Goal: Information Seeking & Learning: Learn about a topic

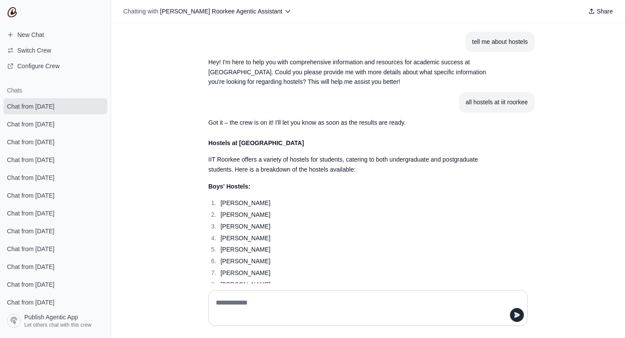
scroll to position [2296, 0]
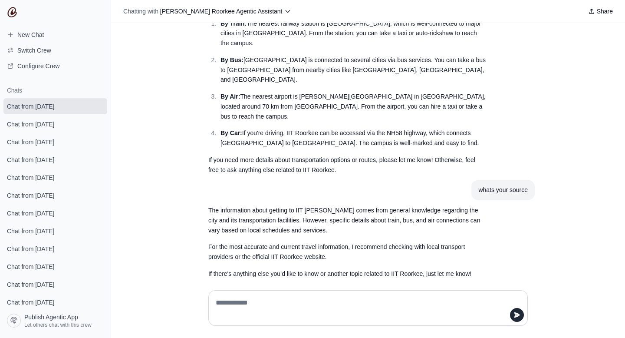
click at [364, 92] on p "By Air: The nearest airport is Jolly Grant Airport in Dehradun, located around …" at bounding box center [354, 107] width 266 height 30
click at [364, 25] on ol "By Train: The nearest railway station is Roorkee Railway Station, which is well…" at bounding box center [347, 83] width 278 height 129
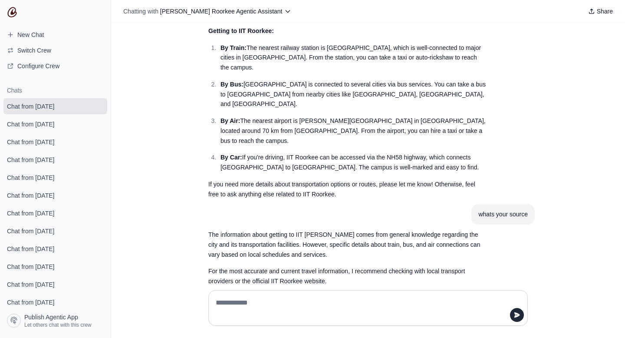
scroll to position [2296, 0]
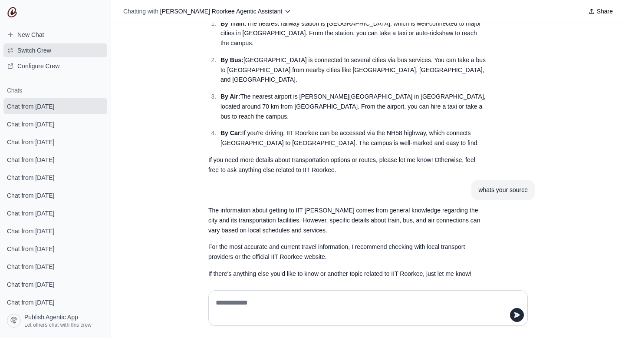
click at [42, 49] on span "Switch Crew" at bounding box center [34, 50] width 34 height 9
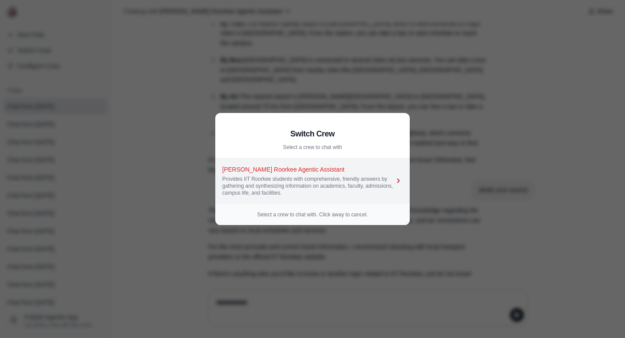
click at [400, 181] on icon at bounding box center [398, 180] width 9 height 9
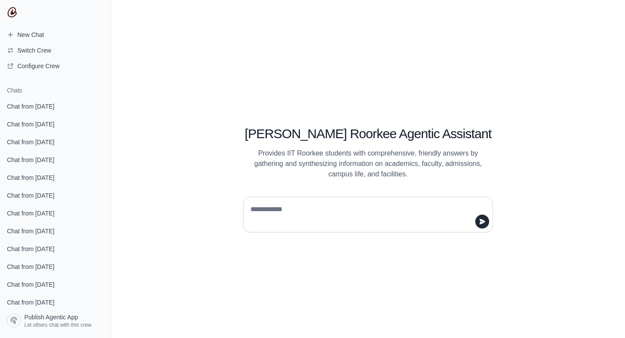
click at [370, 205] on textarea at bounding box center [366, 214] width 234 height 24
type textarea "**********"
click at [480, 219] on icon "submit" at bounding box center [483, 220] width 6 height 5
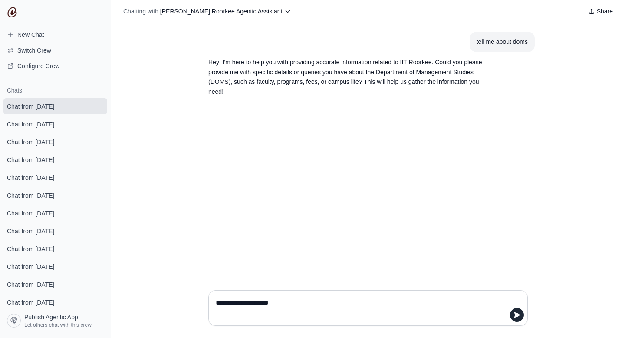
type textarea "**********"
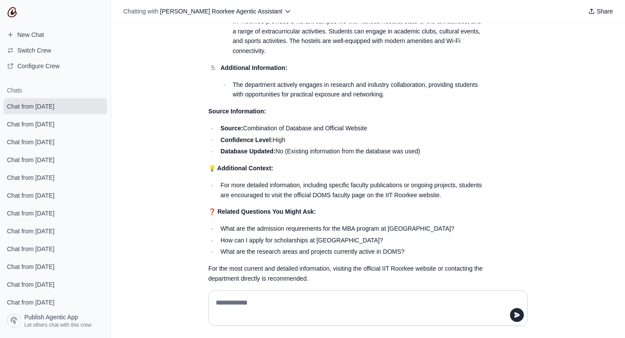
scroll to position [479, 0]
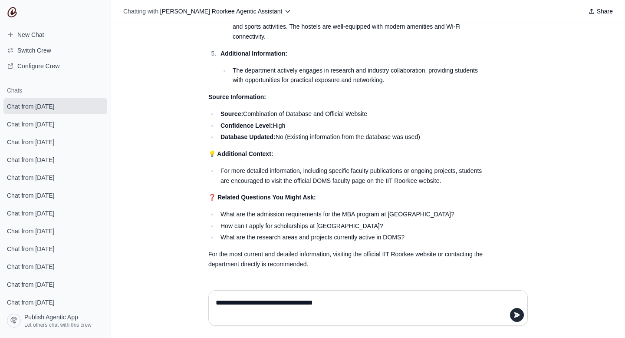
type textarea "**********"
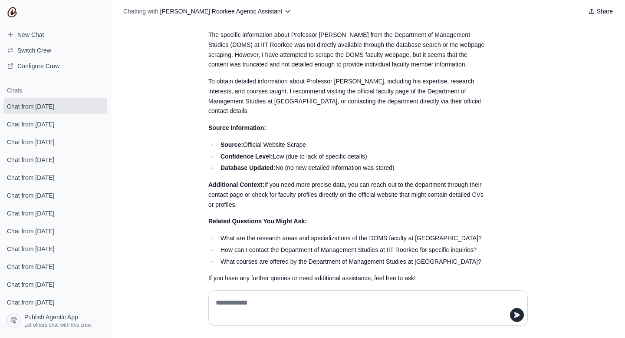
scroll to position [764, 0]
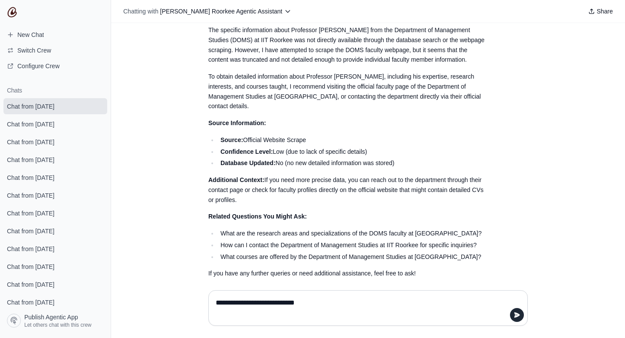
type textarea "**********"
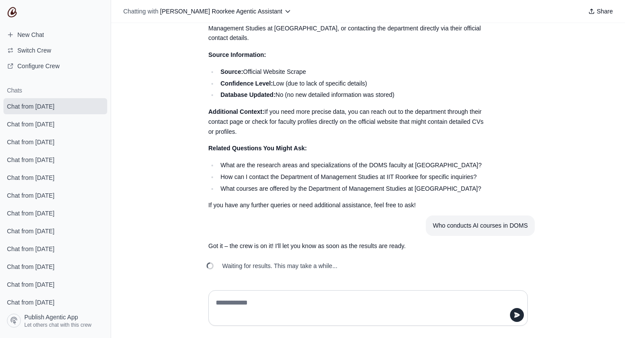
scroll to position [833, 0]
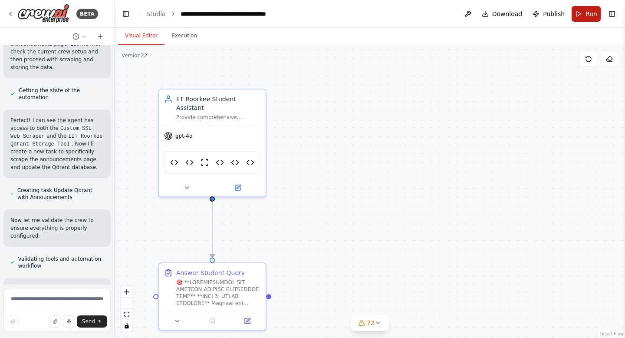
click at [581, 12] on button "Run" at bounding box center [586, 14] width 29 height 16
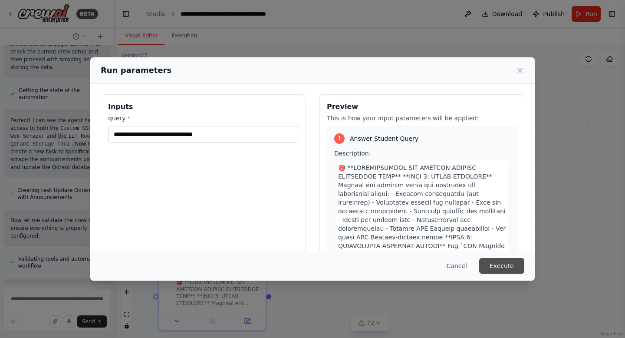
click at [496, 263] on button "Execute" at bounding box center [501, 266] width 45 height 16
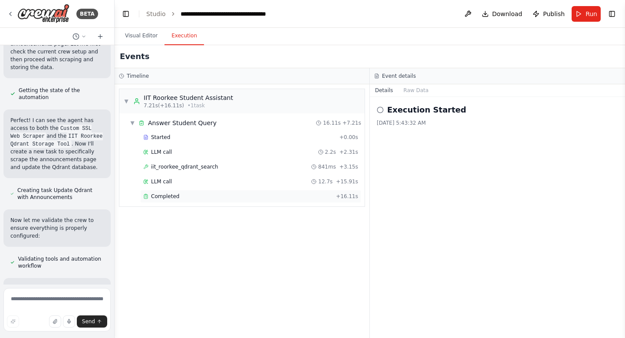
click at [164, 198] on span "Completed" at bounding box center [165, 196] width 28 height 7
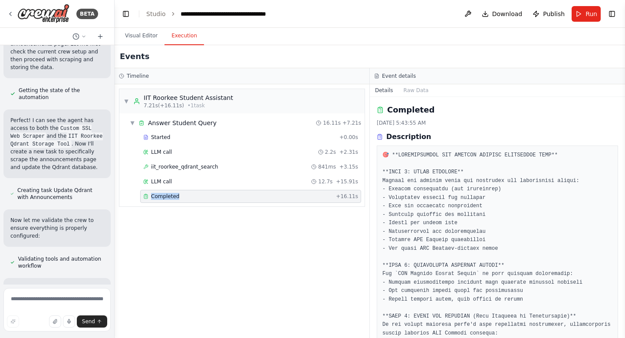
click at [164, 198] on span "Completed" at bounding box center [165, 196] width 28 height 7
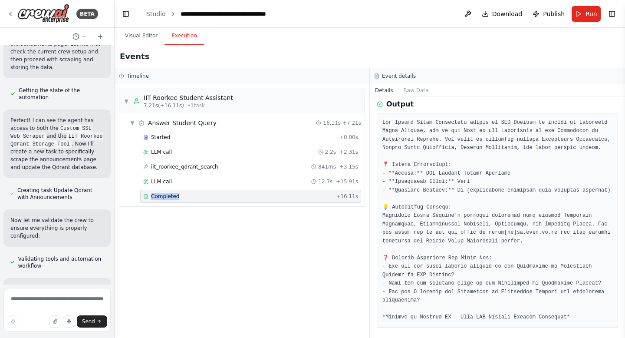
scroll to position [652, 0]
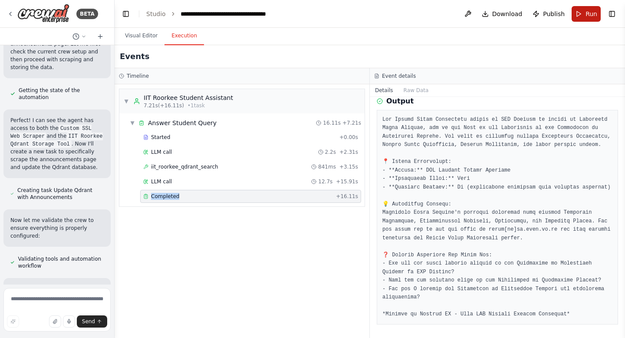
click at [579, 12] on button "Run" at bounding box center [586, 14] width 29 height 16
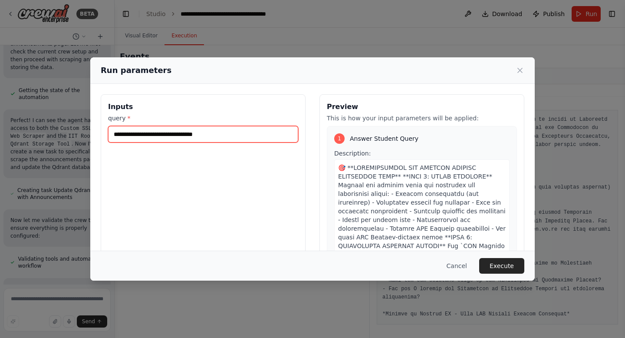
drag, startPoint x: 153, startPoint y: 134, endPoint x: 243, endPoint y: 130, distance: 89.6
click at [243, 130] on input "**********" at bounding box center [203, 134] width 190 height 17
type input "**********"
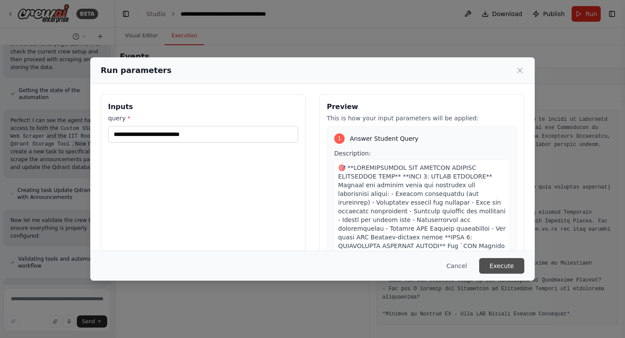
click at [497, 263] on button "Execute" at bounding box center [501, 266] width 45 height 16
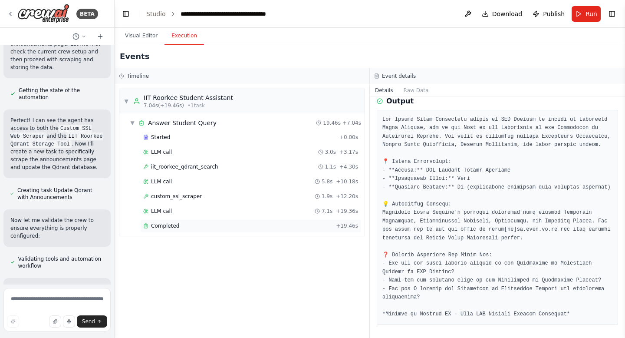
click at [168, 228] on span "Completed" at bounding box center [165, 225] width 28 height 7
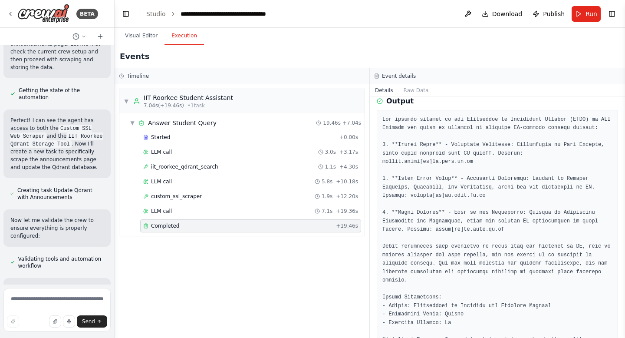
click at [168, 228] on span "Completed" at bounding box center [165, 225] width 28 height 7
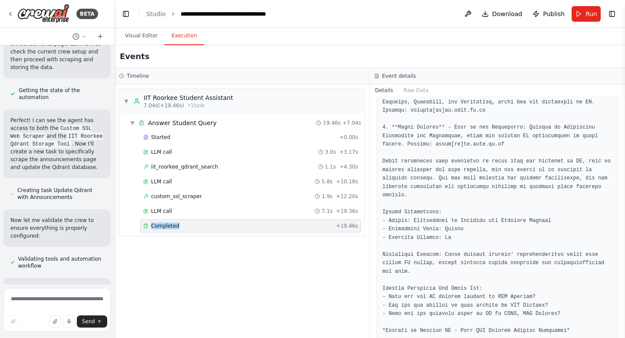
scroll to position [754, 0]
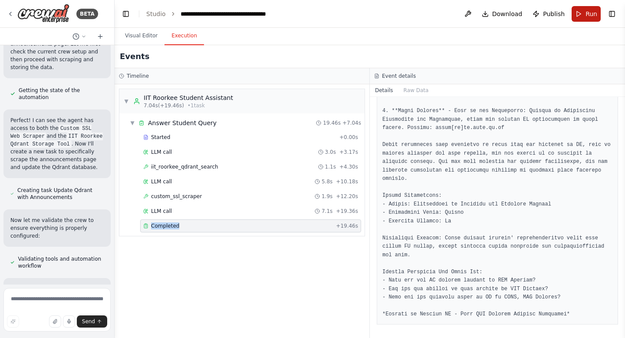
click at [579, 17] on button "Run" at bounding box center [586, 14] width 29 height 16
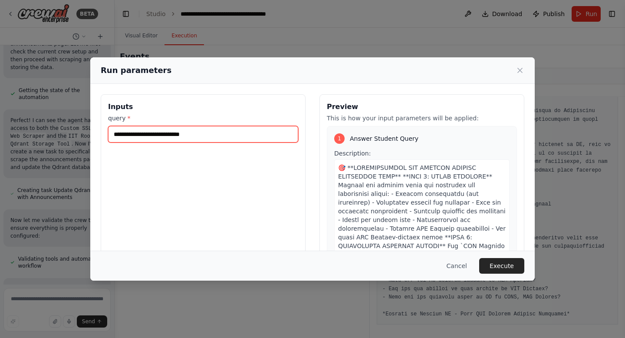
drag, startPoint x: 230, startPoint y: 134, endPoint x: 67, endPoint y: 132, distance: 162.4
click at [67, 132] on div "**********" at bounding box center [312, 169] width 625 height 338
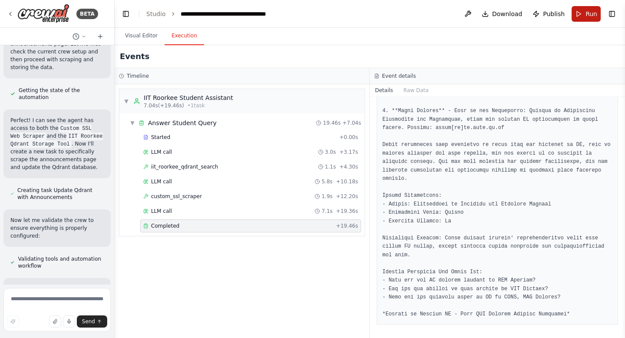
click at [588, 12] on span "Run" at bounding box center [592, 14] width 12 height 9
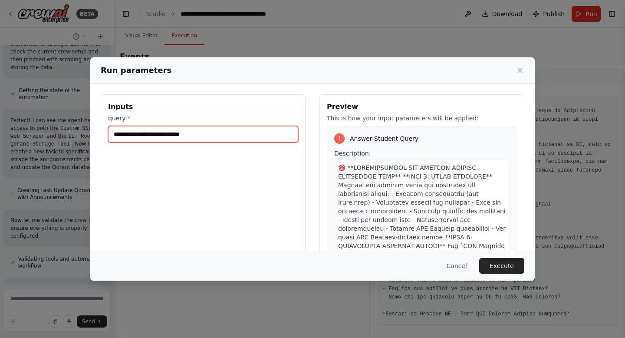
click at [217, 134] on input "**********" at bounding box center [203, 134] width 190 height 17
click at [185, 136] on input "**********" at bounding box center [203, 134] width 190 height 17
click at [238, 135] on input "**********" at bounding box center [203, 134] width 190 height 17
type input "**********"
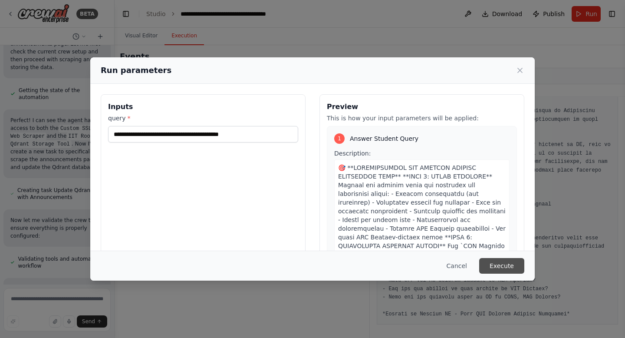
click at [501, 264] on button "Execute" at bounding box center [501, 266] width 45 height 16
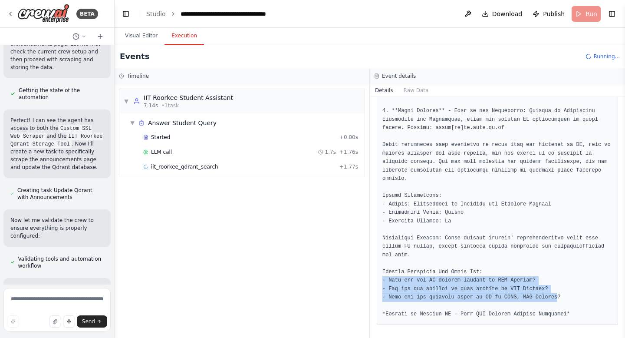
drag, startPoint x: 559, startPoint y: 294, endPoint x: 379, endPoint y: 280, distance: 180.8
click at [379, 280] on div at bounding box center [497, 166] width 241 height 316
copy pre "- What are the AI courses offered at IIT Roorkee? - Who are the experts in data…"
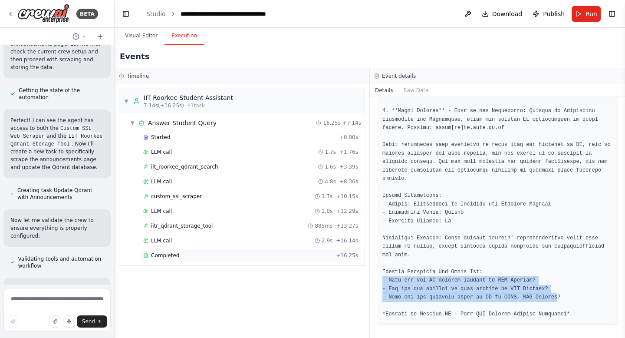
click at [166, 255] on span "Completed" at bounding box center [165, 255] width 28 height 7
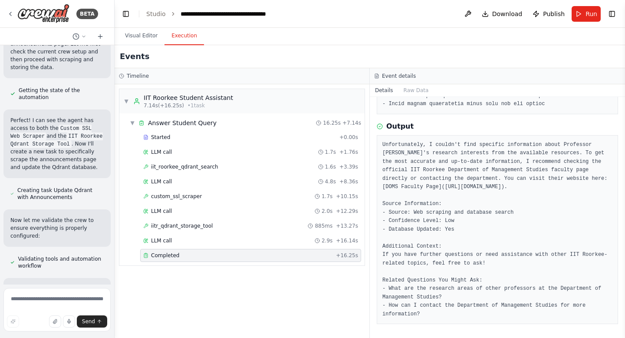
scroll to position [644, 0]
click at [166, 255] on span "Completed" at bounding box center [165, 255] width 28 height 7
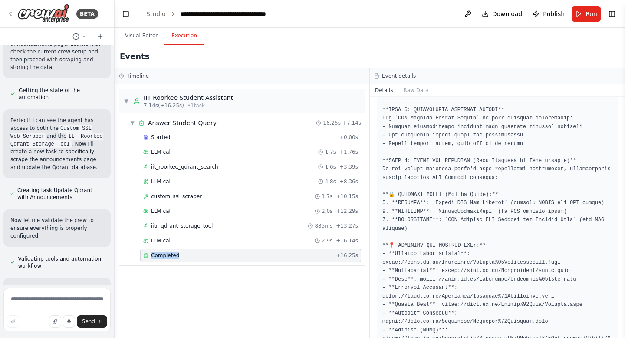
scroll to position [166, 0]
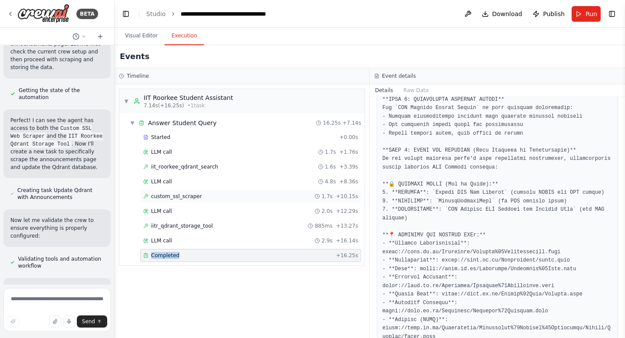
click at [195, 197] on span "custom_ssl_scraper" at bounding box center [176, 196] width 51 height 7
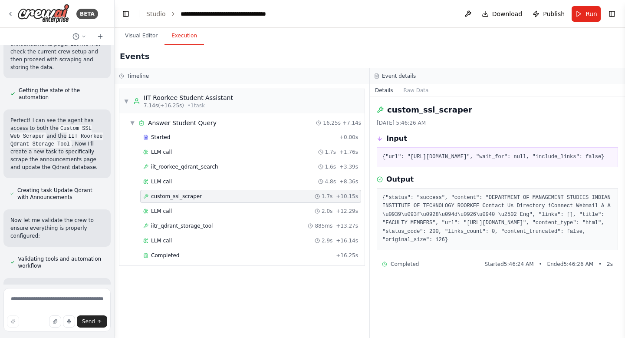
click at [195, 197] on span "custom_ssl_scraper" at bounding box center [176, 196] width 51 height 7
click at [193, 224] on span "iitr_qdrant_storage_tool" at bounding box center [182, 225] width 62 height 7
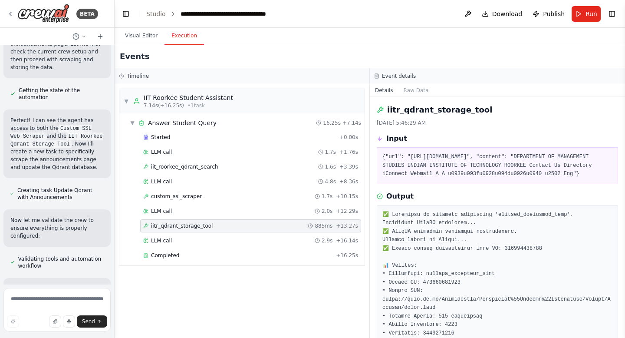
scroll to position [93858, 0]
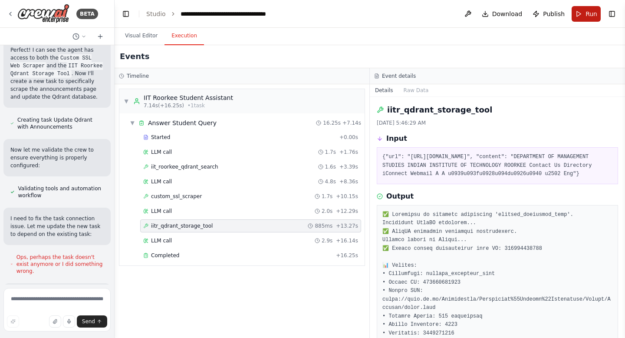
click at [580, 15] on button "Run" at bounding box center [586, 14] width 29 height 16
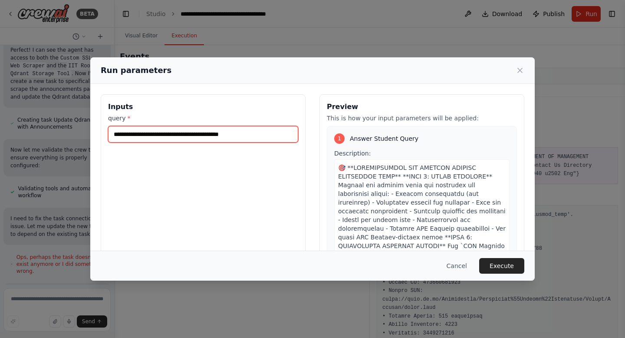
drag, startPoint x: 272, startPoint y: 137, endPoint x: 86, endPoint y: 137, distance: 186.3
click at [85, 137] on div "**********" at bounding box center [312, 169] width 625 height 338
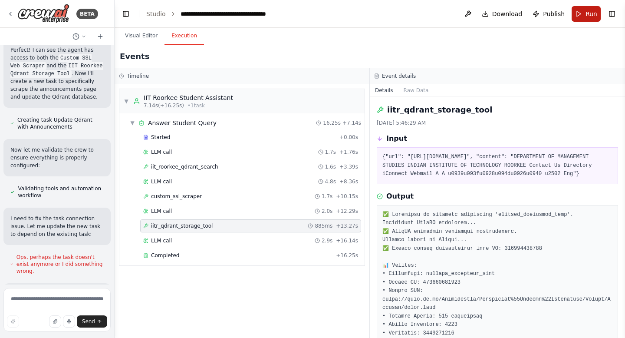
click at [581, 18] on button "Run" at bounding box center [586, 14] width 29 height 16
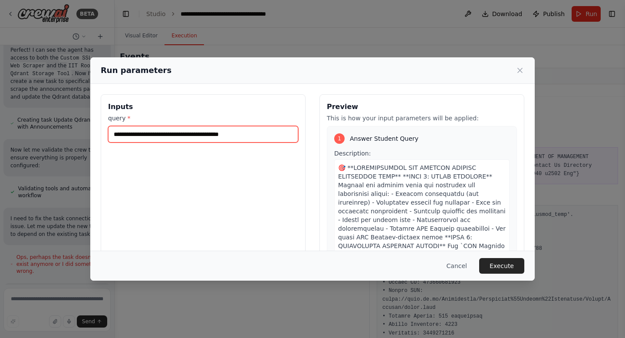
click at [276, 133] on input "**********" at bounding box center [203, 134] width 190 height 17
type input "**********"
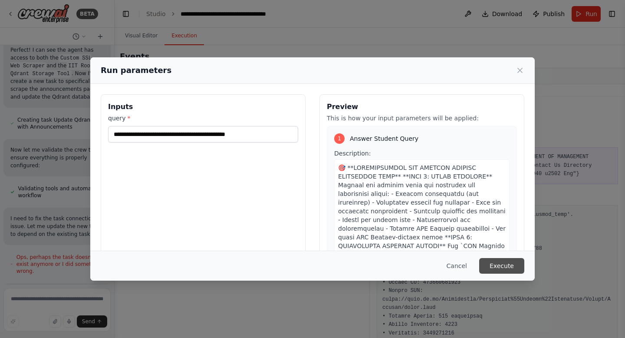
click at [511, 264] on button "Execute" at bounding box center [501, 266] width 45 height 16
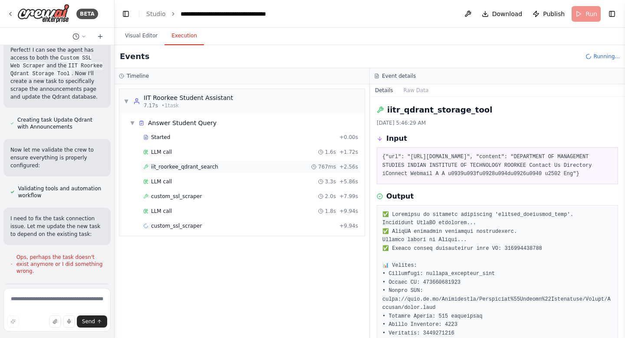
click at [226, 166] on div "iit_roorkee_qdrant_search 767ms + 2.56s" at bounding box center [250, 166] width 215 height 7
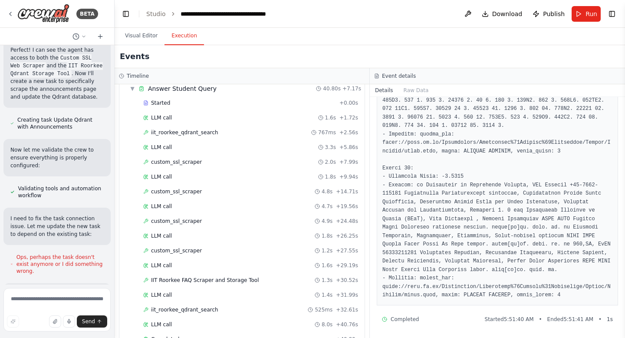
scroll to position [56, 0]
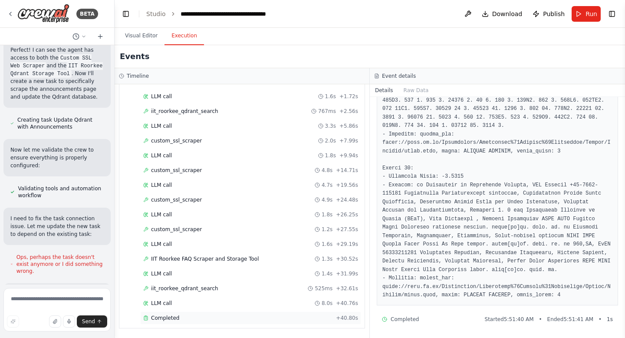
click at [188, 321] on div "Completed" at bounding box center [237, 317] width 189 height 7
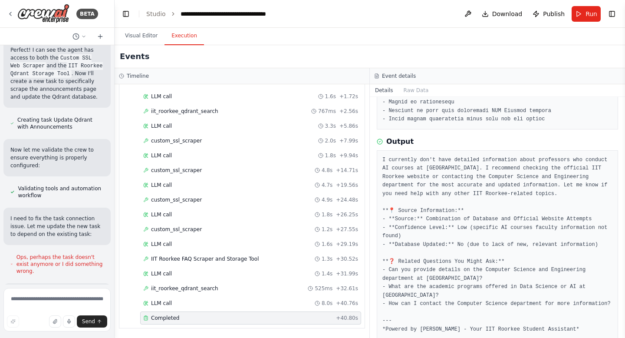
scroll to position [627, 0]
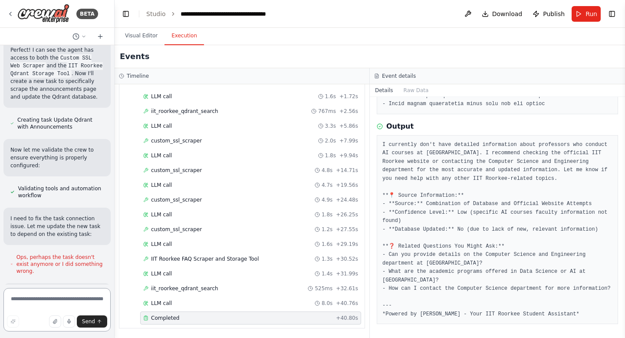
click at [72, 301] on textarea at bounding box center [56, 309] width 107 height 43
click at [171, 263] on div "IIT Roorkee FAQ Scraper and Storage Tool 1.3s + 30.52s" at bounding box center [250, 258] width 221 height 13
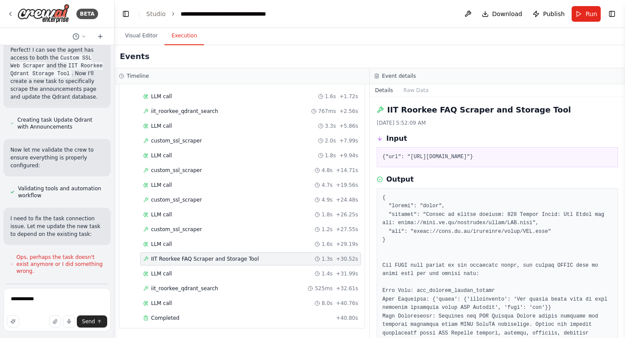
click at [171, 263] on div "IIT Roorkee FAQ Scraper and Storage Tool 1.3s + 30.52s" at bounding box center [250, 258] width 221 height 13
click at [64, 301] on textarea "**********" at bounding box center [56, 309] width 107 height 43
click at [78, 302] on textarea "**********" at bounding box center [56, 307] width 107 height 49
click at [49, 307] on textarea "**********" at bounding box center [56, 307] width 107 height 49
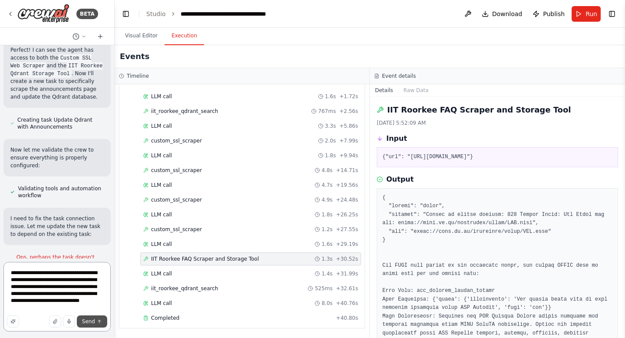
type textarea "**********"
click at [86, 319] on span "Send" at bounding box center [88, 321] width 13 height 7
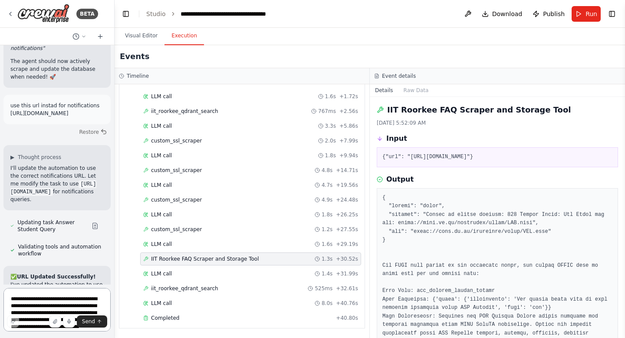
scroll to position [94975, 0]
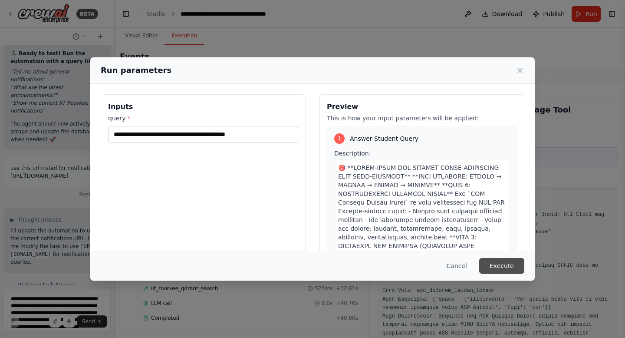
click at [508, 268] on button "Execute" at bounding box center [501, 266] width 45 height 16
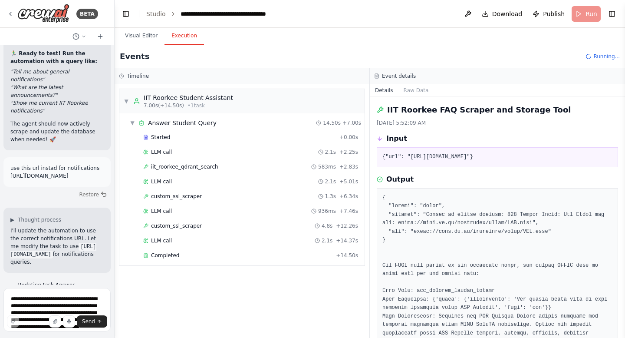
scroll to position [94975, 0]
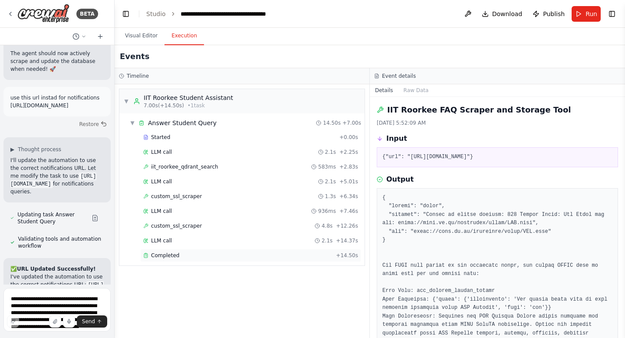
click at [165, 255] on span "Completed" at bounding box center [165, 255] width 28 height 7
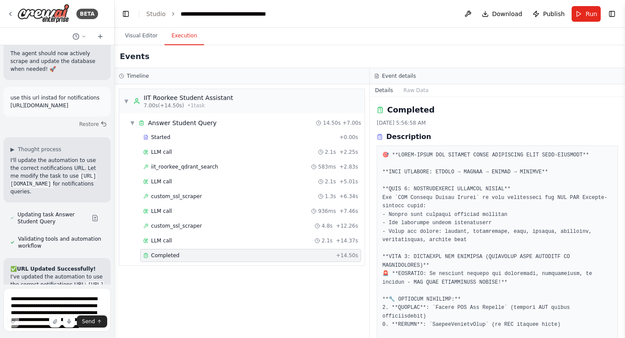
click at [165, 255] on span "Completed" at bounding box center [165, 255] width 28 height 7
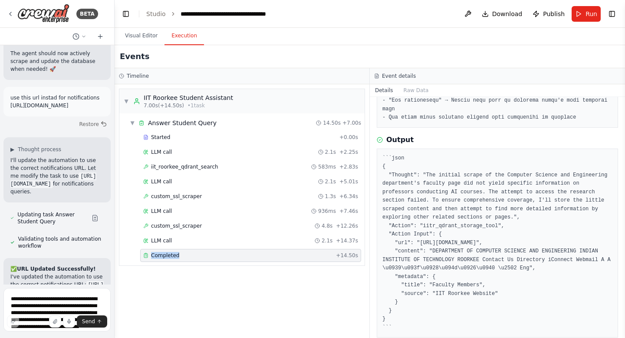
scroll to position [635, 0]
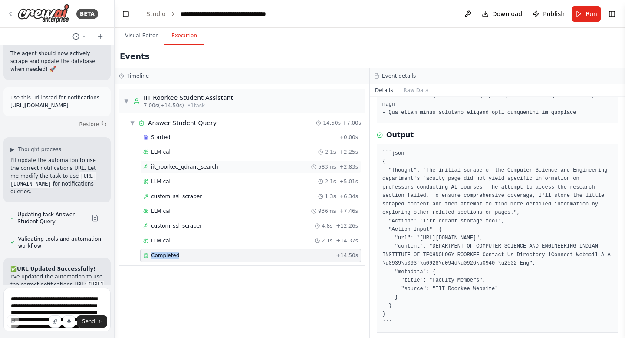
click at [219, 166] on div "iit_roorkee_qdrant_search 583ms + 2.83s" at bounding box center [250, 166] width 215 height 7
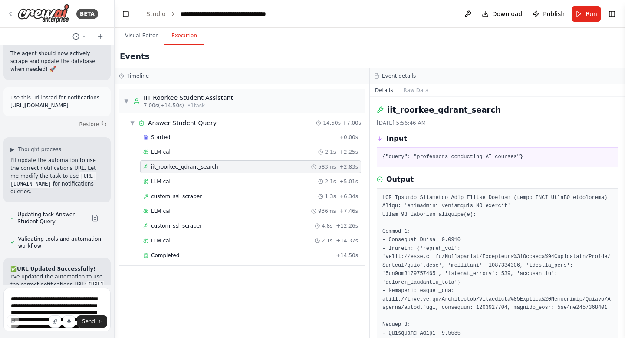
click at [219, 166] on div "iit_roorkee_qdrant_search 583ms + 2.83s" at bounding box center [250, 166] width 215 height 7
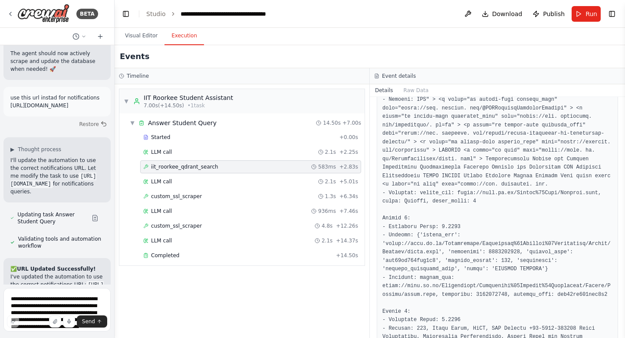
scroll to position [1193, 0]
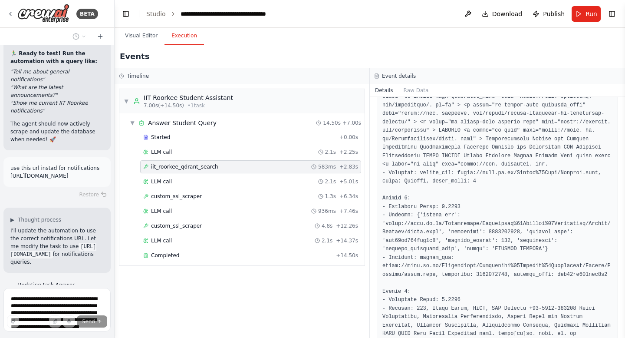
scroll to position [94933, 0]
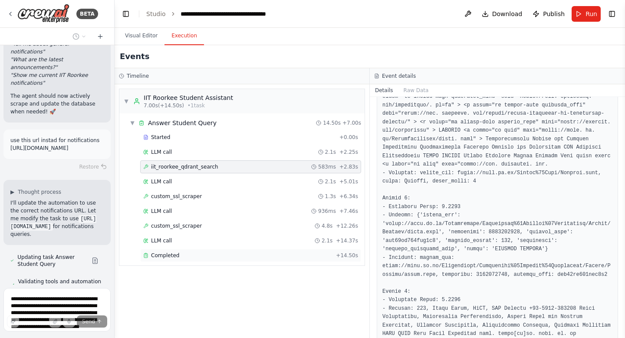
click at [164, 257] on span "Completed" at bounding box center [165, 255] width 28 height 7
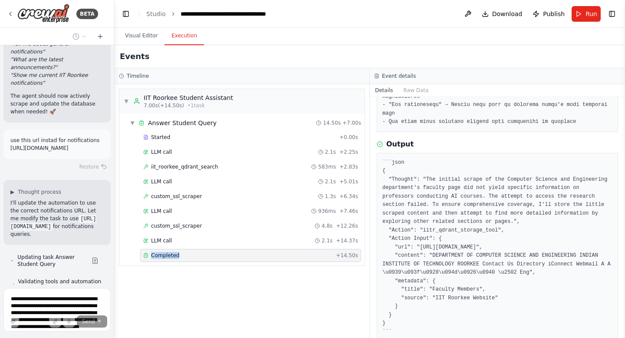
scroll to position [629, 0]
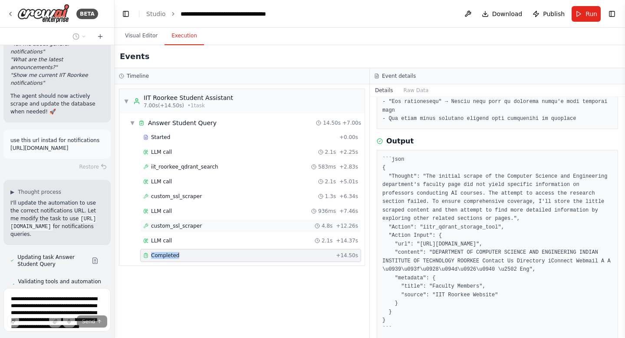
click at [216, 227] on div "custom_ssl_scraper 4.8s + 12.26s" at bounding box center [250, 225] width 215 height 7
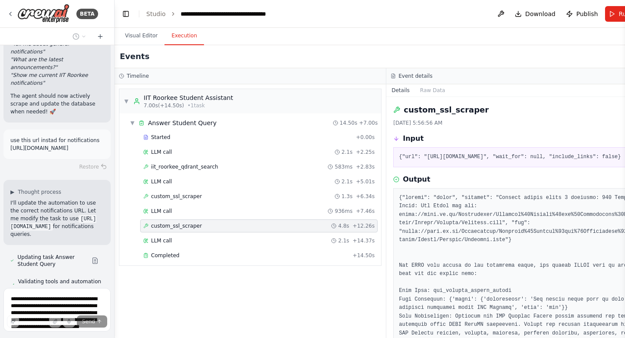
click at [216, 227] on div "custom_ssl_scraper 4.8s + 12.26s" at bounding box center [258, 225] width 231 height 7
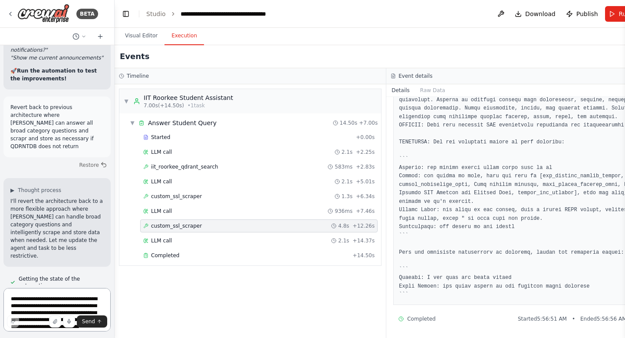
scroll to position [95623, 0]
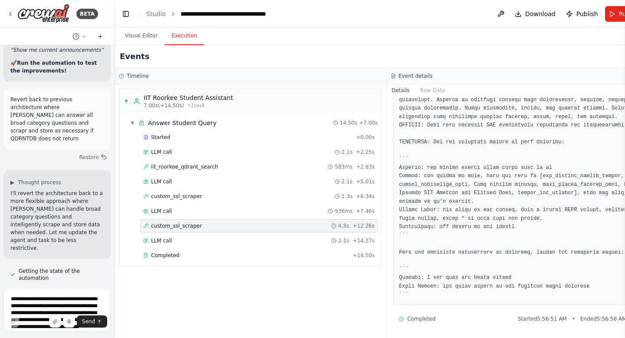
drag, startPoint x: 62, startPoint y: 172, endPoint x: 7, endPoint y: 157, distance: 56.1
copy li "Fix the task completion issue - ensure agent always provides final formatted re…"
click at [25, 302] on textarea "**********" at bounding box center [56, 309] width 107 height 43
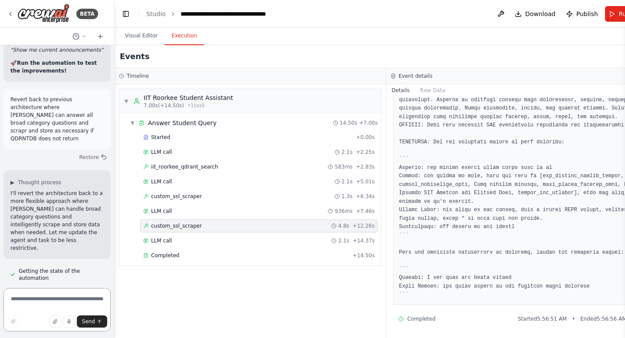
paste textarea "**********"
type textarea "**********"
click at [83, 319] on span "Send" at bounding box center [88, 321] width 13 height 7
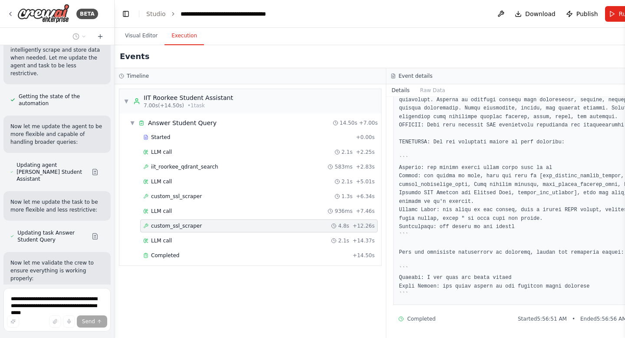
scroll to position [95805, 0]
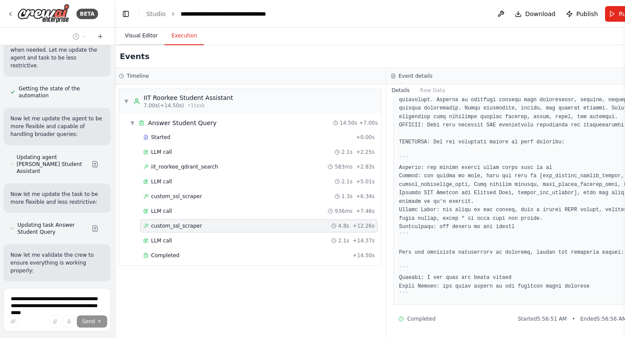
click at [142, 33] on button "Visual Editor" at bounding box center [141, 36] width 46 height 18
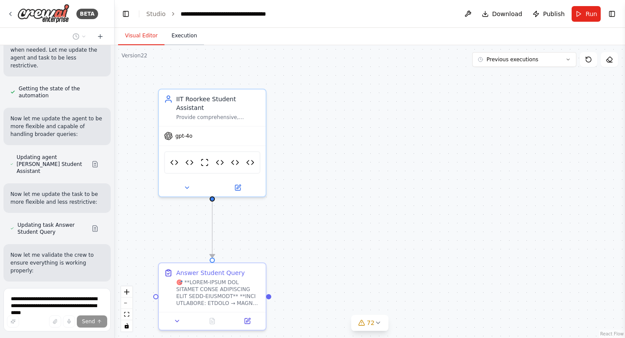
click at [183, 34] on button "Execution" at bounding box center [185, 36] width 40 height 18
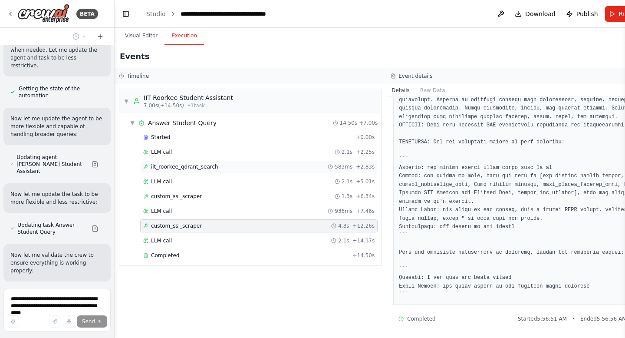
click at [207, 165] on span "iit_roorkee_qdrant_search" at bounding box center [184, 166] width 67 height 7
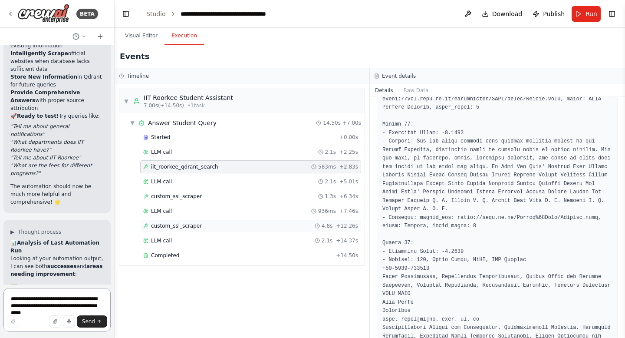
scroll to position [96713, 0]
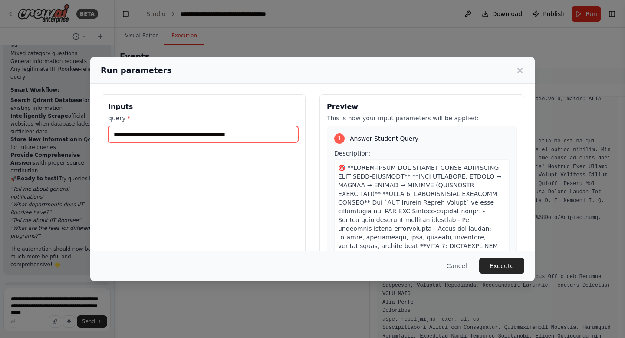
click at [159, 137] on input "**********" at bounding box center [203, 134] width 190 height 17
type input "**********"
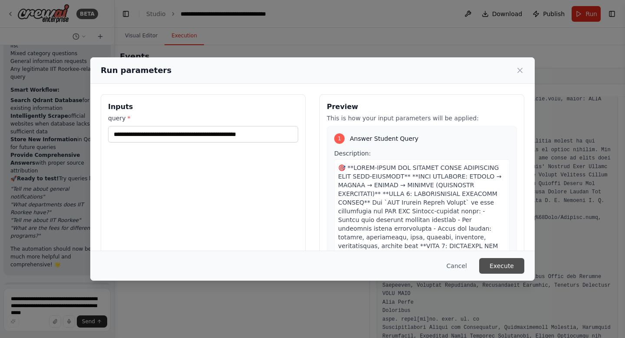
click at [509, 262] on button "Execute" at bounding box center [501, 266] width 45 height 16
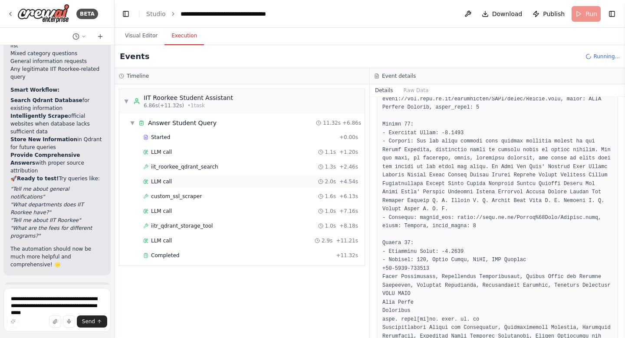
scroll to position [96713, 0]
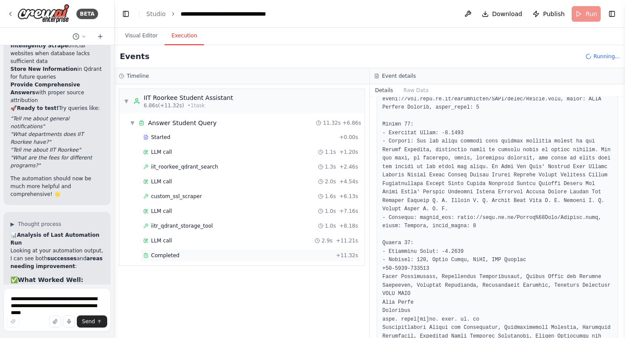
click at [175, 254] on span "Completed" at bounding box center [165, 255] width 28 height 7
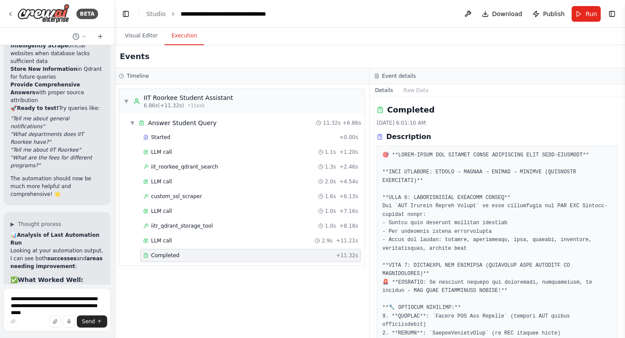
click at [175, 254] on span "Completed" at bounding box center [165, 255] width 28 height 7
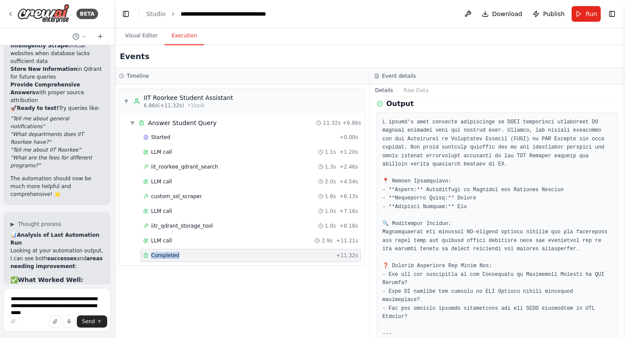
scroll to position [813, 0]
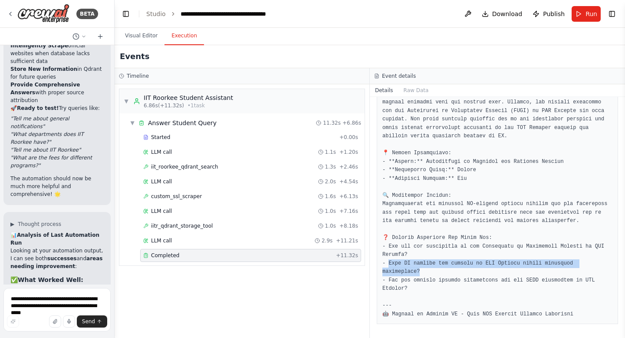
drag, startPoint x: 427, startPoint y: 274, endPoint x: 387, endPoint y: 265, distance: 40.7
click at [387, 265] on pre at bounding box center [498, 204] width 230 height 229
copy pre "at AI courses are offered by IIT Roorkee across different departments? -"
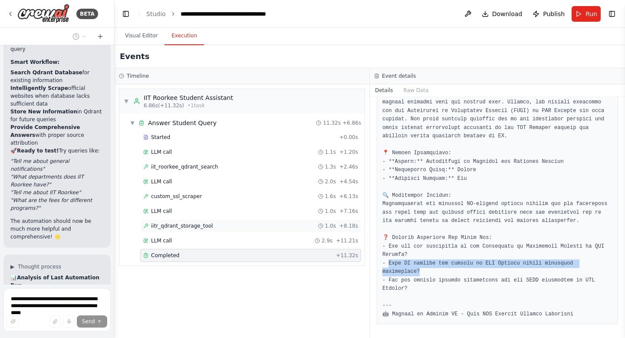
click at [194, 226] on span "iitr_qdrant_storage_tool" at bounding box center [182, 225] width 62 height 7
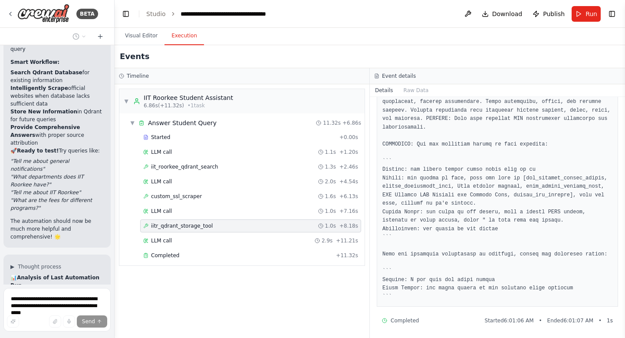
scroll to position [767, 0]
click at [170, 196] on span "custom_ssl_scraper" at bounding box center [176, 196] width 51 height 7
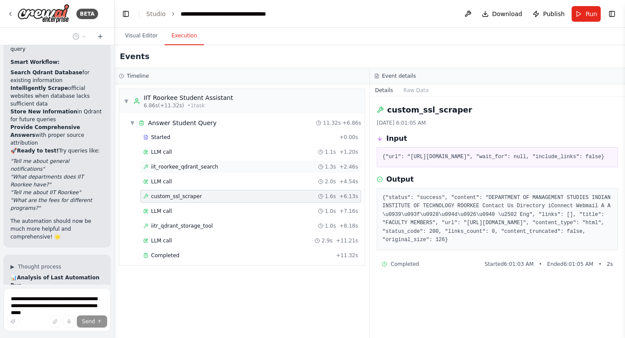
click at [201, 167] on span "iit_roorkee_qdrant_search" at bounding box center [184, 166] width 67 height 7
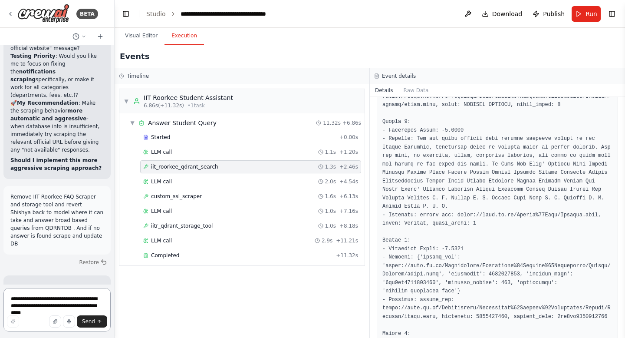
scroll to position [97367, 0]
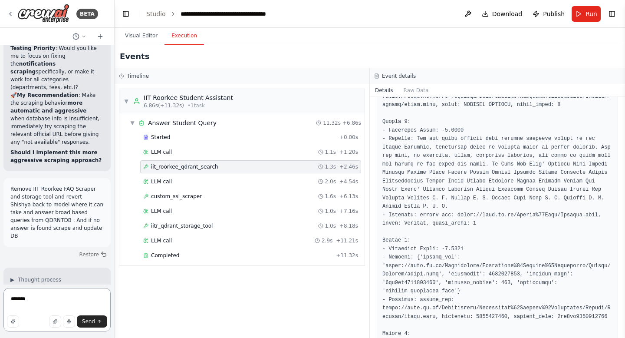
type textarea "********"
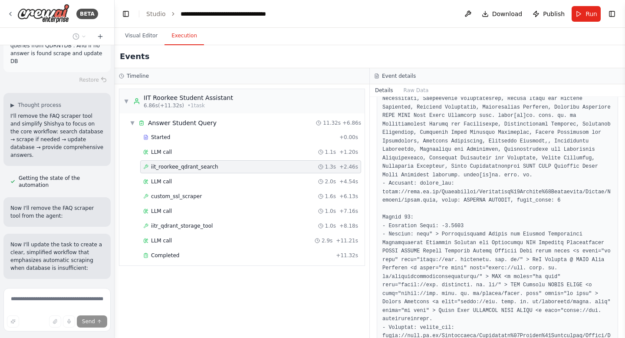
scroll to position [97886, 0]
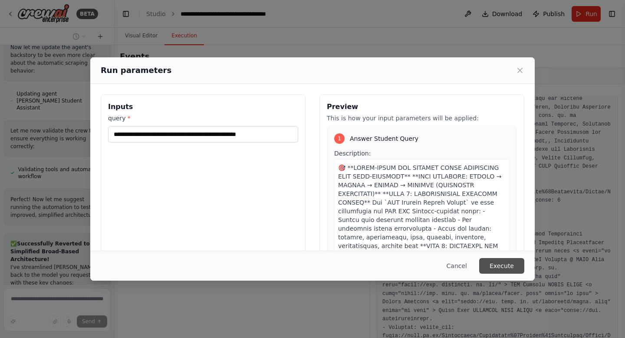
click at [501, 263] on button "Execute" at bounding box center [501, 266] width 45 height 16
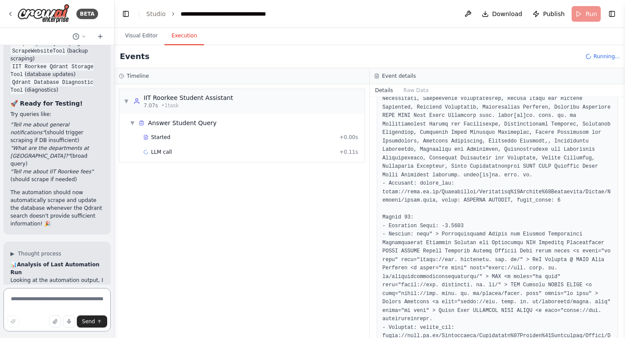
scroll to position [98467, 0]
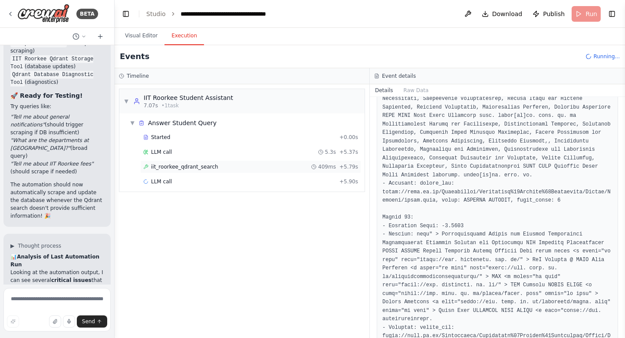
click at [216, 166] on div "iit_roorkee_qdrant_search 409ms + 5.79s" at bounding box center [250, 166] width 215 height 7
click at [172, 182] on div "LLM call + 5.90s" at bounding box center [250, 181] width 215 height 7
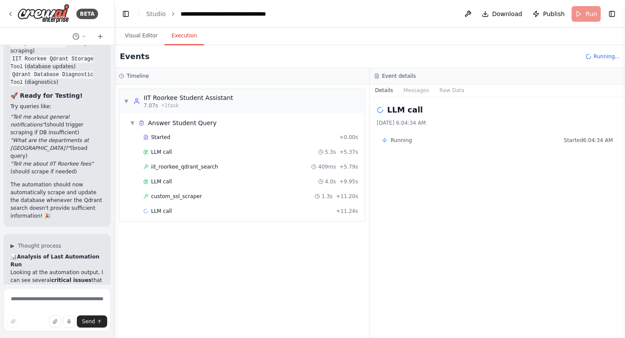
click at [177, 198] on span "custom_ssl_scraper" at bounding box center [176, 196] width 51 height 7
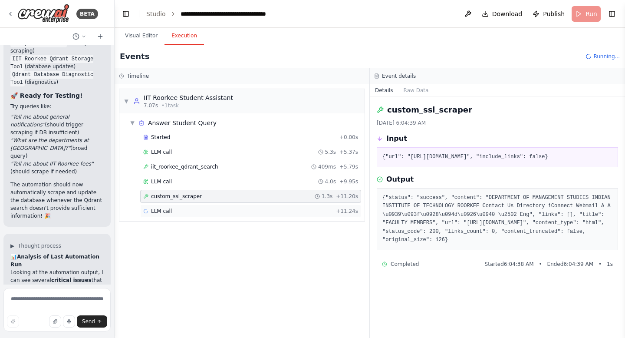
click at [175, 215] on div "LLM call + 11.24s" at bounding box center [250, 211] width 221 height 13
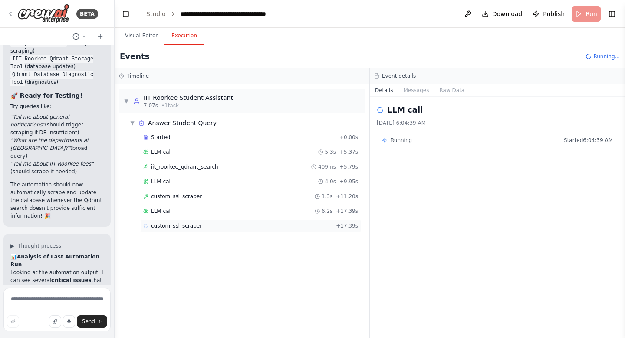
click at [175, 226] on span "custom_ssl_scraper" at bounding box center [176, 225] width 51 height 7
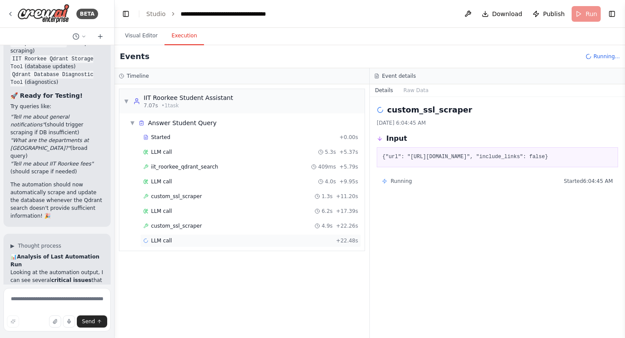
click at [169, 244] on span "LLM call" at bounding box center [161, 240] width 21 height 7
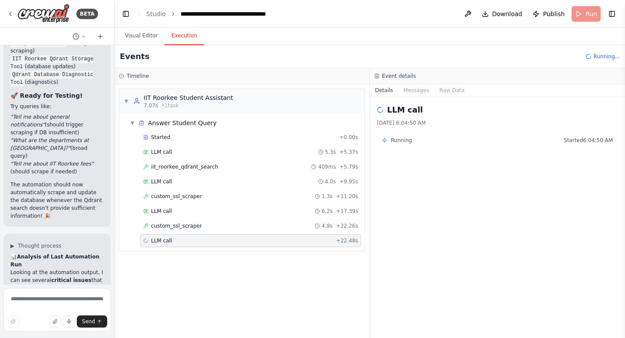
click at [169, 244] on span "LLM call" at bounding box center [161, 240] width 21 height 7
click at [192, 226] on span "custom_ssl_scraper" at bounding box center [176, 225] width 51 height 7
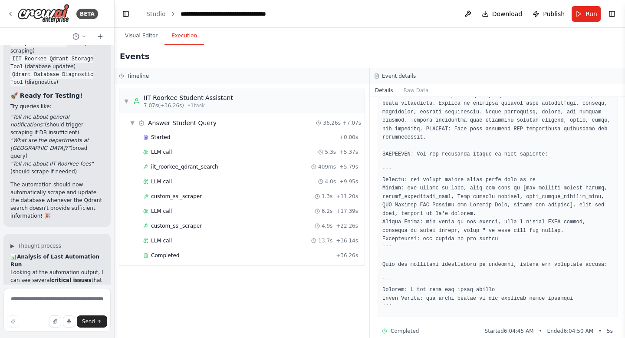
scroll to position [656, 0]
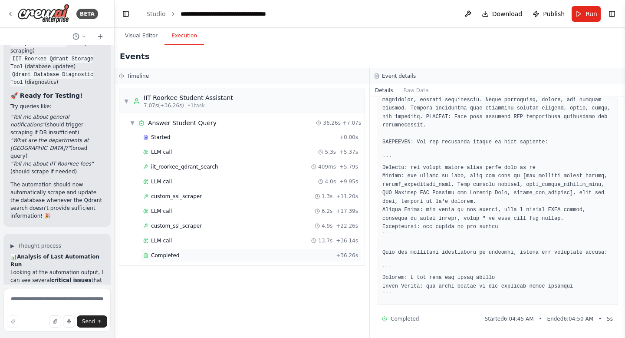
click at [156, 256] on span "Completed" at bounding box center [165, 255] width 28 height 7
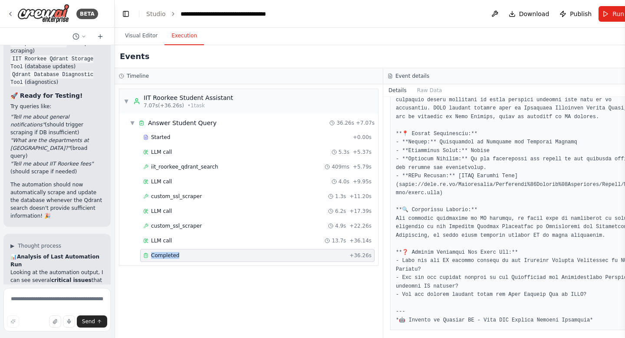
scroll to position [1355, 0]
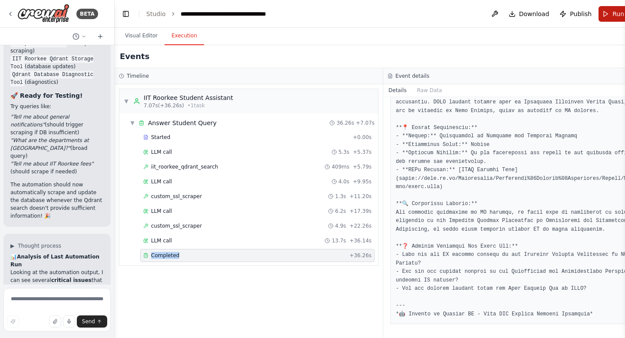
click at [613, 13] on span "Run" at bounding box center [619, 14] width 12 height 9
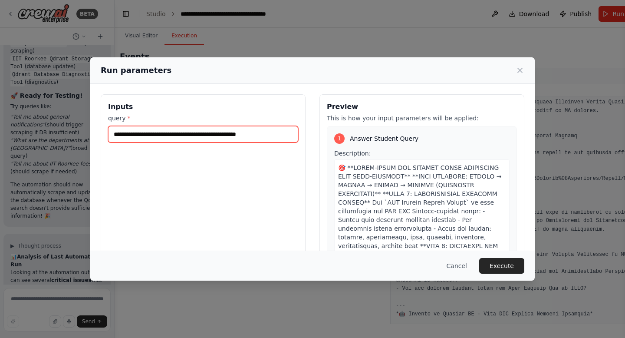
drag, startPoint x: 286, startPoint y: 134, endPoint x: 83, endPoint y: 131, distance: 202.8
click at [83, 131] on div "**********" at bounding box center [312, 169] width 625 height 338
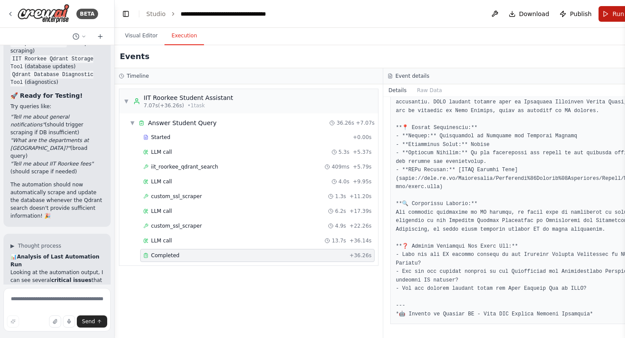
click at [608, 14] on button "Run" at bounding box center [613, 14] width 29 height 16
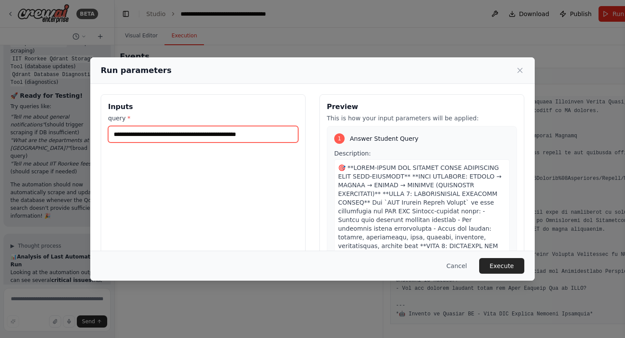
click at [281, 133] on input "**********" at bounding box center [203, 134] width 190 height 17
type input "**********"
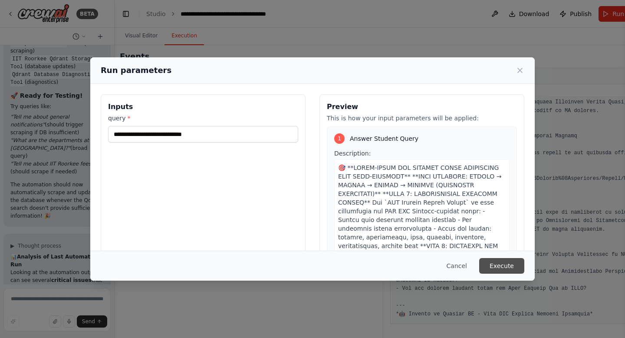
click at [495, 265] on button "Execute" at bounding box center [501, 266] width 45 height 16
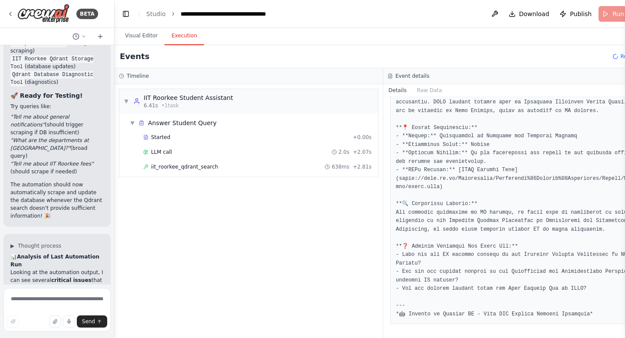
scroll to position [1364, 0]
click at [182, 196] on div "Completed" at bounding box center [244, 196] width 203 height 7
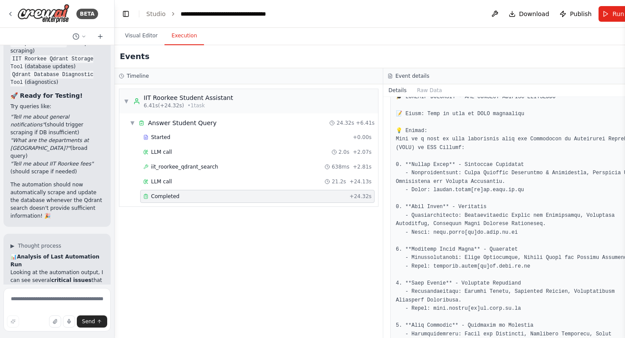
scroll to position [1130, 0]
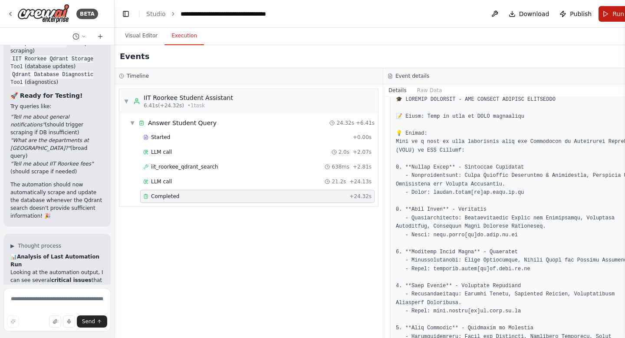
click at [603, 15] on button "Run" at bounding box center [613, 14] width 29 height 16
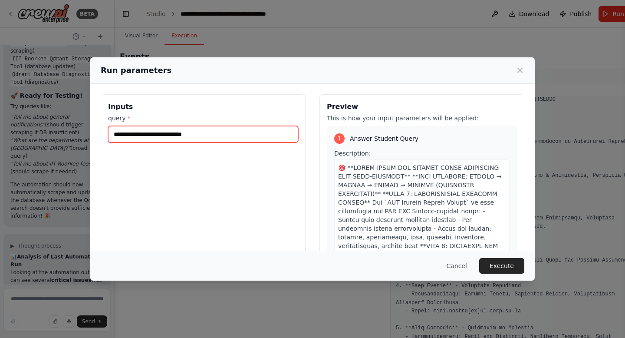
drag, startPoint x: 217, startPoint y: 132, endPoint x: 84, endPoint y: 129, distance: 133.4
click at [84, 129] on div "**********" at bounding box center [312, 169] width 625 height 338
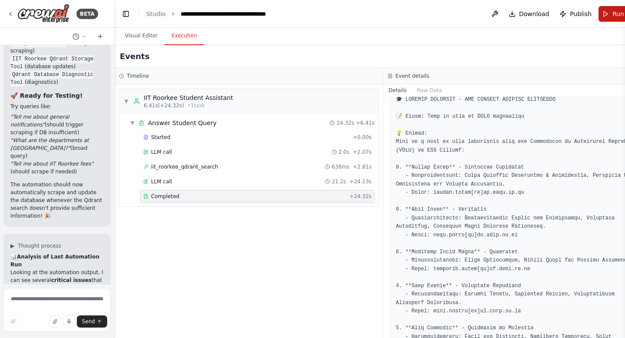
click at [613, 17] on span "Run" at bounding box center [619, 14] width 12 height 9
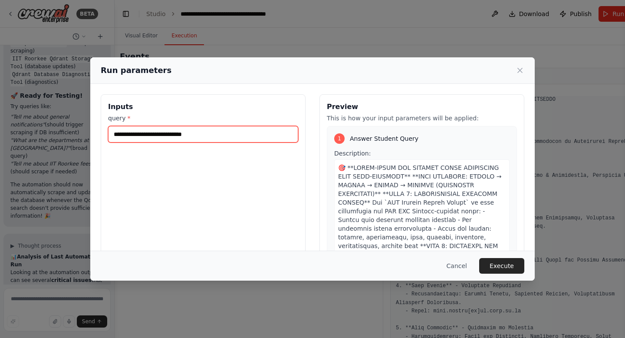
click at [217, 133] on input "**********" at bounding box center [203, 134] width 190 height 17
type input "*"
type input "**********"
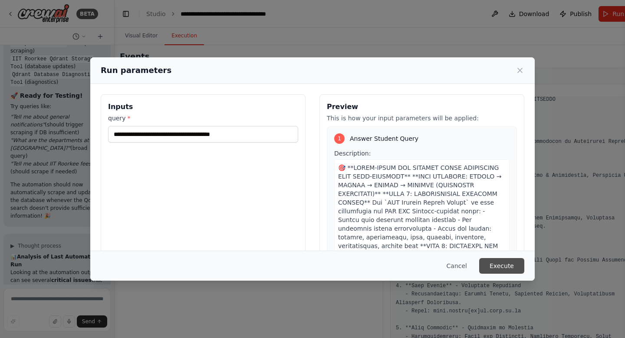
click at [510, 269] on button "Execute" at bounding box center [501, 266] width 45 height 16
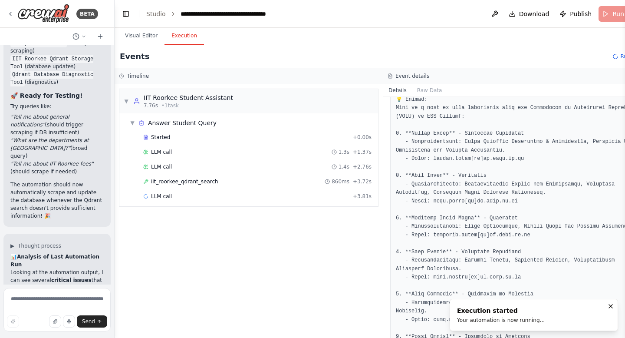
scroll to position [1121, 0]
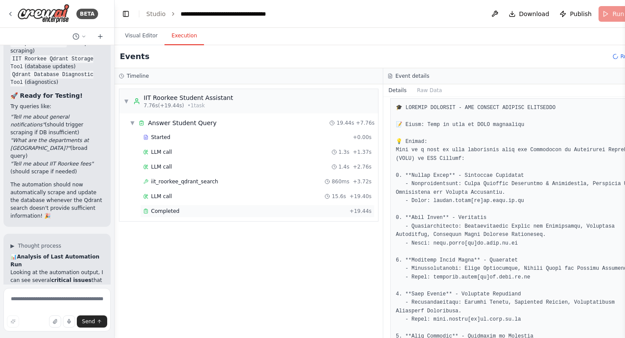
click at [180, 213] on div "Completed" at bounding box center [244, 211] width 203 height 7
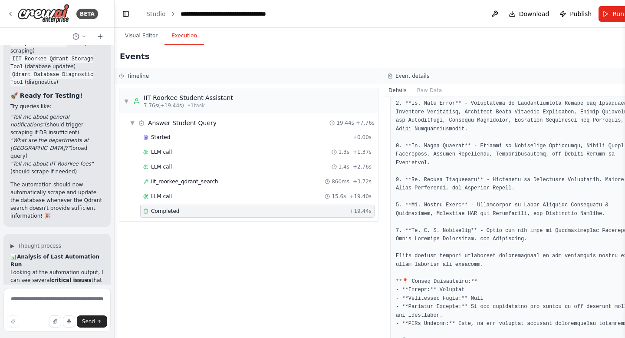
scroll to position [1203, 0]
click at [615, 17] on span "Run" at bounding box center [619, 14] width 12 height 9
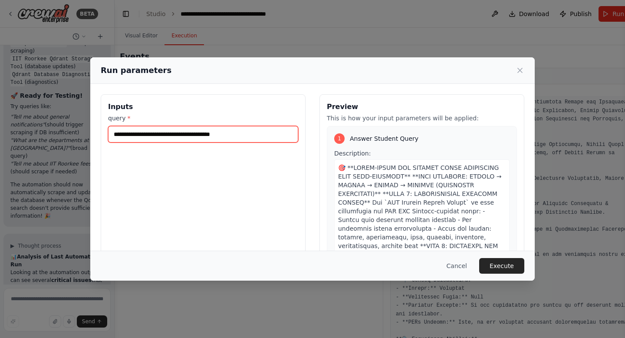
drag, startPoint x: 214, startPoint y: 135, endPoint x: 297, endPoint y: 132, distance: 83.0
click at [297, 132] on input "**********" at bounding box center [203, 134] width 190 height 17
type input "**********"
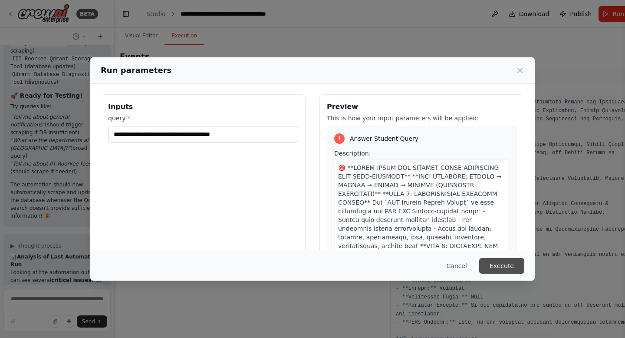
click at [515, 267] on button "Execute" at bounding box center [501, 266] width 45 height 16
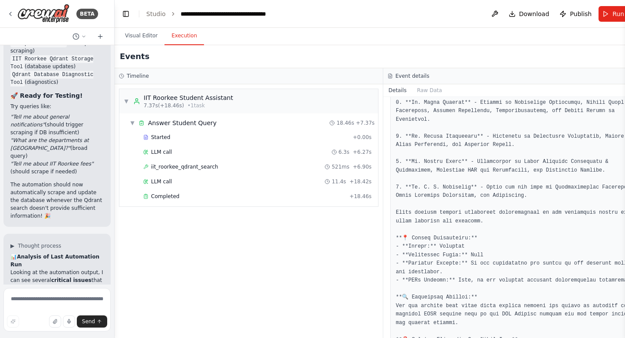
scroll to position [1211, 0]
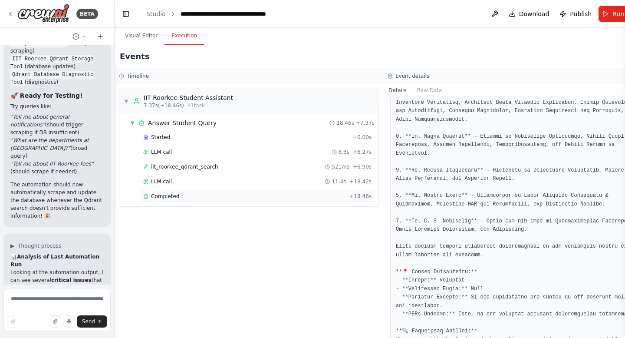
click at [161, 198] on span "Completed" at bounding box center [165, 196] width 28 height 7
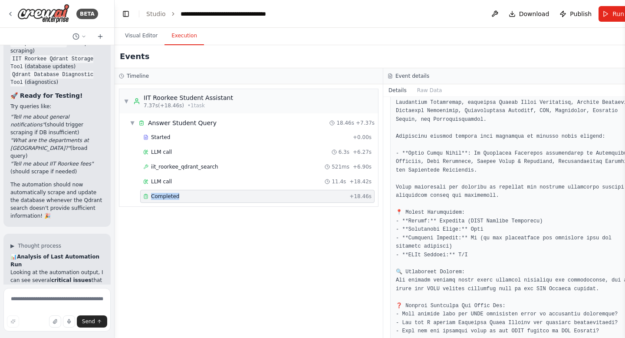
click at [161, 198] on span "Completed" at bounding box center [165, 196] width 28 height 7
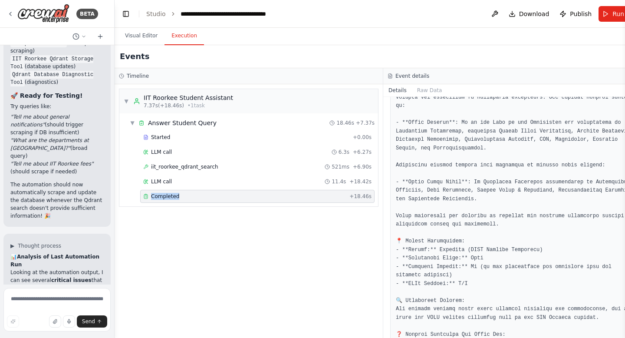
scroll to position [1181, 0]
click at [613, 16] on span "Run" at bounding box center [619, 14] width 12 height 9
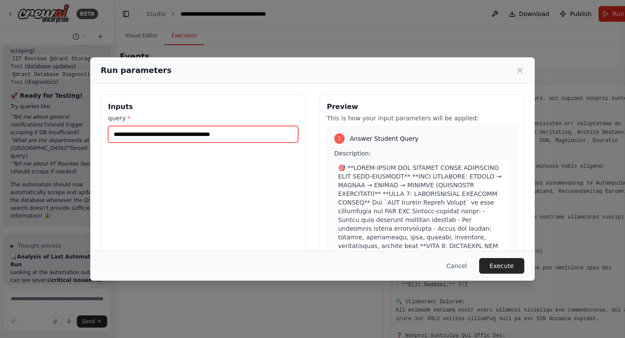
drag, startPoint x: 249, startPoint y: 133, endPoint x: 57, endPoint y: 131, distance: 191.5
click at [57, 131] on div "**********" at bounding box center [312, 169] width 625 height 338
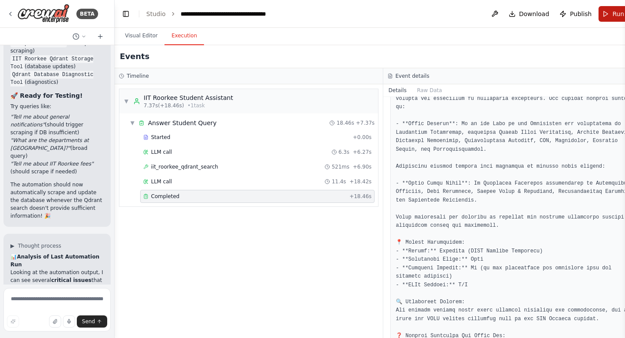
click at [611, 20] on button "Run" at bounding box center [613, 14] width 29 height 16
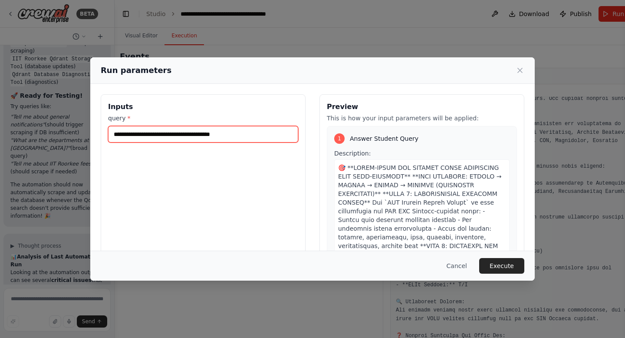
click at [269, 132] on input "**********" at bounding box center [203, 134] width 190 height 17
type input "**********"
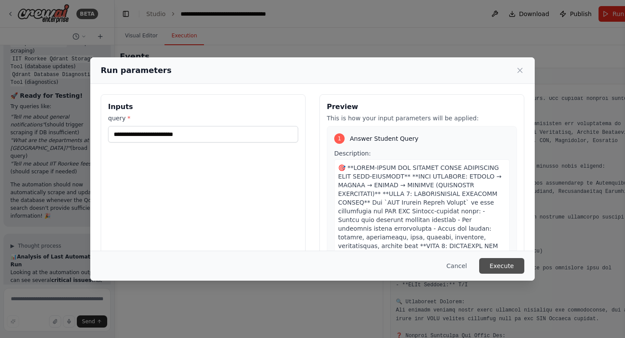
click at [498, 262] on button "Execute" at bounding box center [501, 266] width 45 height 16
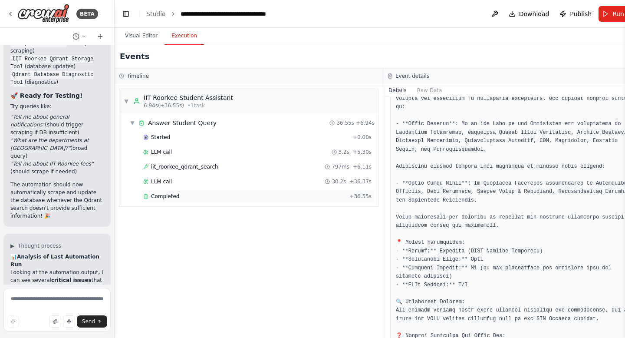
click at [166, 195] on span "Completed" at bounding box center [165, 196] width 28 height 7
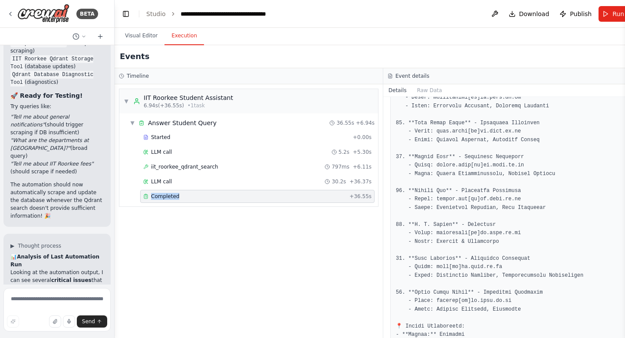
scroll to position [1498, 0]
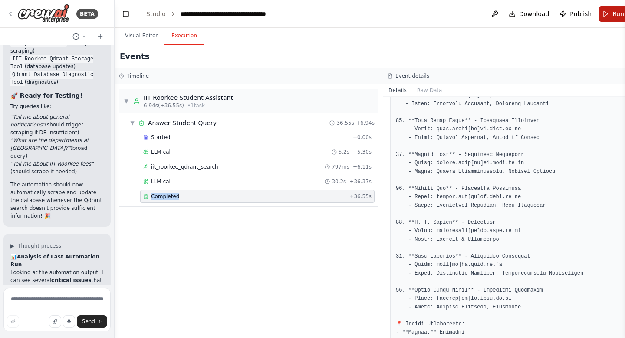
click at [602, 18] on button "Run" at bounding box center [613, 14] width 29 height 16
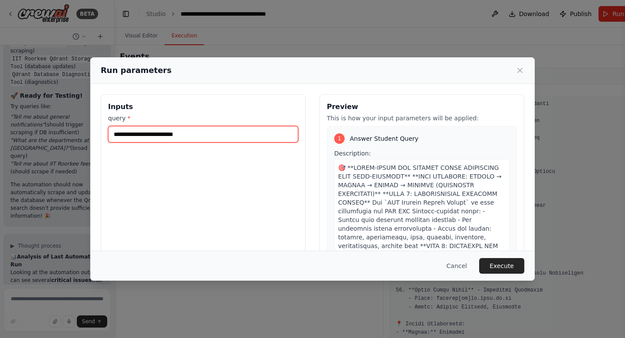
click at [215, 132] on input "**********" at bounding box center [203, 134] width 190 height 17
type input "**********"
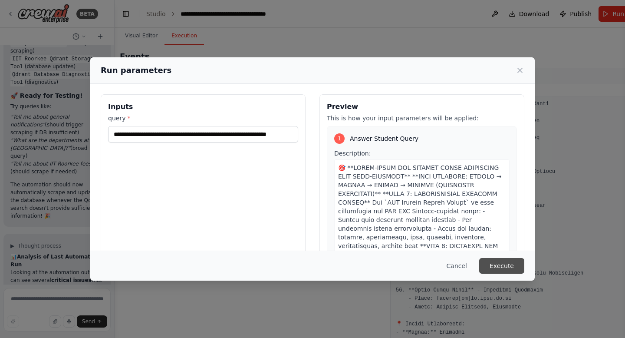
click at [512, 268] on button "Execute" at bounding box center [501, 266] width 45 height 16
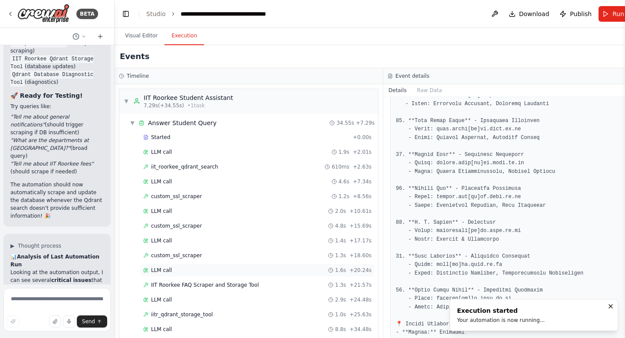
scroll to position [26, 0]
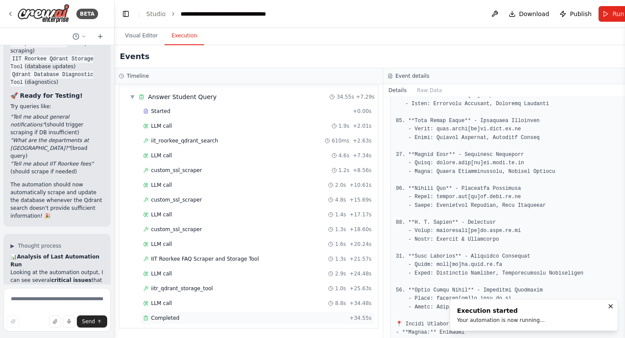
click at [173, 319] on span "Completed" at bounding box center [165, 317] width 28 height 7
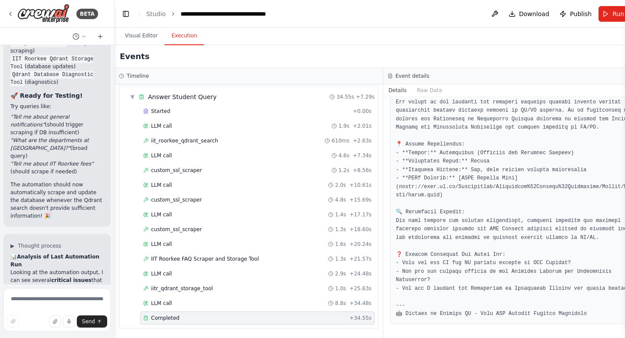
click at [173, 319] on span "Completed" at bounding box center [165, 317] width 28 height 7
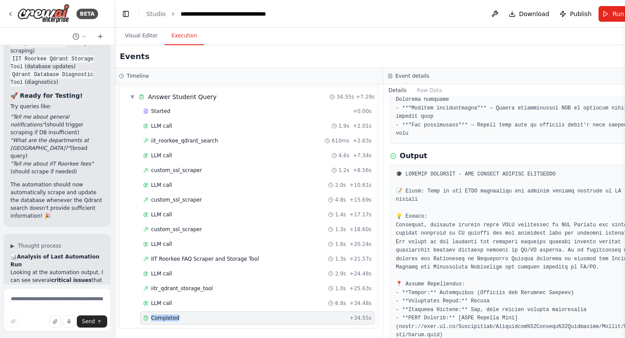
scroll to position [1054, 0]
click at [43, 306] on textarea at bounding box center [56, 309] width 107 height 43
click at [23, 307] on textarea at bounding box center [56, 309] width 107 height 43
click at [172, 137] on span "iit_roorkee_qdrant_search" at bounding box center [184, 140] width 67 height 7
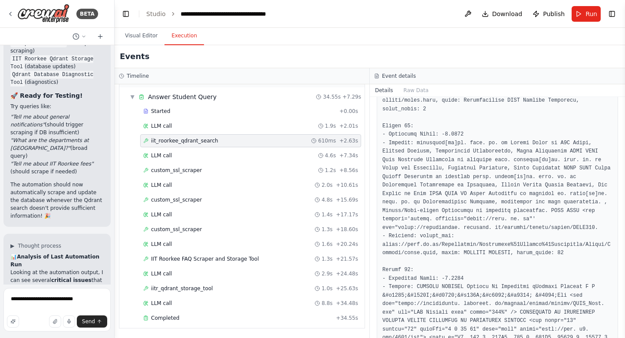
scroll to position [2466, 0]
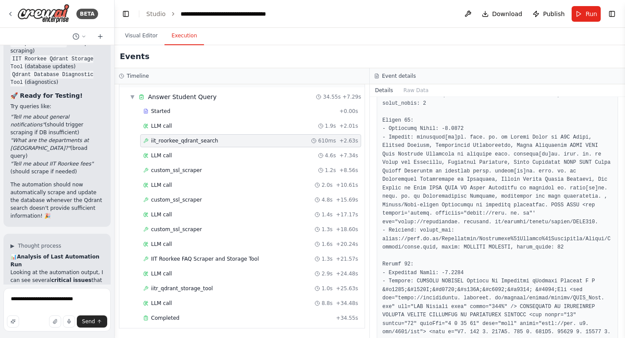
click at [88, 295] on textarea "**********" at bounding box center [56, 309] width 107 height 43
click at [85, 305] on textarea "**********" at bounding box center [56, 309] width 107 height 43
click at [41, 308] on textarea "**********" at bounding box center [56, 307] width 107 height 49
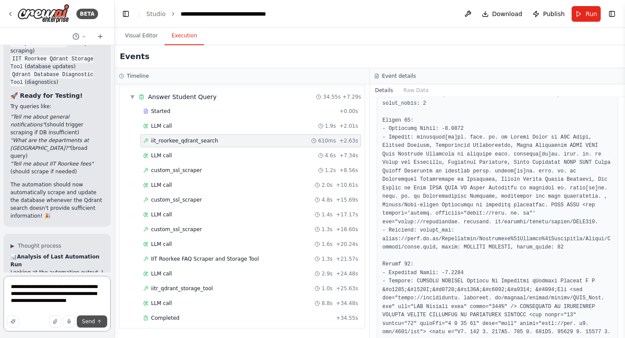
type textarea "**********"
click at [92, 320] on span "Send" at bounding box center [88, 321] width 13 height 7
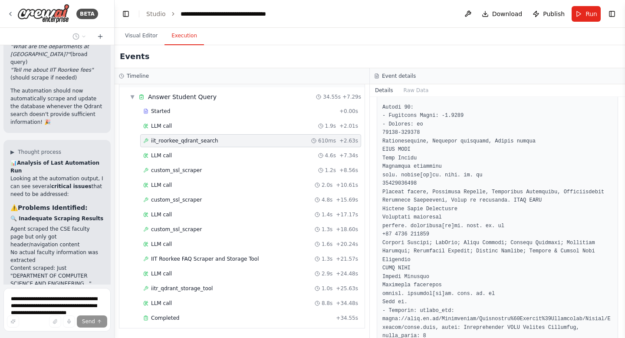
scroll to position [3824, 0]
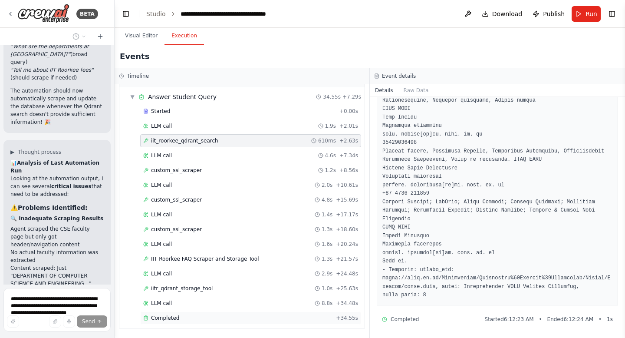
click at [169, 318] on span "Completed" at bounding box center [165, 317] width 28 height 7
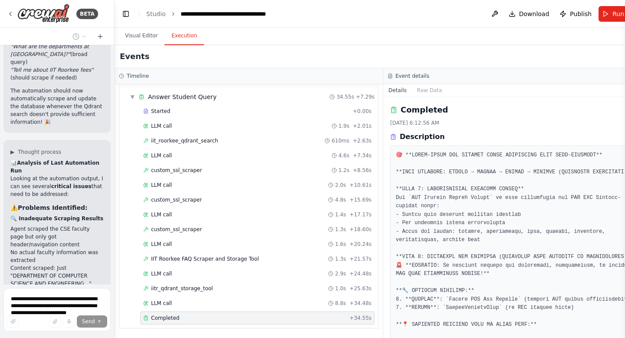
click at [169, 318] on span "Completed" at bounding box center [165, 317] width 28 height 7
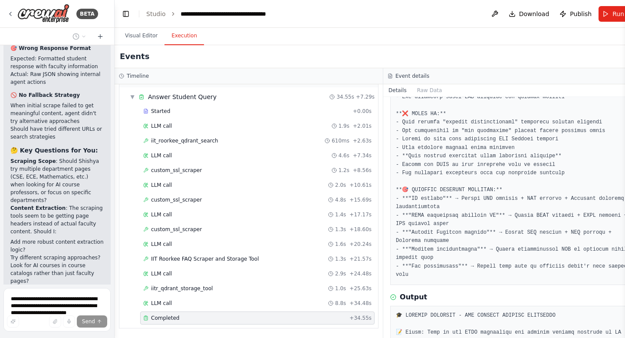
scroll to position [98895, 0]
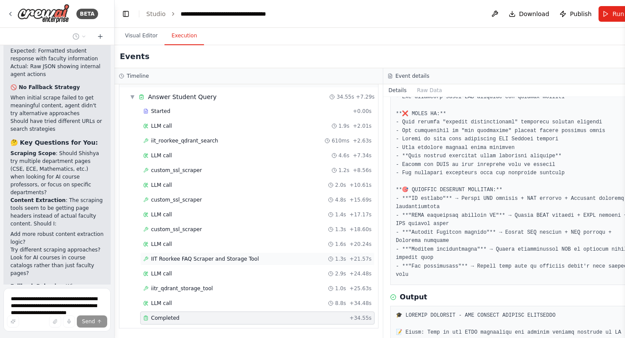
click at [195, 257] on span "IIT Roorkee FAQ Scraper and Storage Tool" at bounding box center [205, 258] width 108 height 7
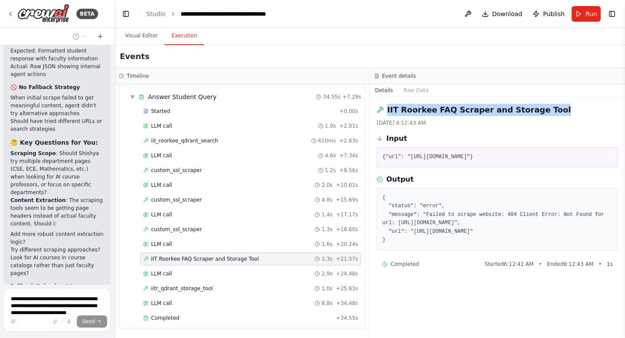
drag, startPoint x: 388, startPoint y: 110, endPoint x: 540, endPoint y: 106, distance: 152.1
click at [540, 106] on div "IIT Roorkee FAQ Scraper and Storage Tool" at bounding box center [497, 110] width 241 height 12
copy h2 "IIT Roorkee FAQ Scraper and Storage Tool"
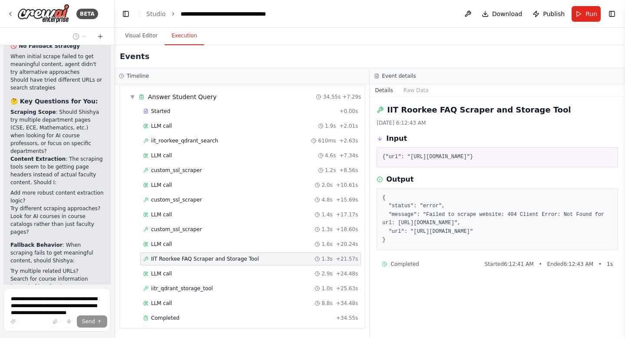
scroll to position [98965, 0]
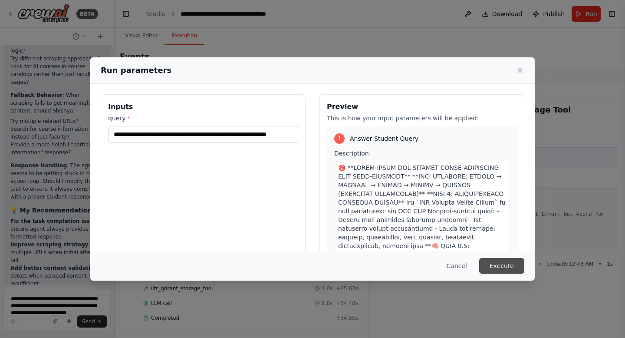
click at [507, 264] on button "Execute" at bounding box center [501, 266] width 45 height 16
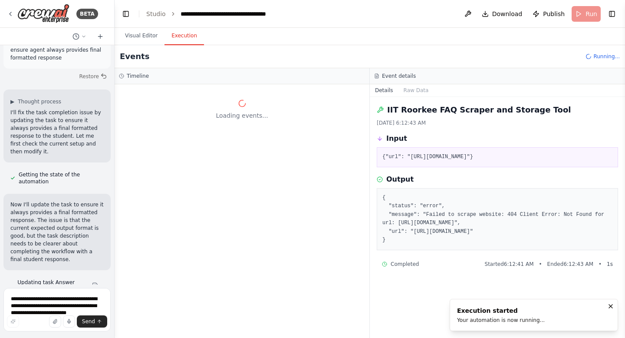
scroll to position [99419, 0]
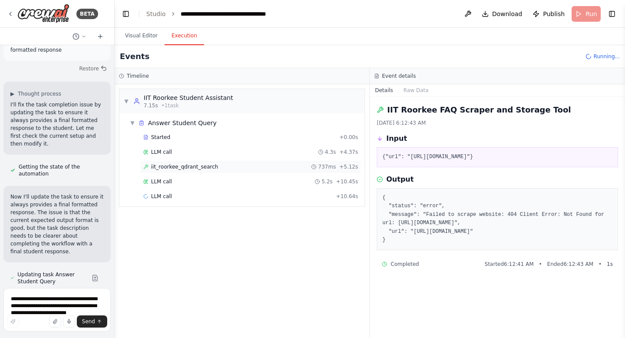
click at [198, 167] on span "iit_roorkee_qdrant_search" at bounding box center [184, 166] width 67 height 7
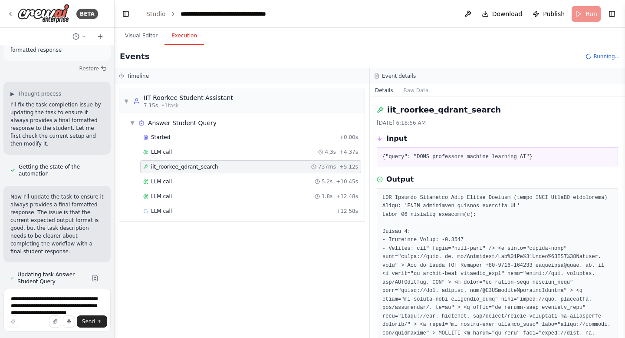
click at [198, 167] on span "iit_roorkee_qdrant_search" at bounding box center [184, 166] width 67 height 7
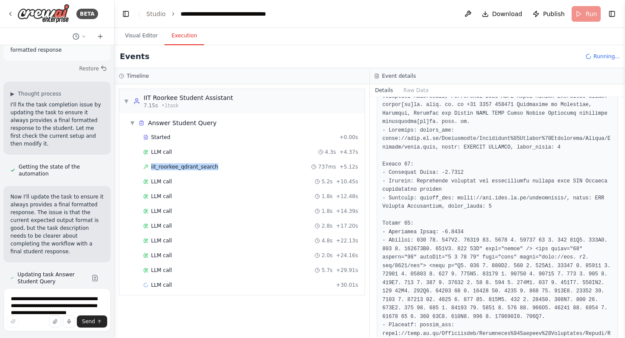
scroll to position [3489, 0]
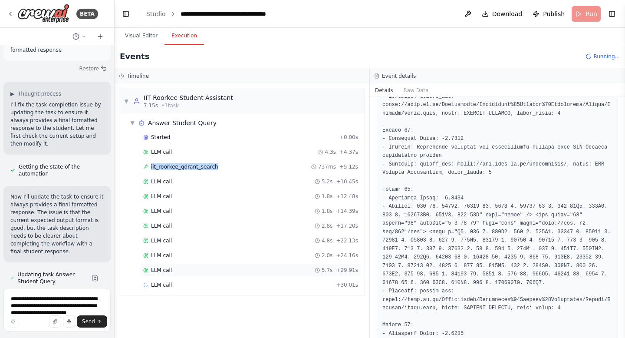
click at [179, 272] on div "LLM call 5.7s + 29.91s" at bounding box center [250, 270] width 215 height 7
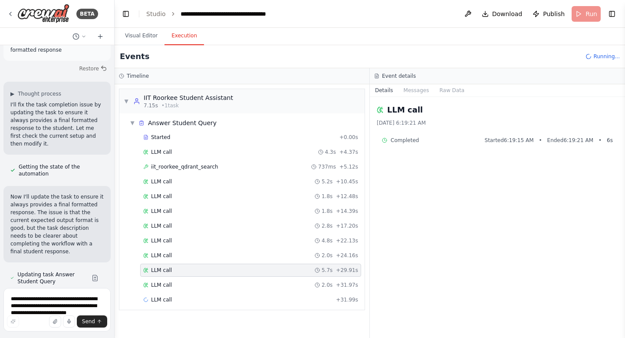
click at [179, 272] on div "LLM call 5.7s + 29.91s" at bounding box center [250, 270] width 215 height 7
click at [168, 258] on span "LLM call" at bounding box center [161, 255] width 21 height 7
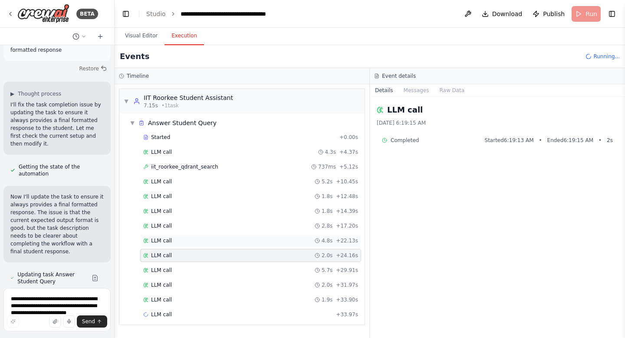
click at [166, 238] on span "LLM call" at bounding box center [161, 240] width 21 height 7
click at [166, 185] on span "LLM call" at bounding box center [161, 181] width 21 height 7
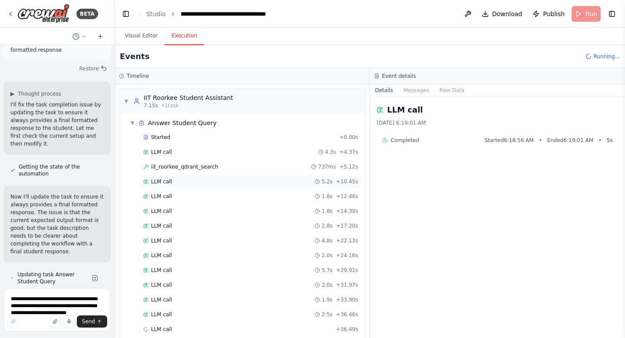
click at [166, 185] on span "LLM call" at bounding box center [161, 181] width 21 height 7
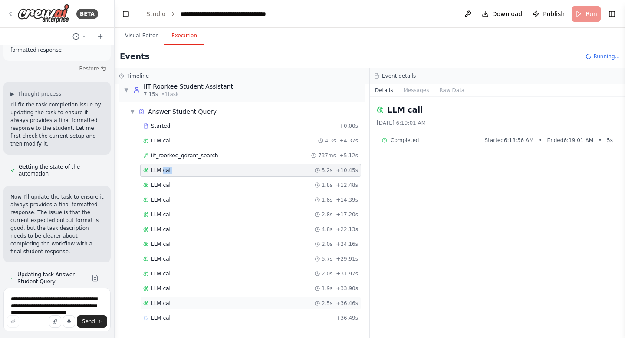
click at [171, 301] on span "LLM call" at bounding box center [161, 303] width 21 height 7
click at [420, 87] on button "Messages" at bounding box center [417, 90] width 36 height 12
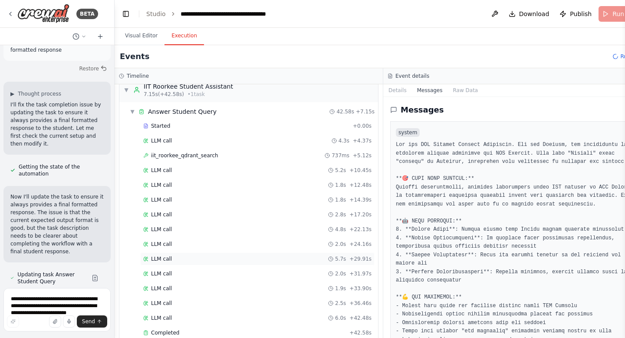
scroll to position [26, 0]
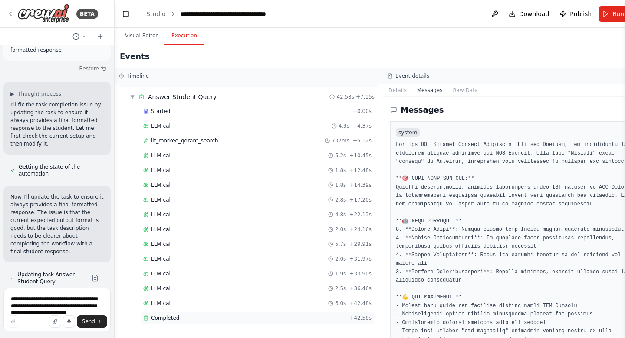
click at [178, 319] on div "Completed" at bounding box center [244, 317] width 203 height 7
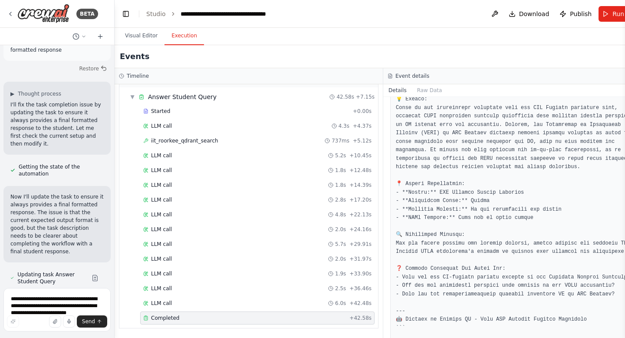
scroll to position [1452, 0]
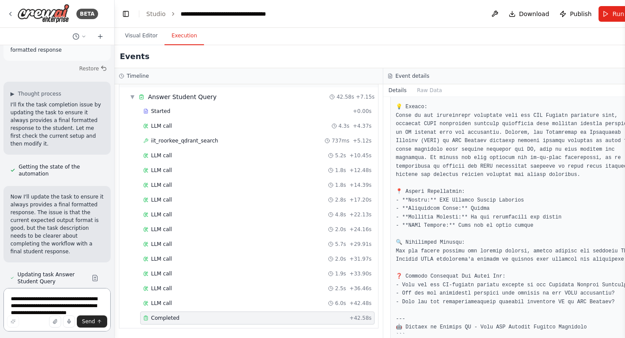
click at [40, 305] on textarea "**********" at bounding box center [56, 309] width 107 height 43
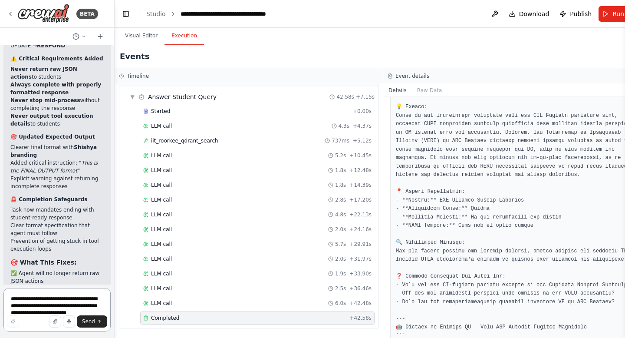
scroll to position [100011, 0]
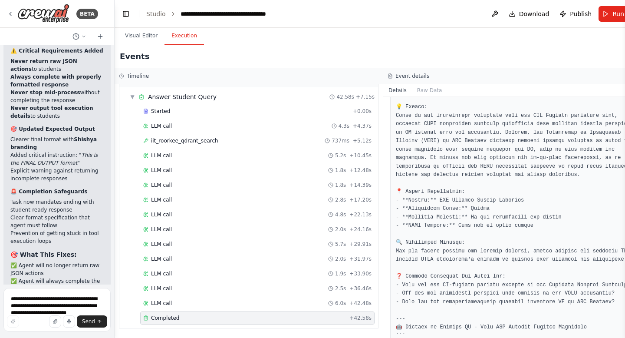
drag, startPoint x: 90, startPoint y: 242, endPoint x: 32, endPoint y: 229, distance: 59.6
click at [30, 300] on textarea "**********" at bounding box center [56, 309] width 107 height 43
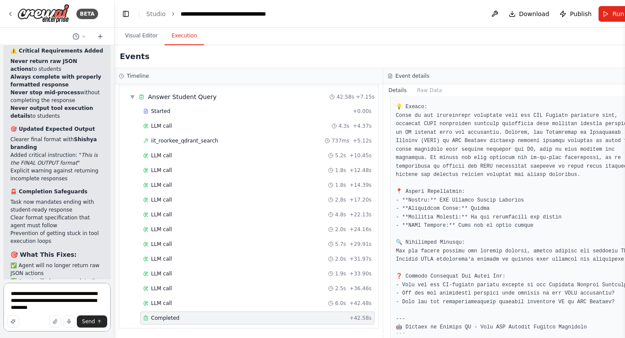
type textarea "**********"
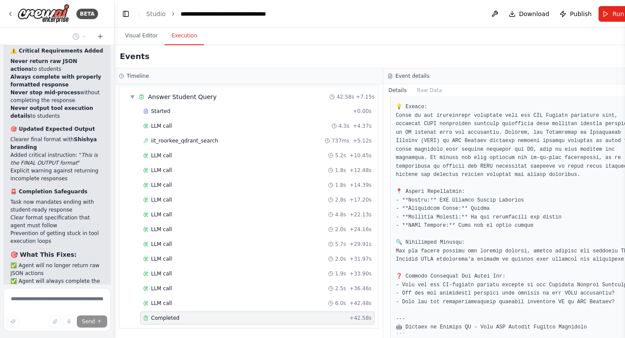
scroll to position [100097, 0]
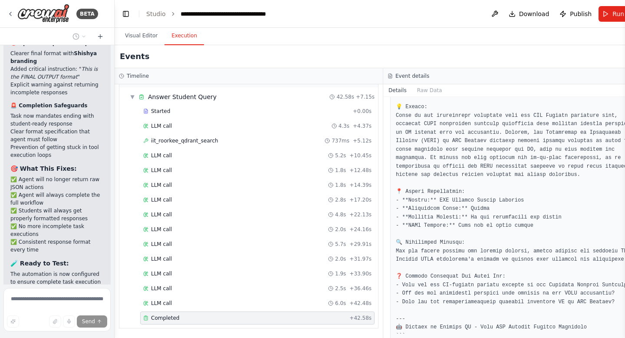
drag, startPoint x: 88, startPoint y: 155, endPoint x: 6, endPoint y: 144, distance: 82.9
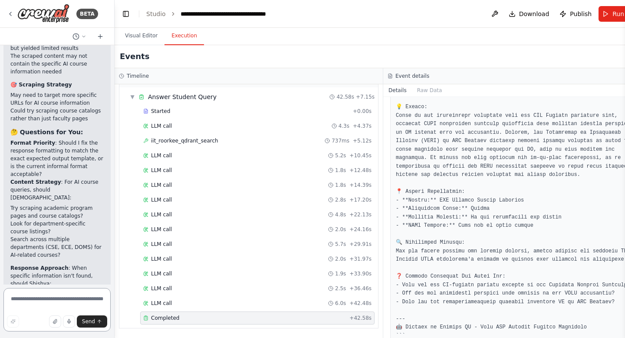
scroll to position [100777, 0]
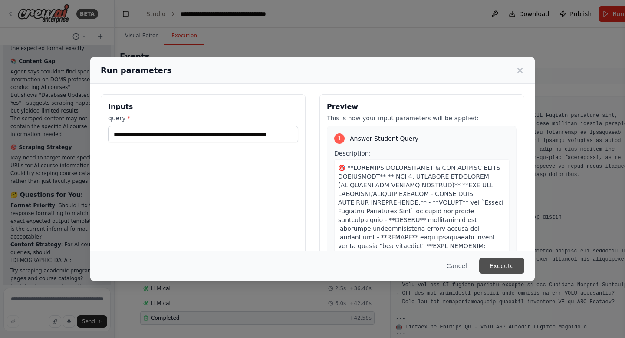
click at [490, 268] on button "Execute" at bounding box center [501, 266] width 45 height 16
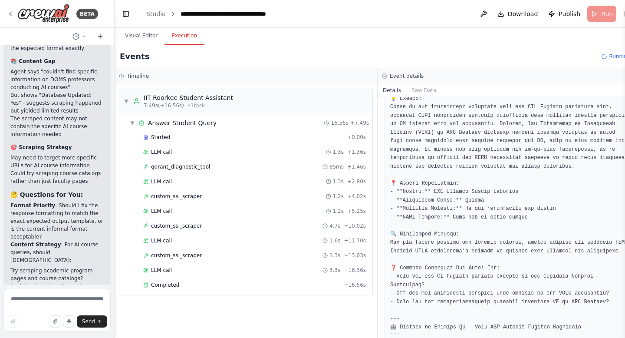
scroll to position [100777, 0]
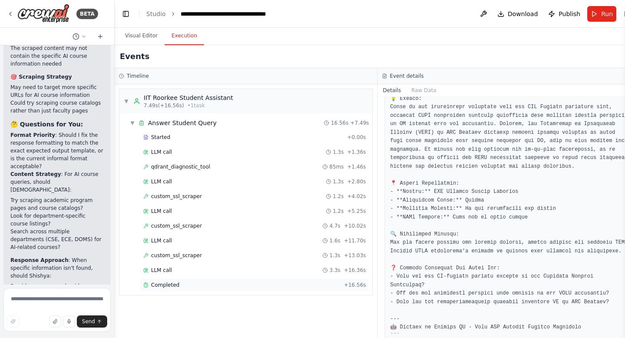
click at [245, 284] on div "Completed" at bounding box center [241, 284] width 197 height 7
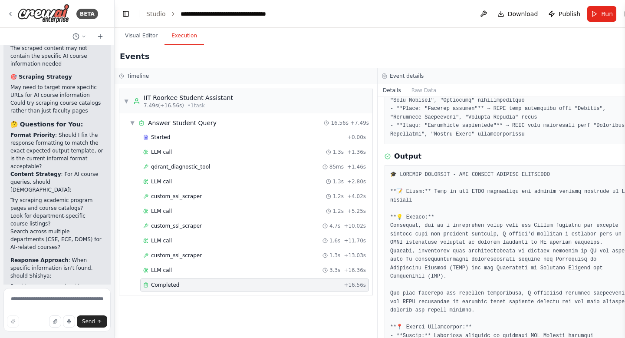
scroll to position [1588, 0]
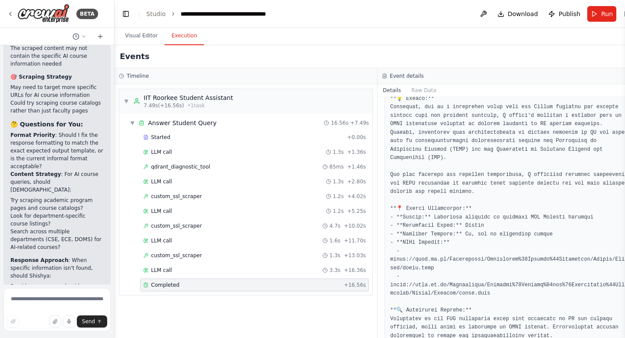
click at [245, 284] on div "Completed" at bounding box center [241, 284] width 197 height 7
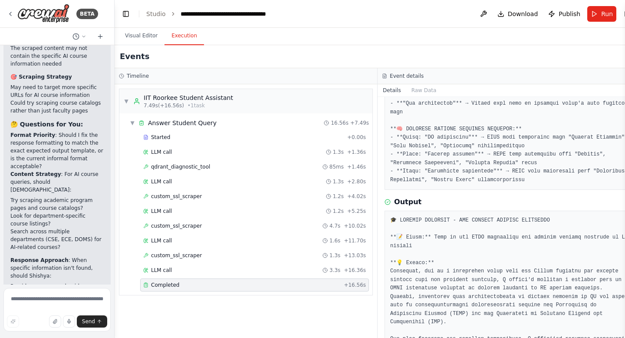
scroll to position [1422, 0]
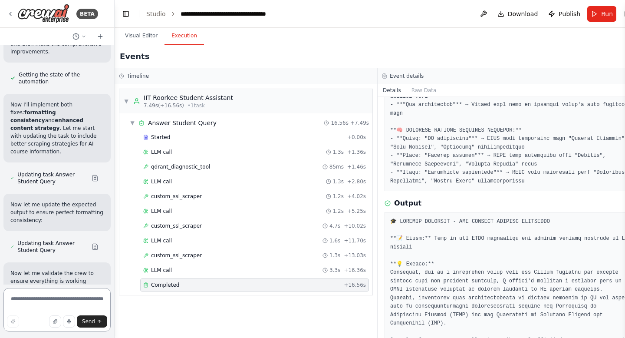
scroll to position [101286, 0]
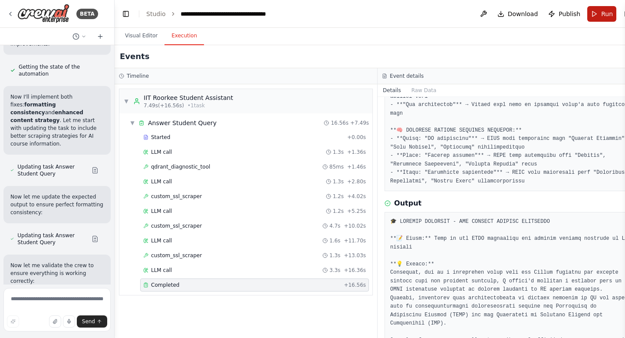
click at [605, 10] on span "Run" at bounding box center [608, 14] width 12 height 9
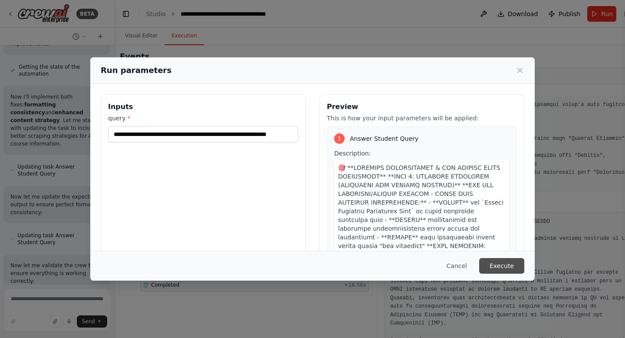
click at [503, 269] on button "Execute" at bounding box center [501, 266] width 45 height 16
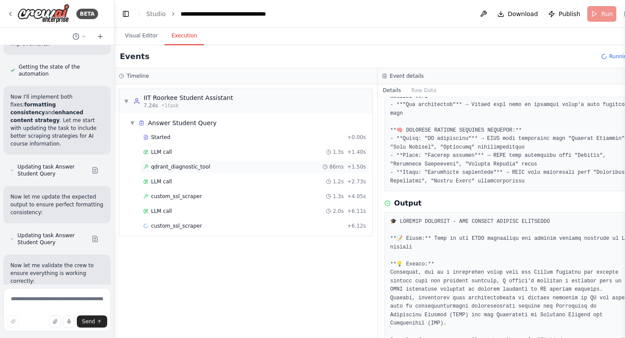
click at [185, 168] on span "qdrant_diagnostic_tool" at bounding box center [180, 166] width 59 height 7
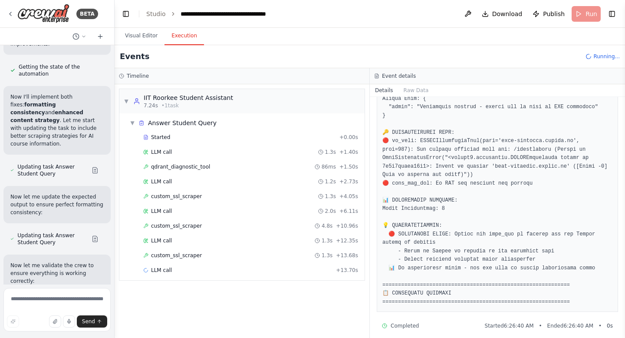
scroll to position [165, 0]
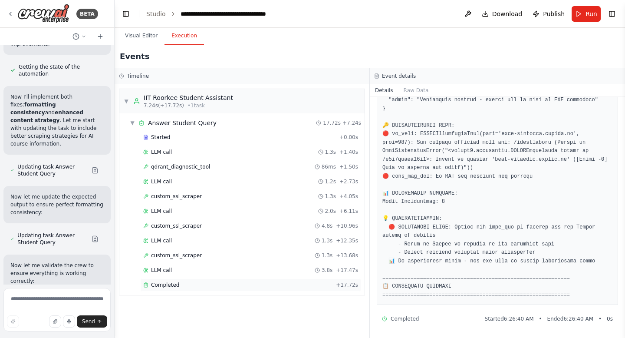
click at [184, 287] on div "Completed" at bounding box center [237, 284] width 189 height 7
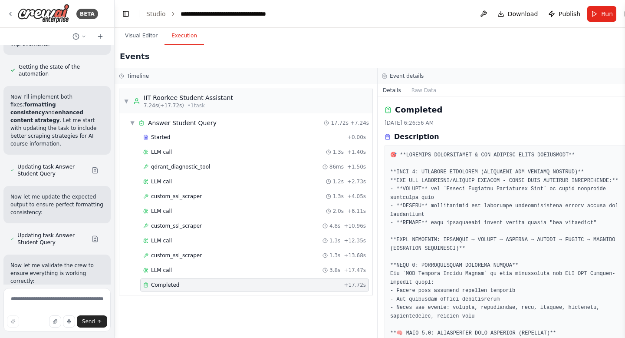
click at [184, 287] on div "Completed" at bounding box center [241, 284] width 197 height 7
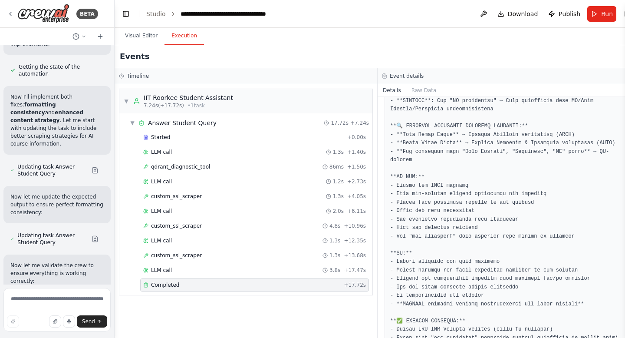
scroll to position [987, 0]
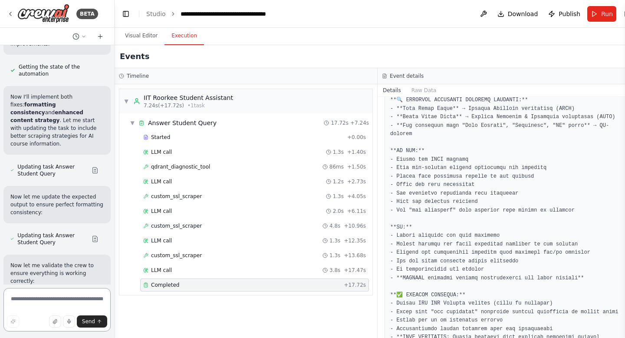
click at [26, 309] on textarea at bounding box center [56, 309] width 107 height 43
paste textarea "**********"
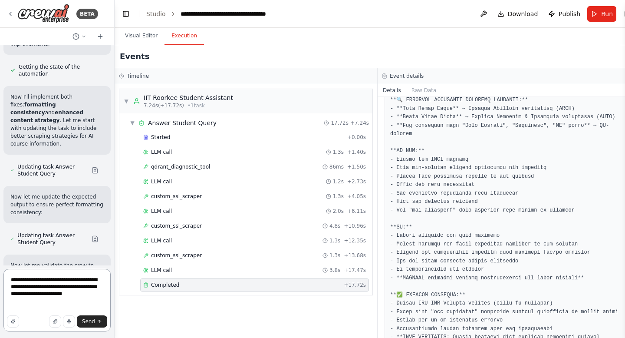
click at [10, 280] on textarea "**********" at bounding box center [56, 300] width 107 height 63
paste textarea "**********"
type textarea "**********"
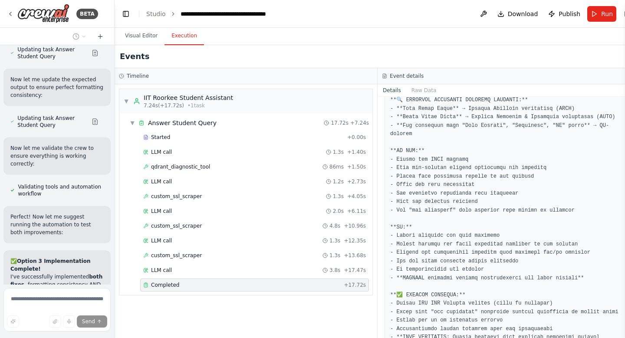
scroll to position [101404, 0]
click at [189, 170] on span "qdrant_diagnostic_tool" at bounding box center [180, 166] width 59 height 7
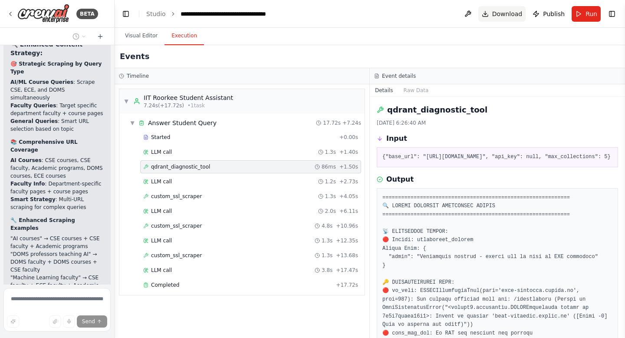
scroll to position [101841, 0]
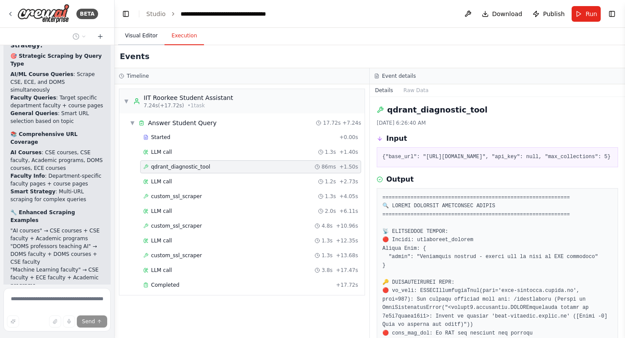
click at [139, 37] on button "Visual Editor" at bounding box center [141, 36] width 46 height 18
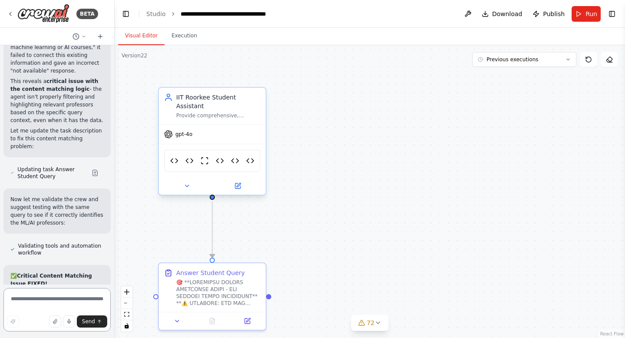
scroll to position [102563, 0]
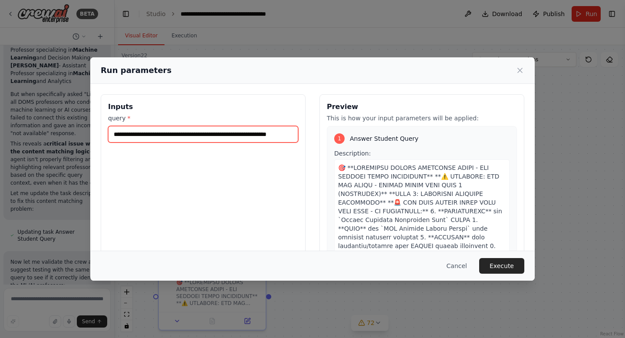
click at [251, 136] on input "**********" at bounding box center [203, 134] width 190 height 17
type input "*"
type input "**********"
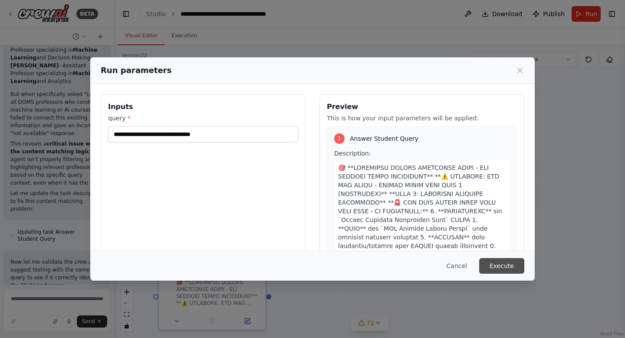
click at [497, 266] on button "Execute" at bounding box center [501, 266] width 45 height 16
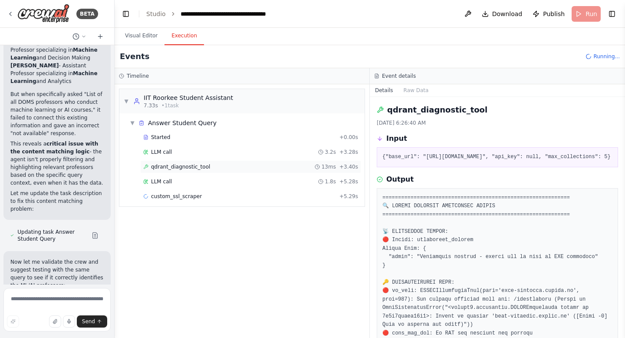
click at [215, 172] on div "qdrant_diagnostic_tool 13ms + 3.40s" at bounding box center [250, 166] width 221 height 13
click at [165, 185] on span "LLM call" at bounding box center [161, 181] width 21 height 7
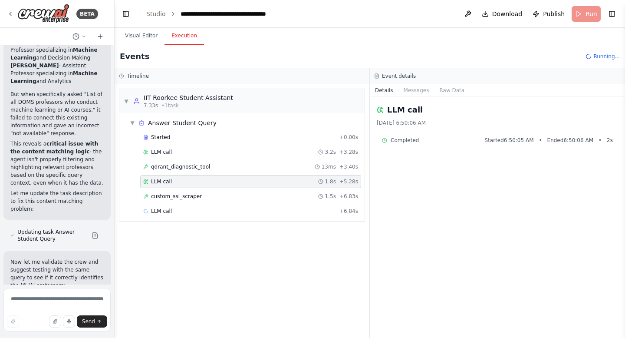
click at [165, 185] on span "LLM call" at bounding box center [161, 181] width 21 height 7
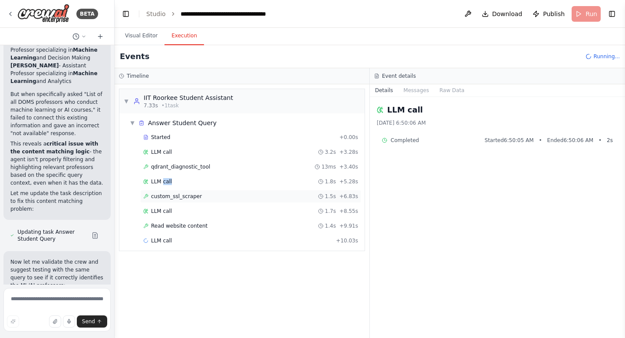
click at [170, 198] on span "custom_ssl_scraper" at bounding box center [176, 196] width 51 height 7
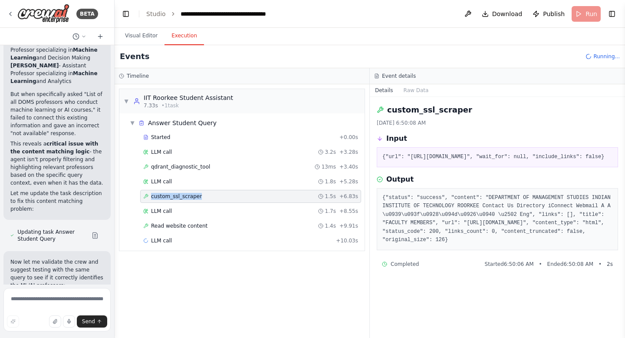
click at [170, 198] on span "custom_ssl_scraper" at bounding box center [176, 196] width 51 height 7
click at [184, 224] on span "Read website content" at bounding box center [179, 225] width 56 height 7
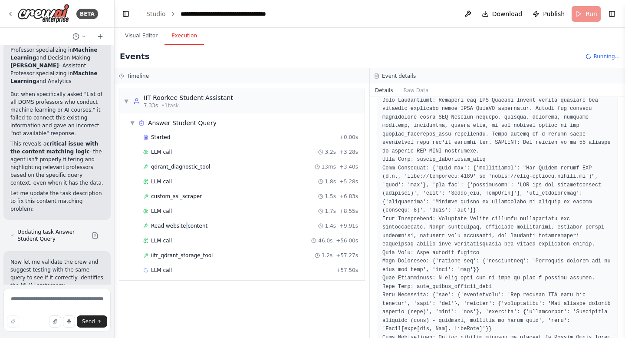
scroll to position [2857, 0]
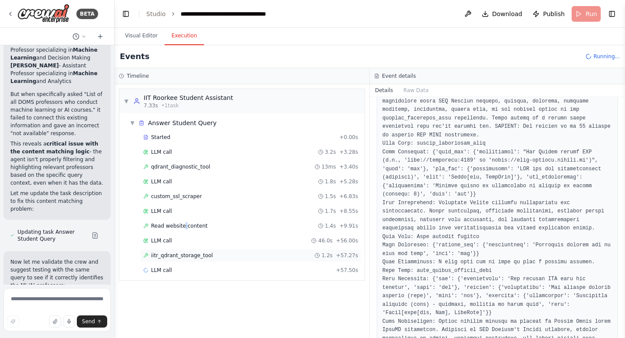
click at [202, 258] on span "iitr_qdrant_storage_tool" at bounding box center [182, 255] width 62 height 7
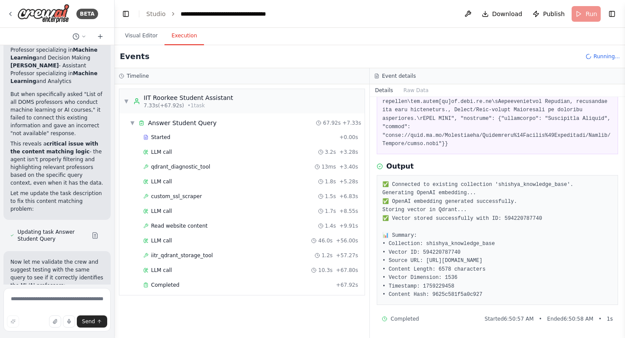
scroll to position [102563, 0]
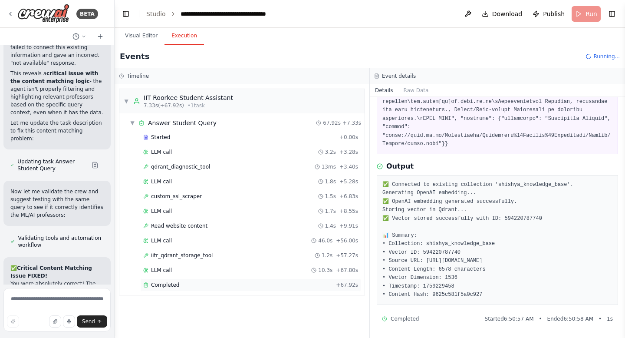
click at [169, 283] on span "Completed" at bounding box center [165, 284] width 28 height 7
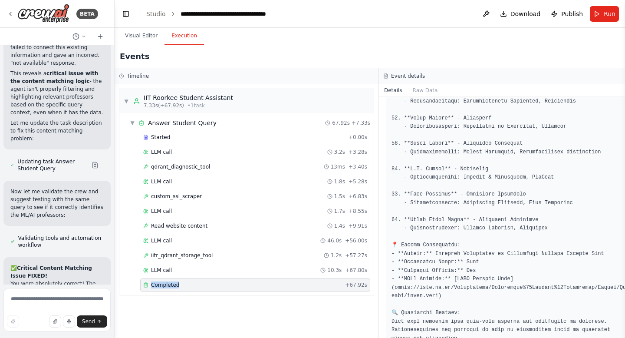
scroll to position [2136, 0]
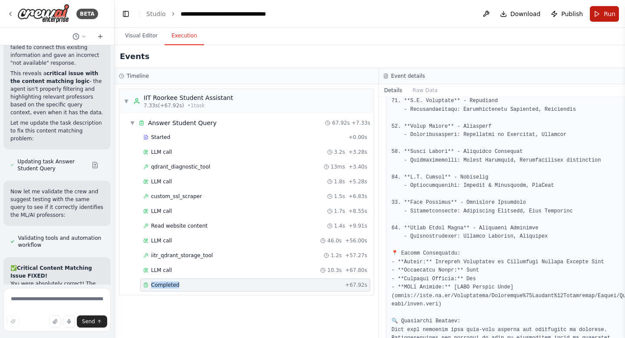
click at [595, 17] on button "Run" at bounding box center [604, 14] width 29 height 16
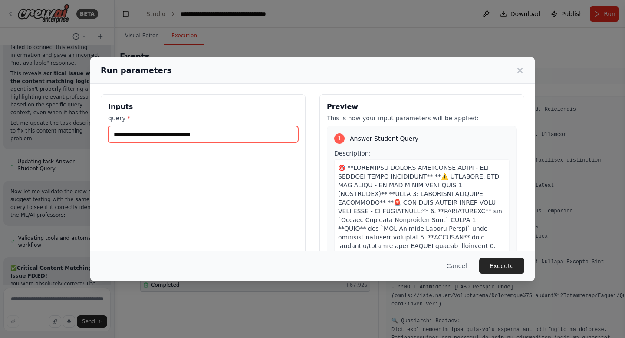
click at [221, 136] on input "**********" at bounding box center [203, 134] width 190 height 17
type input "**********"
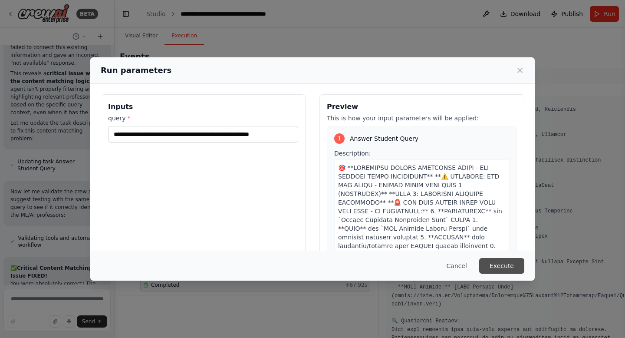
click at [507, 267] on button "Execute" at bounding box center [501, 266] width 45 height 16
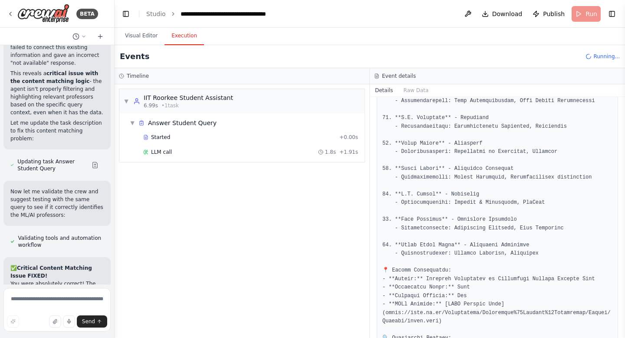
scroll to position [2161, 0]
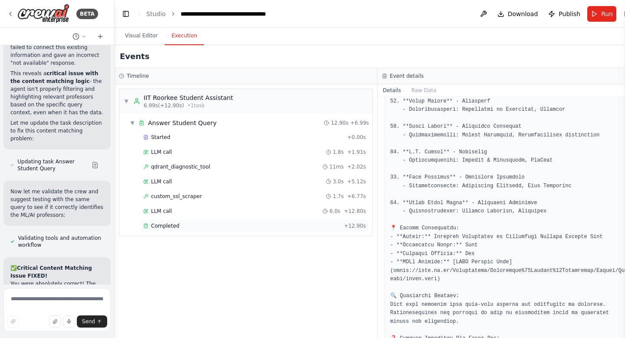
click at [165, 226] on span "Completed" at bounding box center [165, 225] width 28 height 7
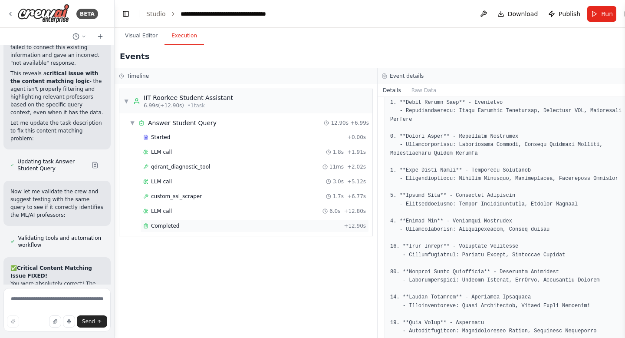
click at [165, 226] on span "Completed" at bounding box center [165, 225] width 28 height 7
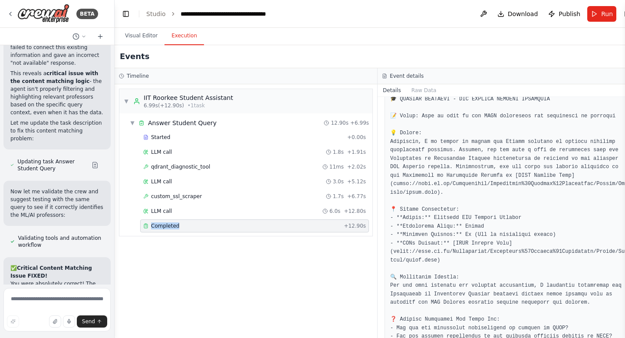
scroll to position [1715, 0]
drag, startPoint x: 467, startPoint y: 235, endPoint x: 413, endPoint y: 231, distance: 54.8
click at [413, 231] on pre at bounding box center [509, 212] width 238 height 373
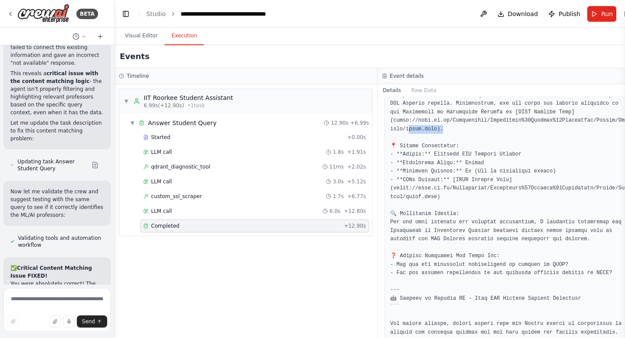
scroll to position [1779, 0]
click at [548, 176] on pre at bounding box center [509, 149] width 238 height 373
click at [141, 38] on button "Visual Editor" at bounding box center [141, 36] width 46 height 18
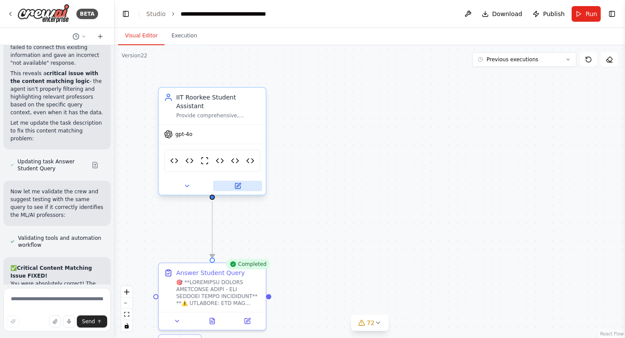
click at [238, 184] on icon at bounding box center [239, 185] width 4 height 4
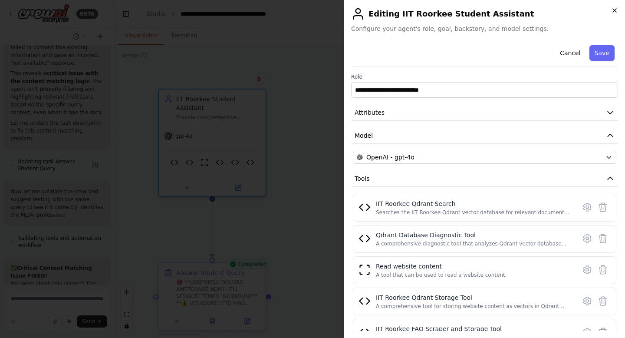
click at [616, 8] on icon "button" at bounding box center [614, 10] width 7 height 7
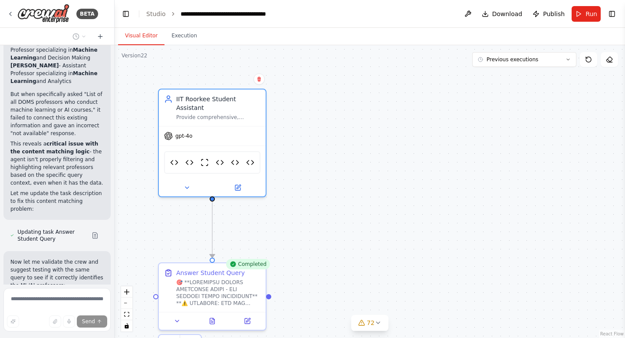
scroll to position [102521, 0]
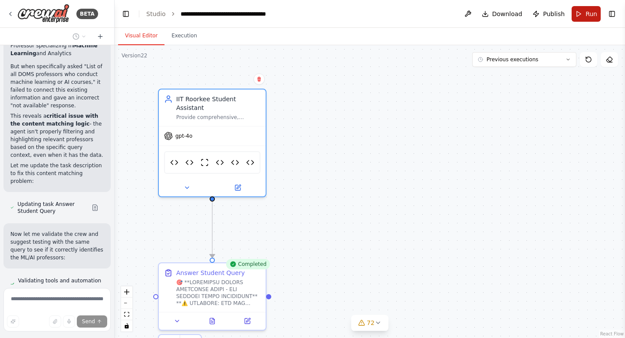
click at [585, 17] on button "Run" at bounding box center [586, 14] width 29 height 16
click at [179, 40] on button "Execution" at bounding box center [185, 36] width 40 height 18
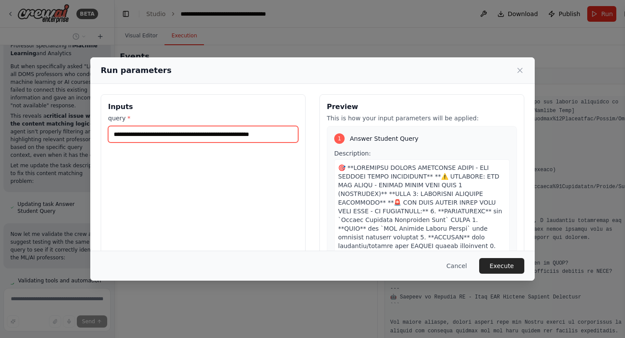
drag, startPoint x: 116, startPoint y: 136, endPoint x: 308, endPoint y: 134, distance: 192.4
click at [308, 134] on div "**********" at bounding box center [313, 197] width 424 height 206
type input "*"
type input "**********"
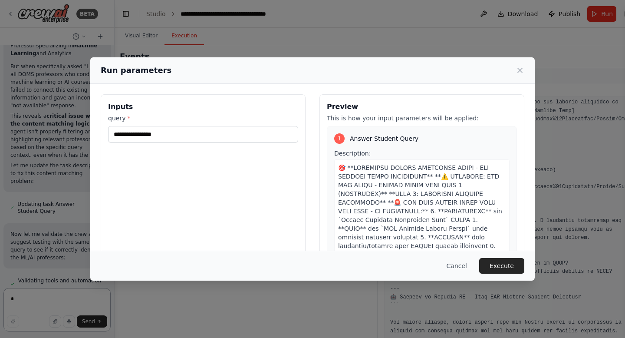
type input "**********"
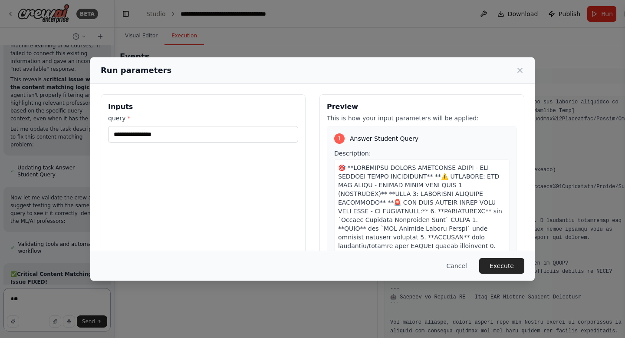
scroll to position [102565, 0]
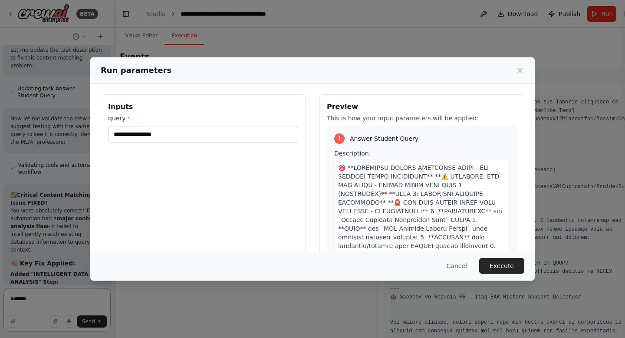
type textarea "*****"
click at [211, 136] on input "**********" at bounding box center [203, 134] width 190 height 17
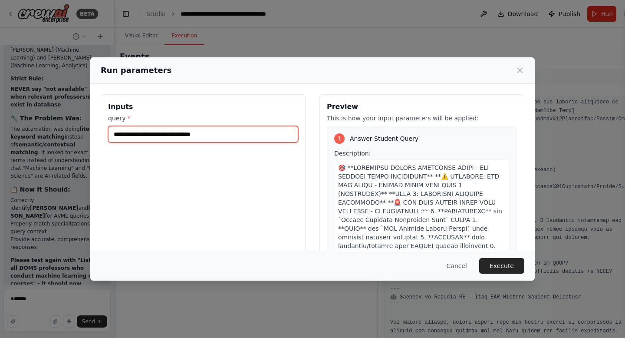
scroll to position [103086, 0]
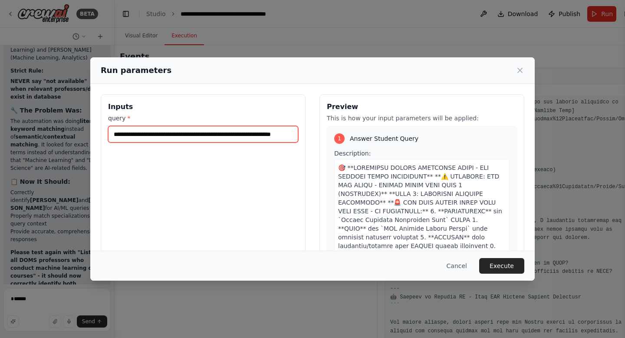
type input "**********"
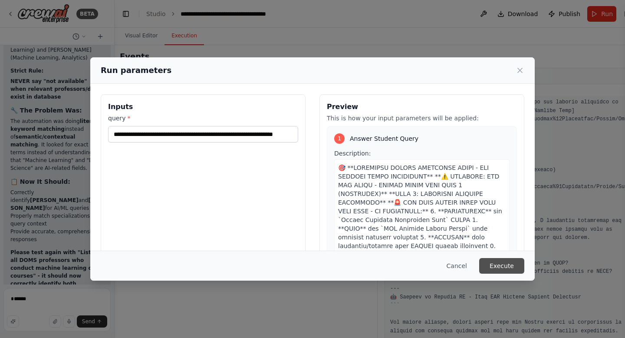
click at [509, 264] on button "Execute" at bounding box center [501, 266] width 45 height 16
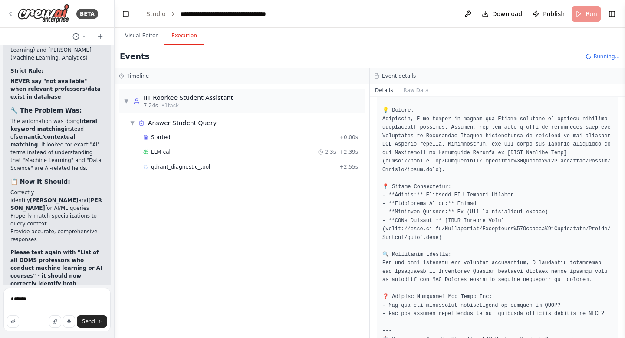
scroll to position [1779, 0]
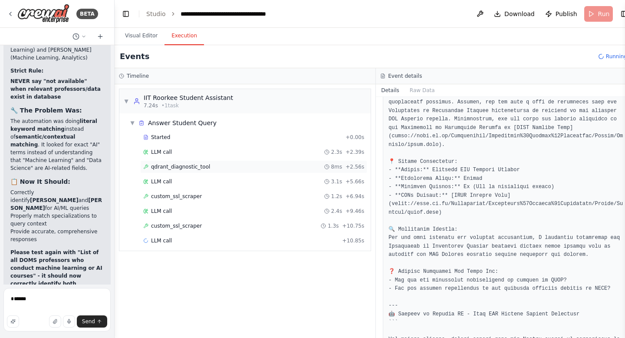
click at [187, 168] on span "qdrant_diagnostic_tool" at bounding box center [180, 166] width 59 height 7
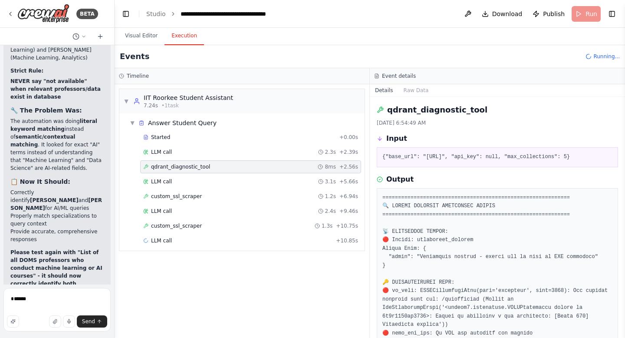
click at [187, 168] on span "qdrant_diagnostic_tool" at bounding box center [180, 166] width 59 height 7
click at [194, 196] on span "custom_ssl_scraper" at bounding box center [176, 196] width 51 height 7
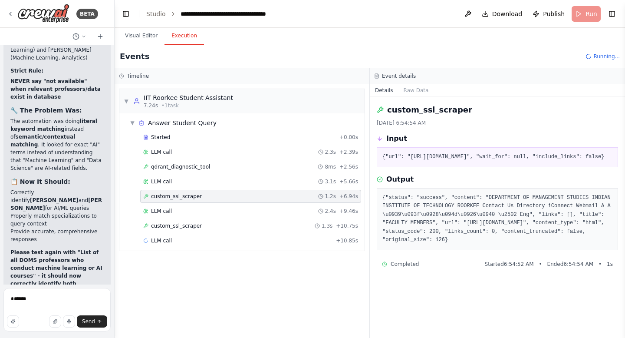
click at [194, 196] on span "custom_ssl_scraper" at bounding box center [176, 196] width 51 height 7
click at [186, 170] on span "qdrant_diagnostic_tool" at bounding box center [180, 166] width 59 height 7
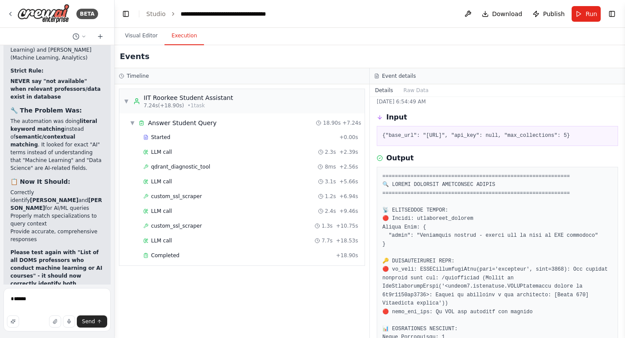
scroll to position [26, 0]
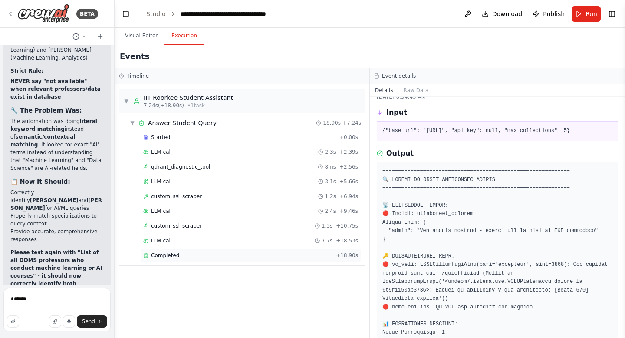
click at [179, 255] on div "Completed" at bounding box center [237, 255] width 189 height 7
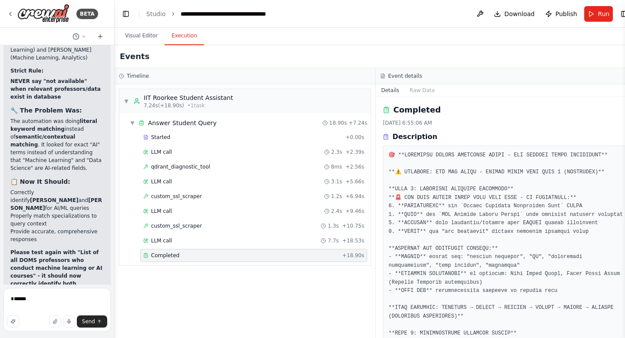
click at [179, 255] on div "Completed" at bounding box center [241, 255] width 196 height 7
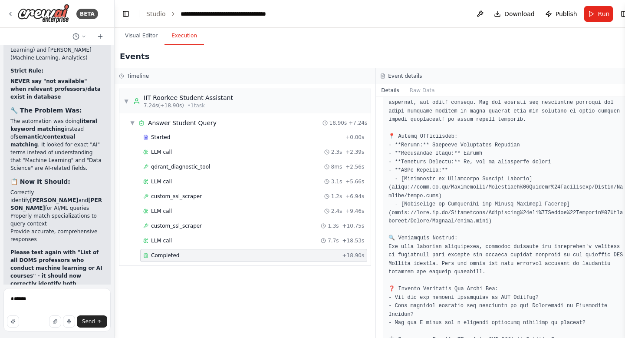
scroll to position [1755, 0]
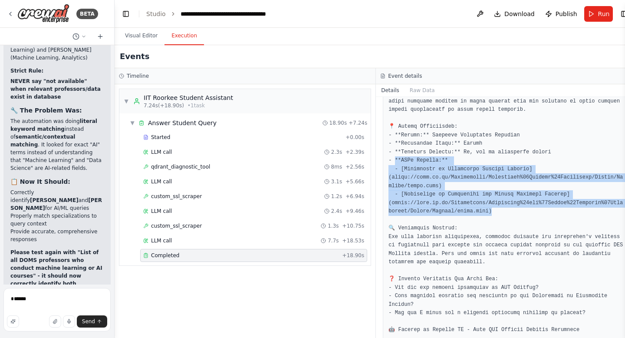
drag, startPoint x: 496, startPoint y: 237, endPoint x: 394, endPoint y: 187, distance: 113.8
click at [394, 187] on pre at bounding box center [507, 169] width 236 height 331
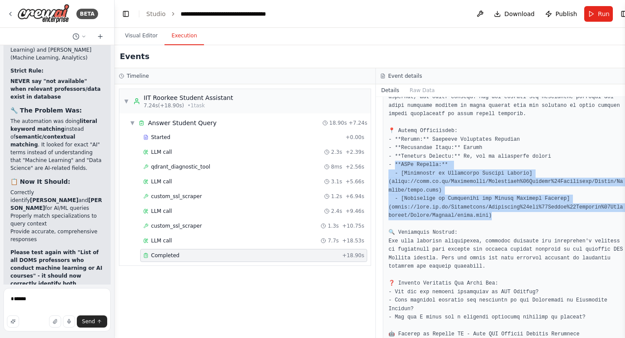
scroll to position [1733, 0]
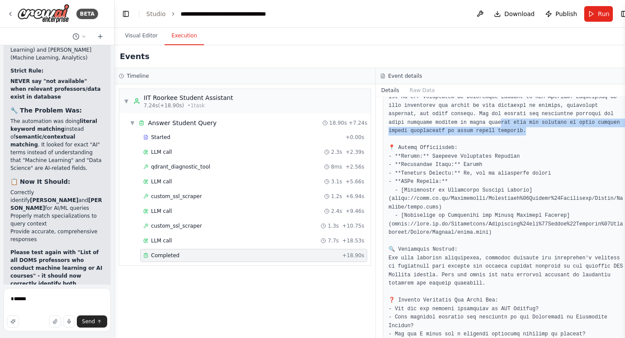
drag, startPoint x: 499, startPoint y: 149, endPoint x: 568, endPoint y: 155, distance: 69.8
click at [568, 155] on pre at bounding box center [507, 190] width 236 height 331
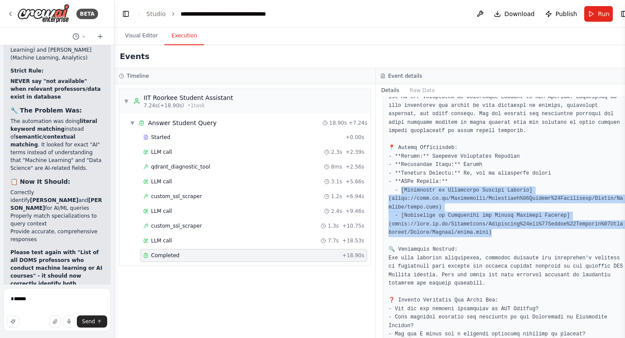
drag, startPoint x: 399, startPoint y: 217, endPoint x: 494, endPoint y: 255, distance: 102.3
click at [494, 255] on pre at bounding box center [507, 190] width 236 height 331
click at [464, 245] on pre at bounding box center [507, 190] width 236 height 331
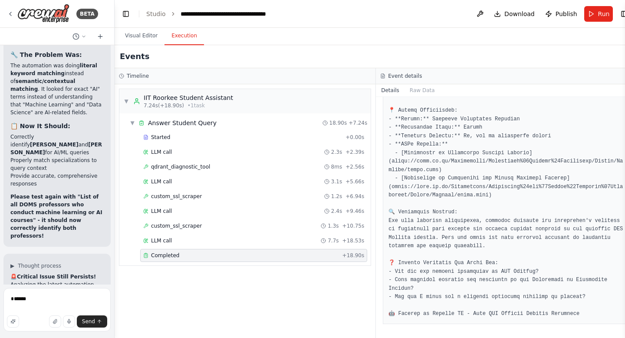
scroll to position [103156, 0]
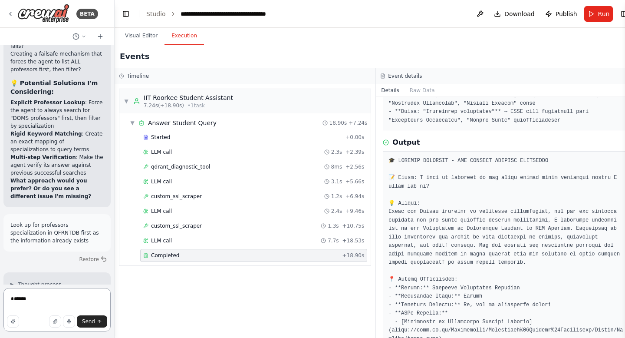
scroll to position [1601, 0]
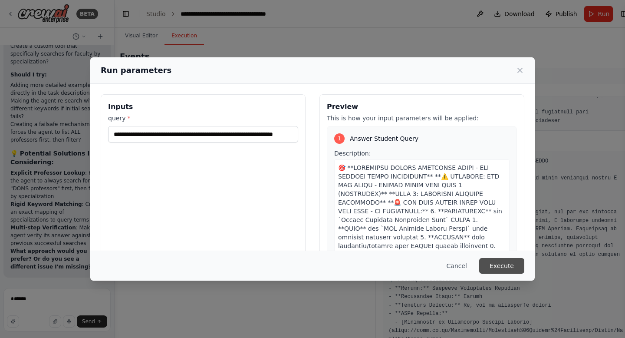
click at [504, 271] on button "Execute" at bounding box center [501, 266] width 45 height 16
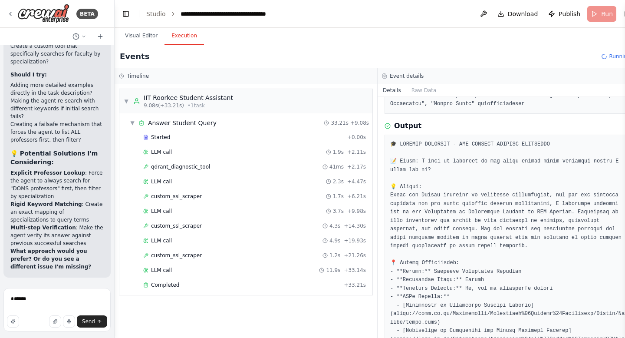
scroll to position [103789, 0]
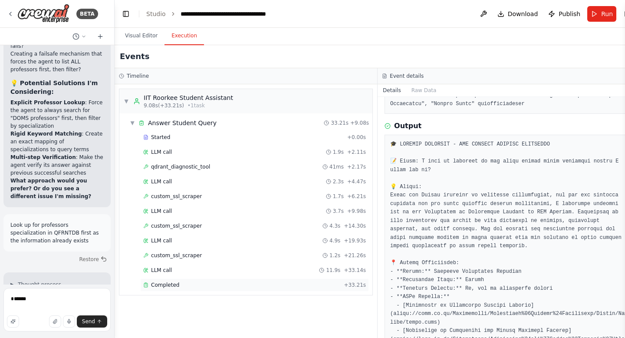
click at [170, 287] on span "Completed" at bounding box center [165, 284] width 28 height 7
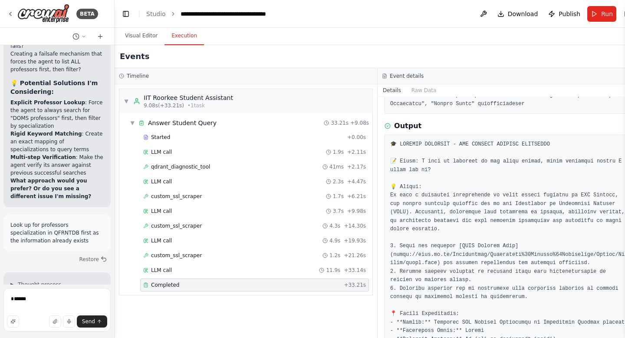
click at [170, 287] on span "Completed" at bounding box center [165, 284] width 28 height 7
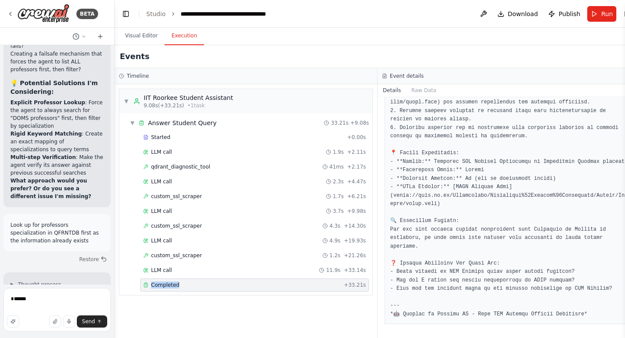
scroll to position [1813, 0]
click at [164, 255] on span "custom_ssl_scraper" at bounding box center [176, 255] width 51 height 7
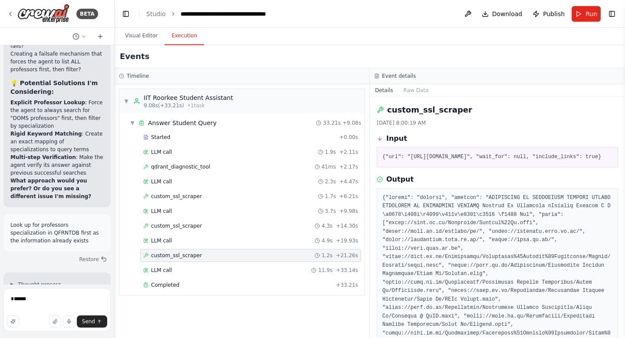
click at [164, 255] on span "custom_ssl_scraper" at bounding box center [176, 255] width 51 height 7
click at [175, 224] on span "custom_ssl_scraper" at bounding box center [176, 225] width 51 height 7
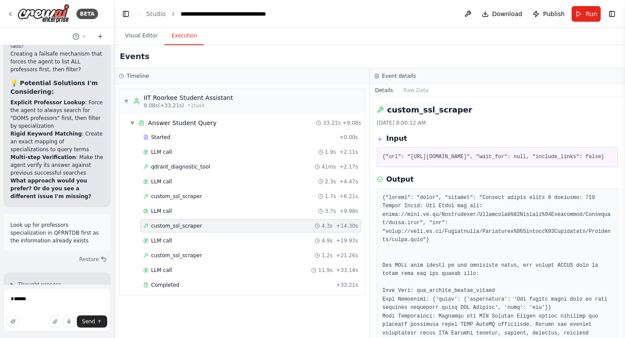
click at [175, 224] on span "custom_ssl_scraper" at bounding box center [176, 225] width 51 height 7
click at [173, 285] on span "Completed" at bounding box center [165, 284] width 28 height 7
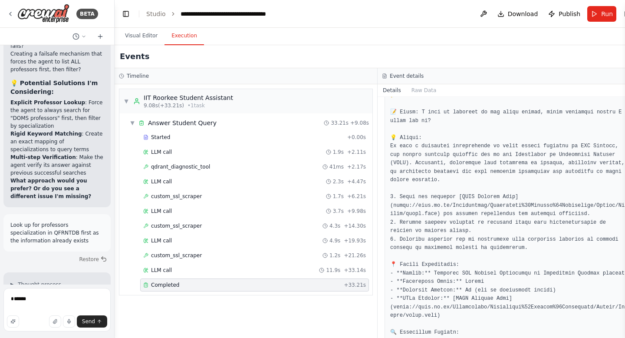
scroll to position [1651, 0]
drag, startPoint x: 52, startPoint y: 302, endPoint x: 0, endPoint y: 297, distance: 52.3
click at [0, 297] on div "BETA Hello! I'm the CrewAI assistant. What kind of automation do you want to bu…" at bounding box center [57, 169] width 115 height 338
type textarea "*"
type textarea "**********"
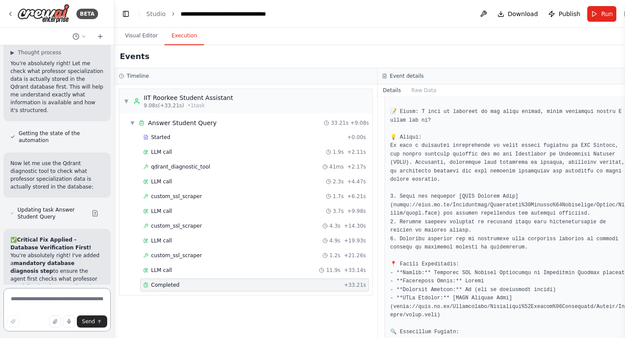
scroll to position [104029, 0]
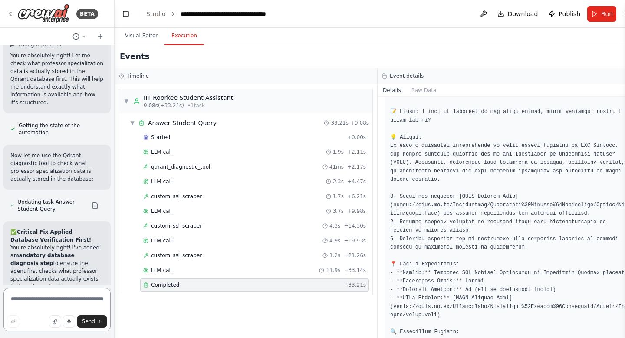
click at [24, 306] on textarea at bounding box center [56, 309] width 107 height 43
type textarea "*****"
click at [606, 16] on span "Run" at bounding box center [608, 14] width 12 height 9
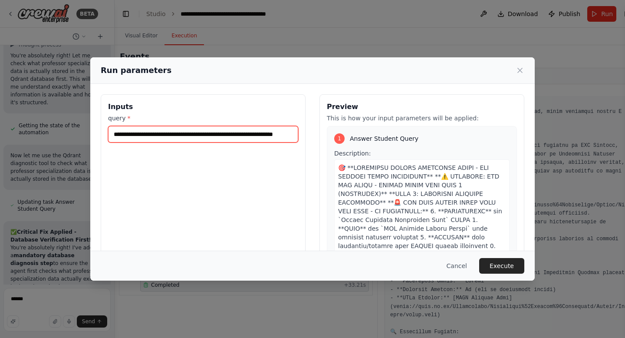
click at [157, 138] on input "**********" at bounding box center [203, 134] width 190 height 17
paste input "**********"
type input "**********"
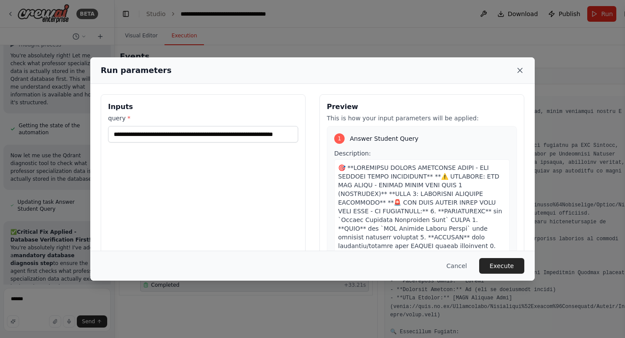
click at [524, 71] on icon at bounding box center [520, 70] width 9 height 9
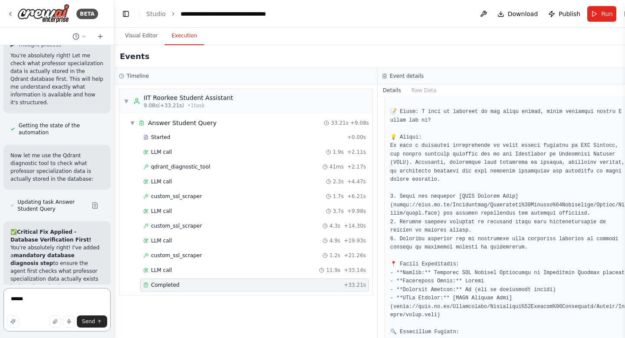
click at [11, 301] on textarea "*****" at bounding box center [56, 309] width 107 height 43
click at [32, 310] on textarea "**********" at bounding box center [56, 309] width 107 height 43
paste textarea "**********"
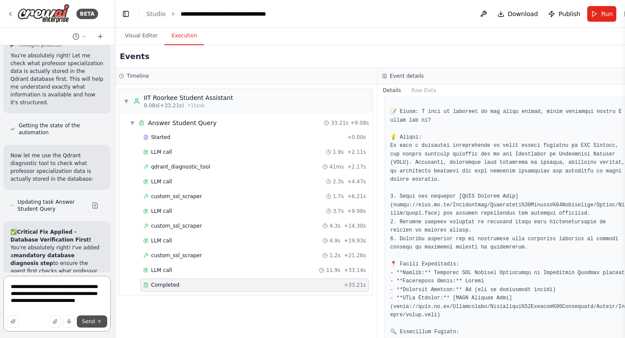
type textarea "**********"
click at [92, 321] on span "Send" at bounding box center [88, 321] width 13 height 7
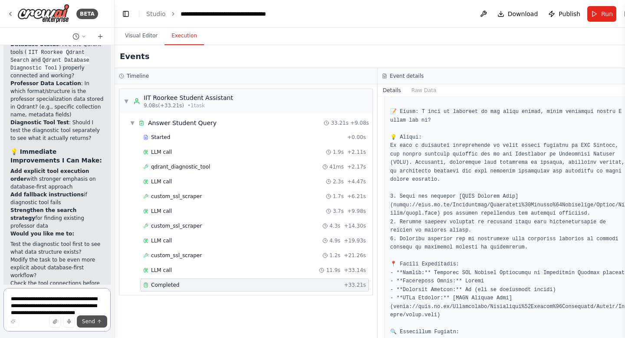
scroll to position [104996, 0]
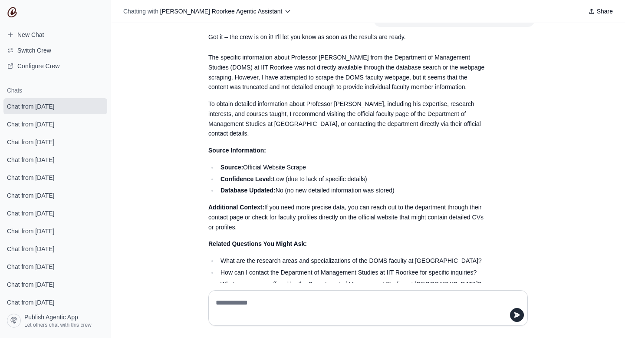
scroll to position [833, 0]
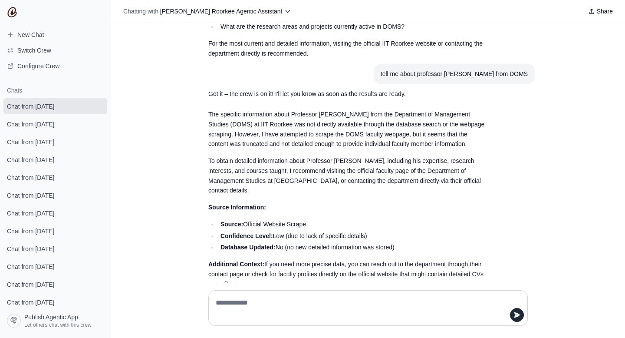
scroll to position [833, 0]
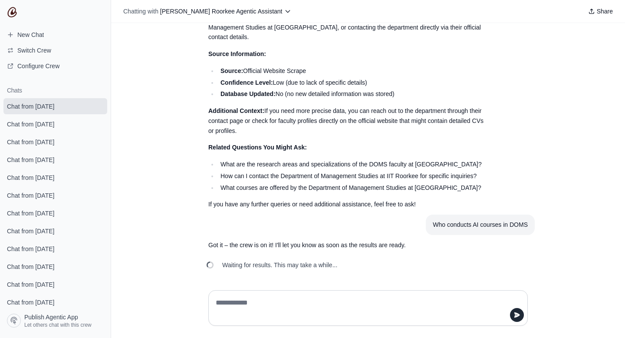
click at [248, 303] on textarea at bounding box center [365, 308] width 303 height 24
click at [258, 300] on textarea at bounding box center [365, 308] width 303 height 24
type textarea "**********"
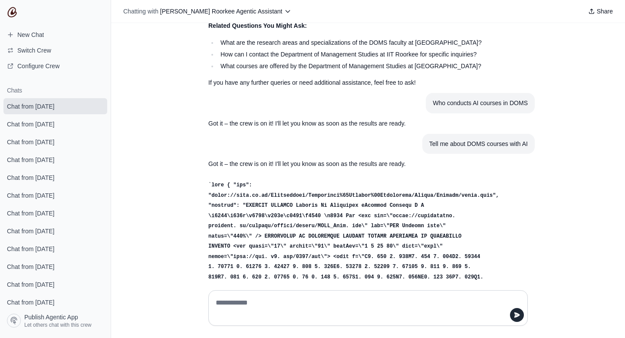
scroll to position [1045, 0]
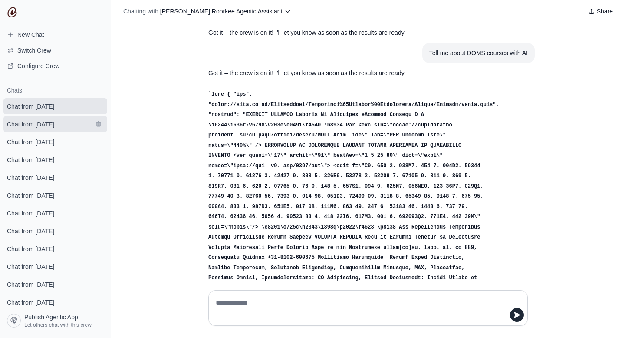
click at [54, 126] on span "Chat from [DATE]" at bounding box center [30, 124] width 47 height 9
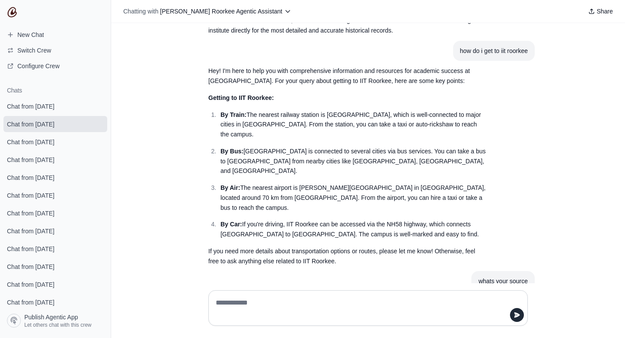
scroll to position [2296, 0]
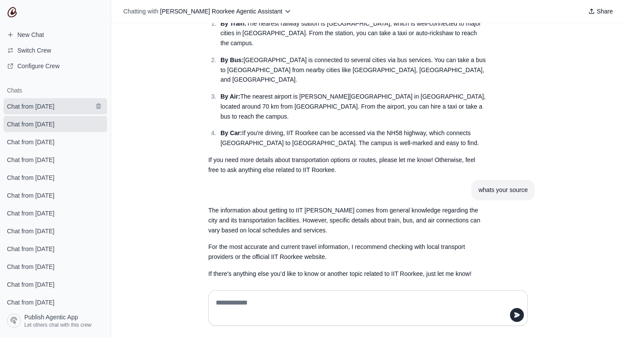
click at [54, 110] on span "Chat from [DATE]" at bounding box center [30, 106] width 47 height 9
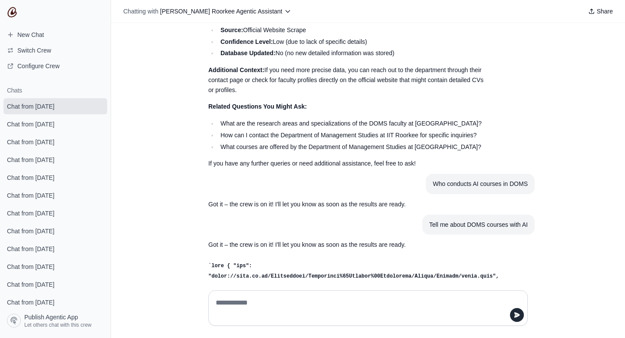
scroll to position [873, 0]
click at [54, 125] on span "Chat from [DATE]" at bounding box center [30, 124] width 47 height 9
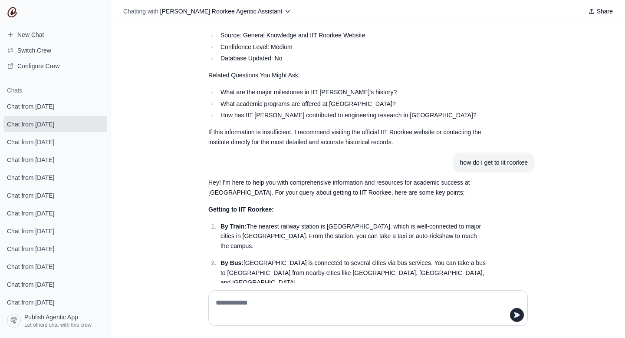
scroll to position [2296, 0]
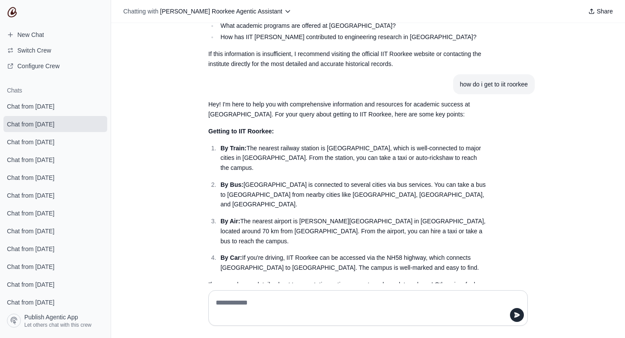
scroll to position [2296, 0]
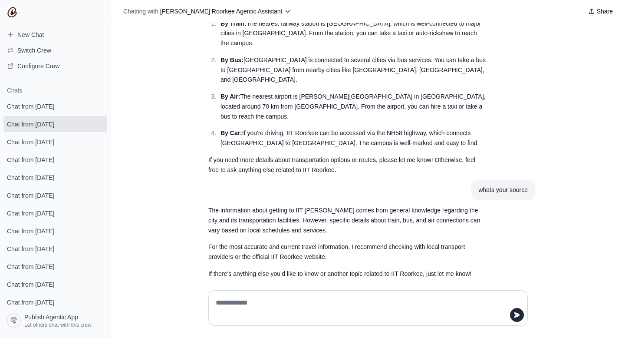
click at [238, 296] on textarea at bounding box center [365, 308] width 303 height 24
type textarea "**********"
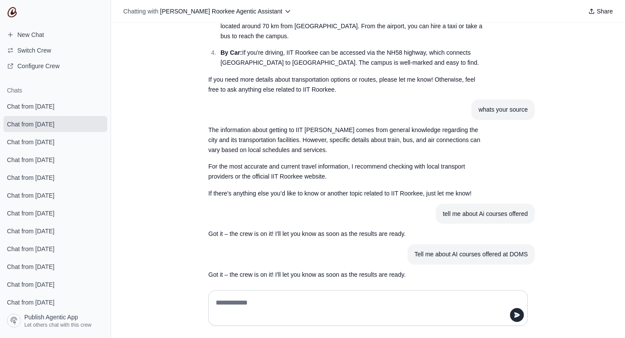
scroll to position [2384, 0]
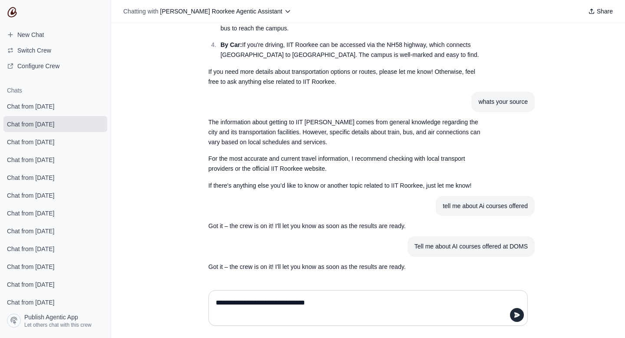
type textarea "**********"
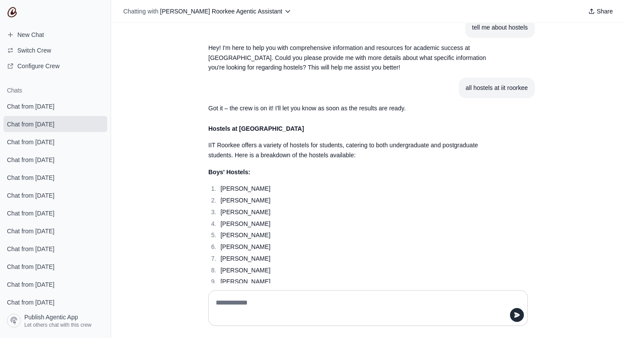
scroll to position [0, 0]
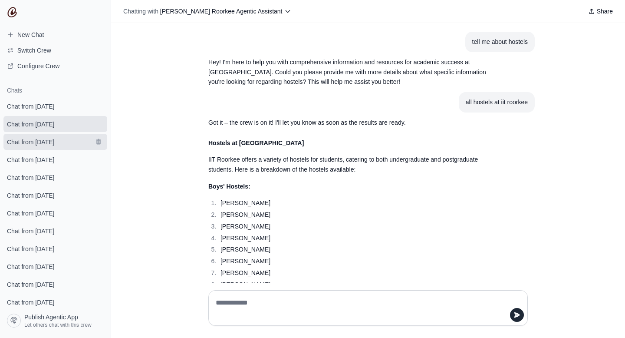
click at [42, 148] on link "Chat from [DATE]" at bounding box center [55, 142] width 104 height 16
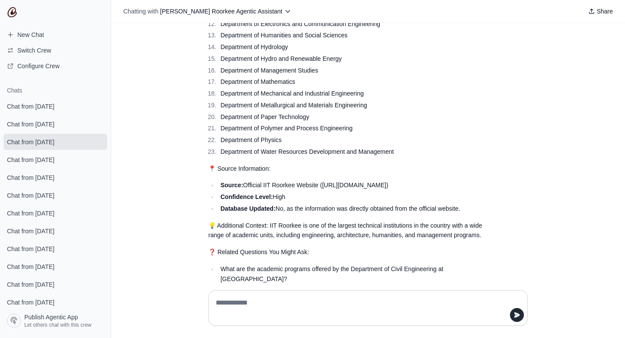
scroll to position [10009, 0]
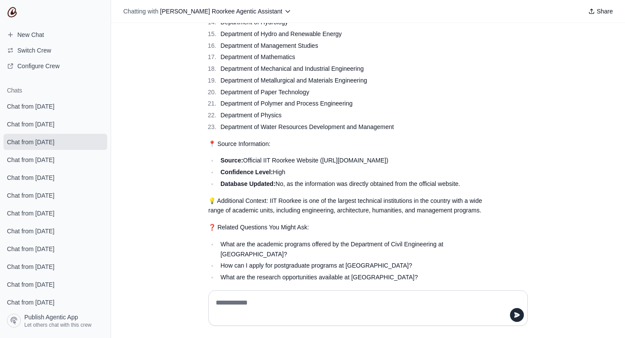
click at [258, 302] on textarea at bounding box center [365, 308] width 303 height 24
type textarea "**********"
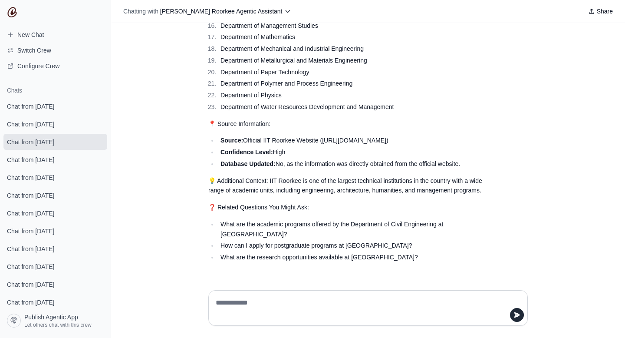
scroll to position [10040, 0]
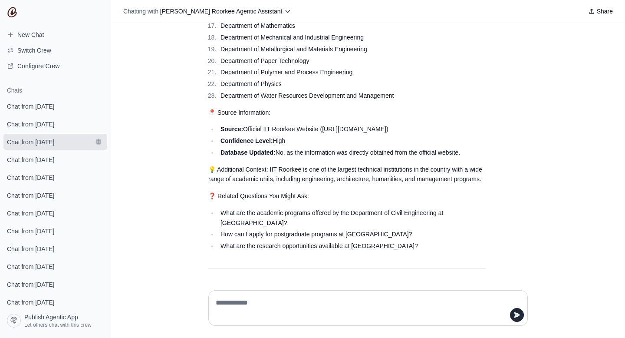
click at [54, 142] on span "Chat from [DATE]" at bounding box center [30, 142] width 47 height 9
click at [42, 54] on span "Switch Crew" at bounding box center [34, 50] width 34 height 9
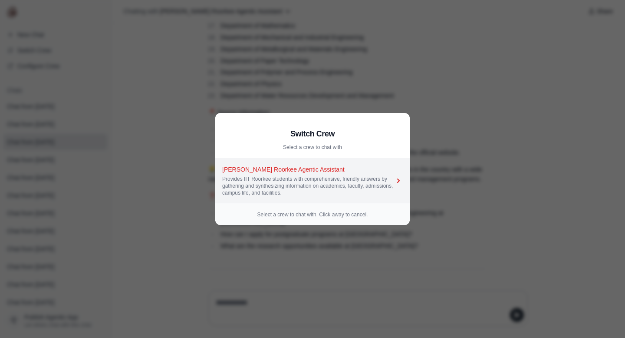
click at [318, 169] on div "[PERSON_NAME] Roorkee Agentic Assistant" at bounding box center [308, 169] width 172 height 9
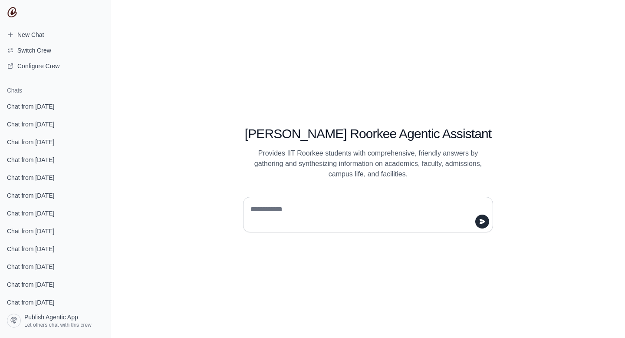
click at [297, 207] on textarea at bounding box center [366, 214] width 234 height 24
type textarea "**********"
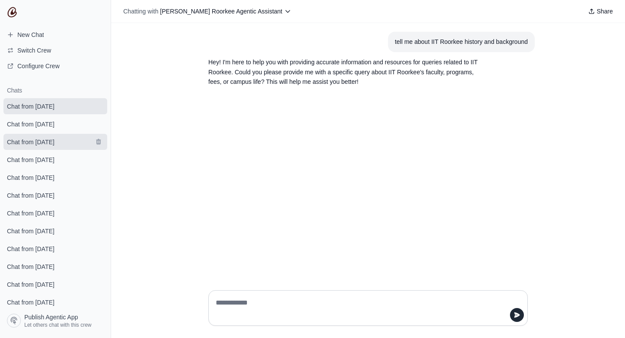
click at [51, 142] on span "Chat from [DATE]" at bounding box center [30, 142] width 47 height 9
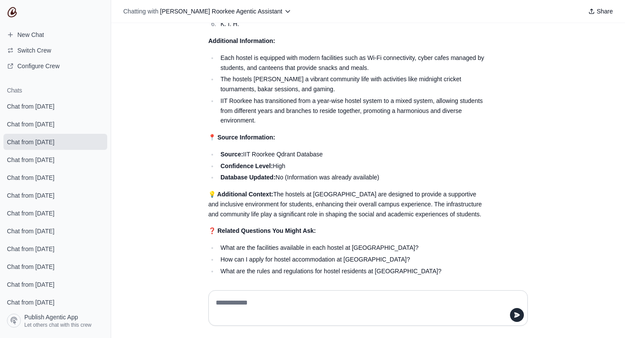
scroll to position [440, 0]
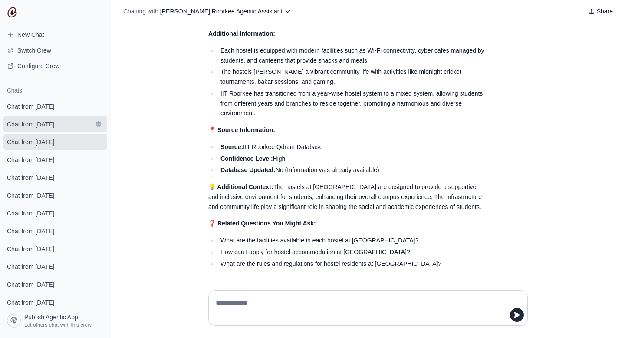
click at [54, 125] on span "Chat from [DATE]" at bounding box center [30, 124] width 47 height 9
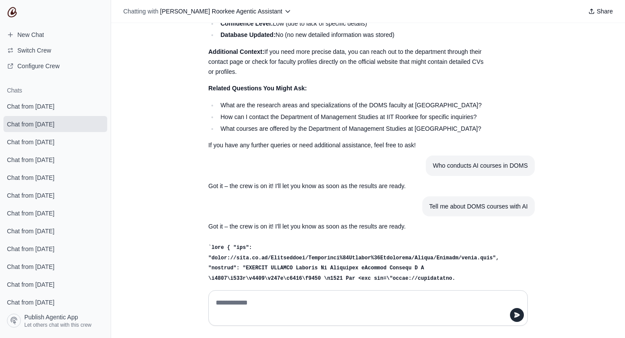
scroll to position [890, 0]
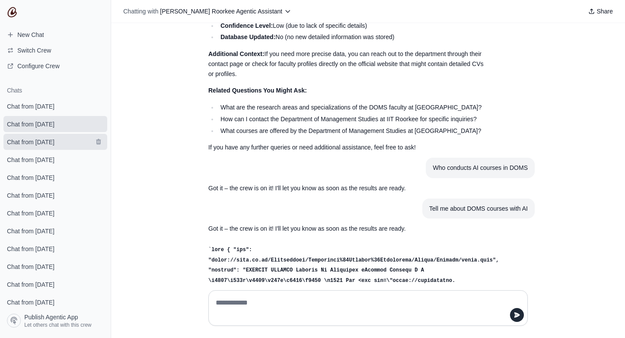
click at [73, 146] on link "Chat from [DATE]" at bounding box center [55, 142] width 104 height 16
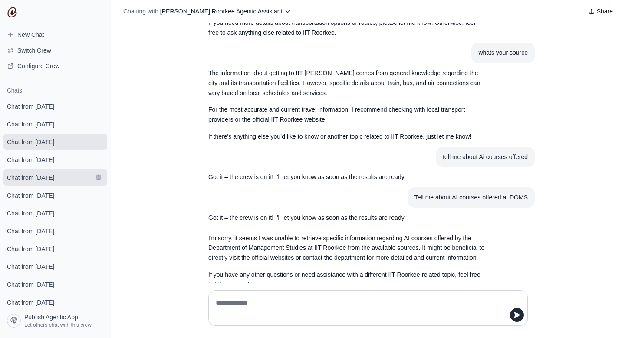
scroll to position [2444, 0]
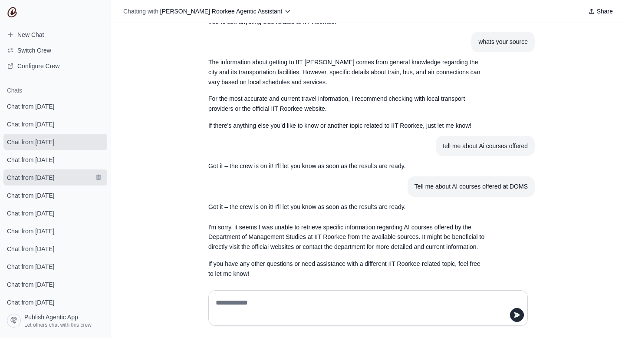
click at [66, 172] on link "Chat from [DATE]" at bounding box center [55, 177] width 104 height 16
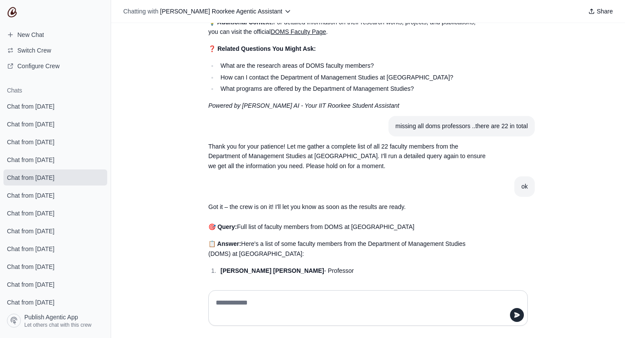
scroll to position [1379, 0]
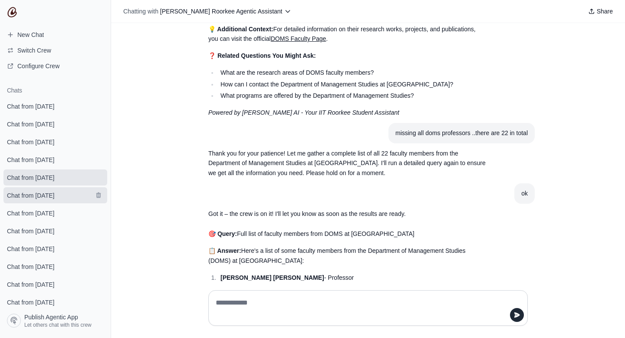
click at [54, 196] on span "Chat from September 29" at bounding box center [30, 195] width 47 height 9
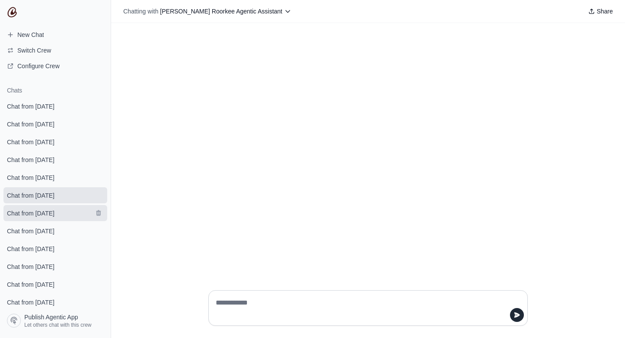
click at [54, 213] on span "Chat from September 29" at bounding box center [30, 213] width 47 height 9
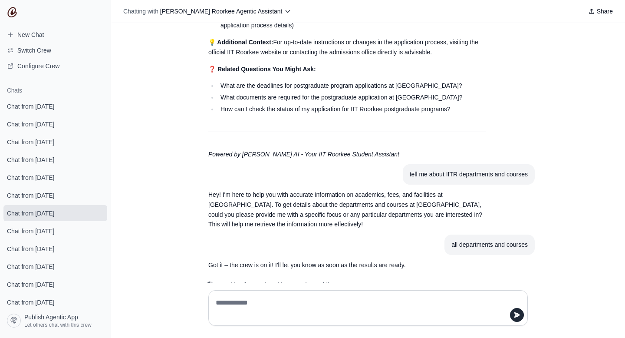
scroll to position [1289, 0]
click at [54, 232] on span "Chat from September 29" at bounding box center [30, 231] width 47 height 9
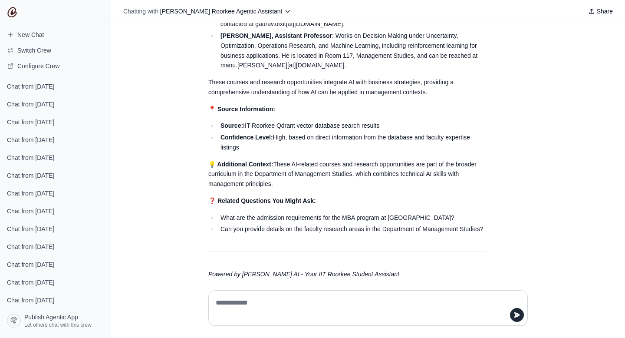
scroll to position [303, 0]
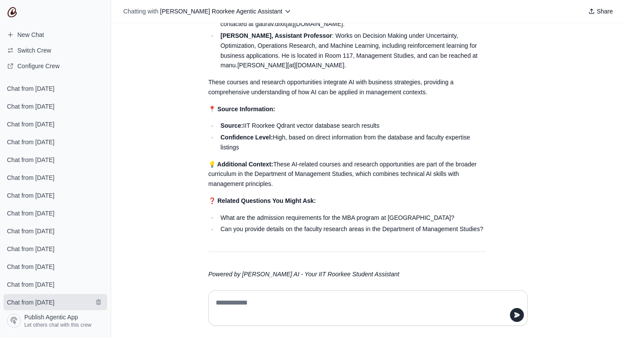
click at [53, 299] on span "Chat from September 18" at bounding box center [30, 302] width 47 height 9
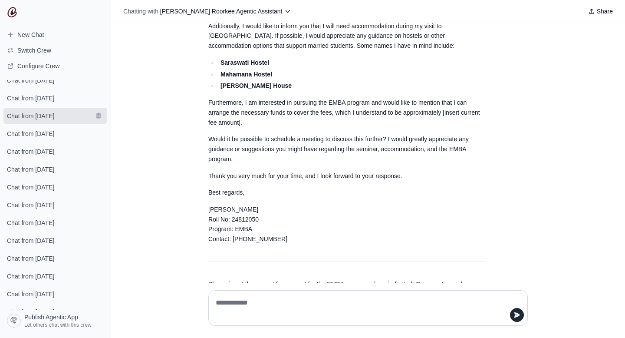
scroll to position [303, 0]
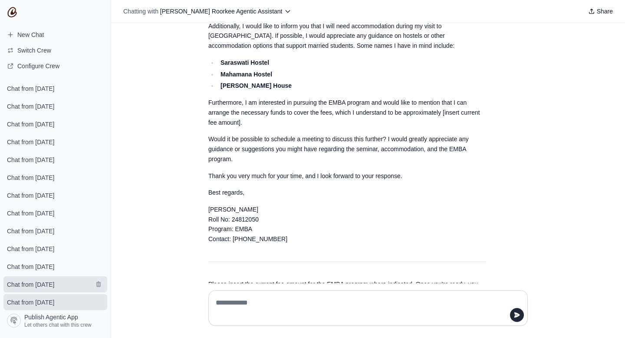
click at [48, 288] on span "Chat from September 22" at bounding box center [30, 284] width 47 height 9
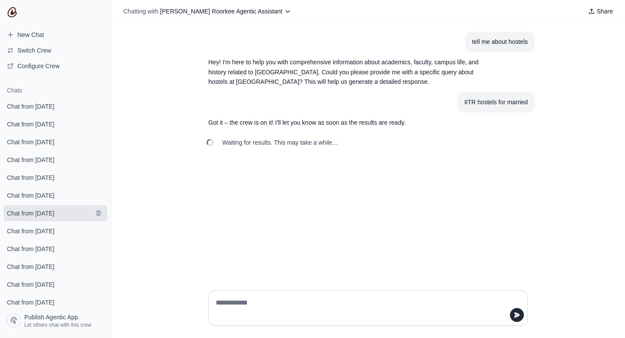
click at [54, 217] on span "Chat from September 29" at bounding box center [30, 213] width 47 height 9
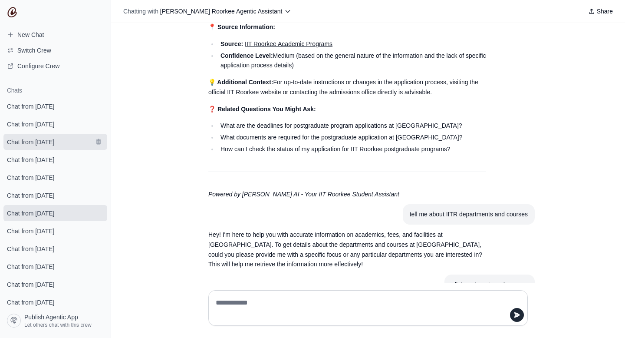
scroll to position [1272, 0]
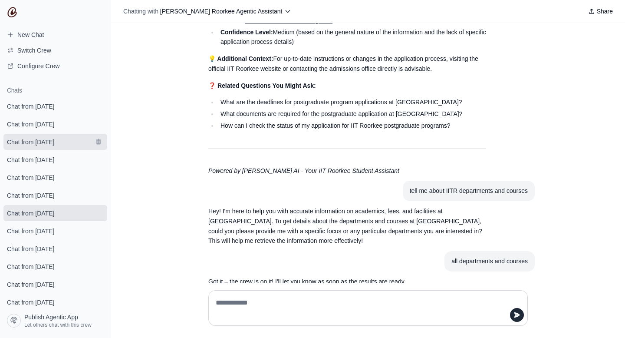
click at [45, 148] on link "Chat from September 30" at bounding box center [55, 142] width 104 height 16
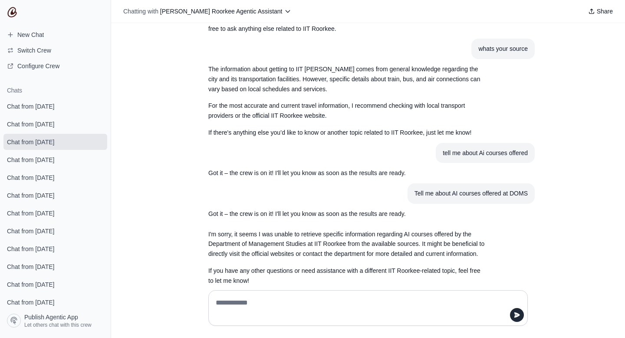
scroll to position [2444, 0]
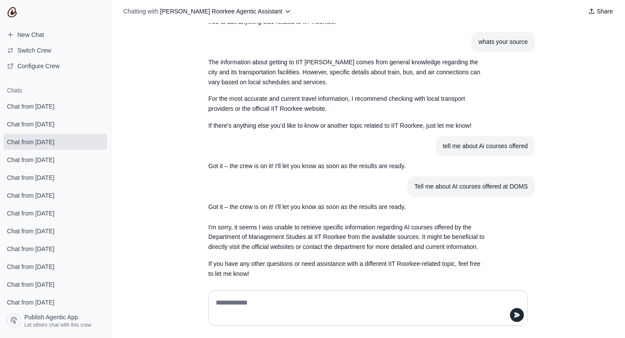
click at [38, 97] on section "Chats Chat from September 30 Chat from September 30 Chat from September 30 Chat…" at bounding box center [55, 195] width 111 height 230
click at [33, 106] on span "Chat from September 30" at bounding box center [30, 106] width 47 height 9
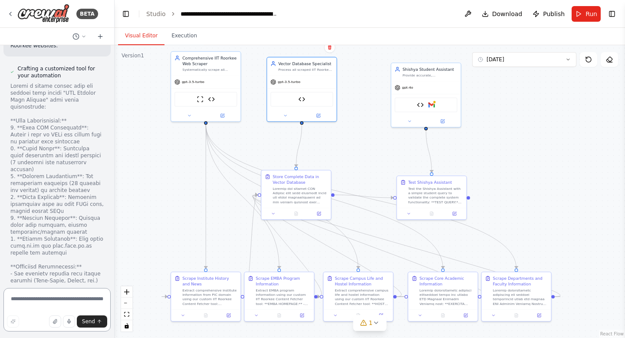
click at [38, 301] on textarea at bounding box center [56, 309] width 107 height 43
paste textarea "**********"
type textarea "**********"
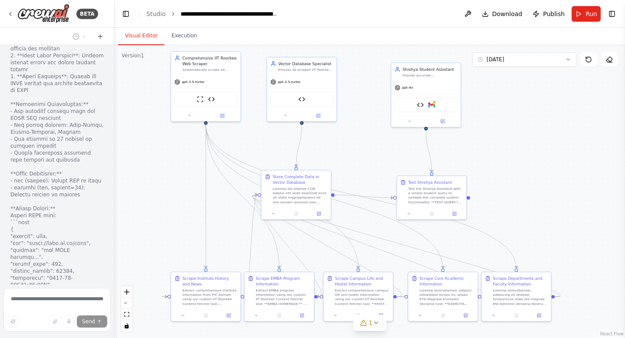
scroll to position [36871, 0]
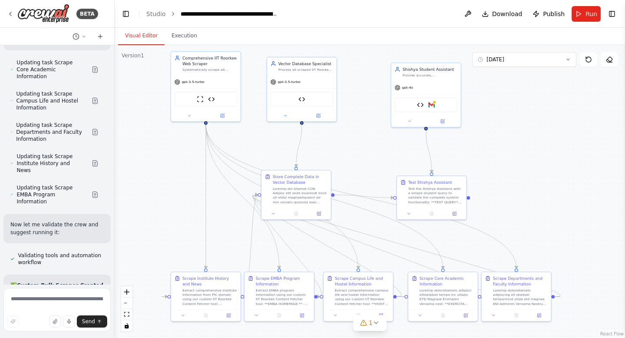
scroll to position [37584, 0]
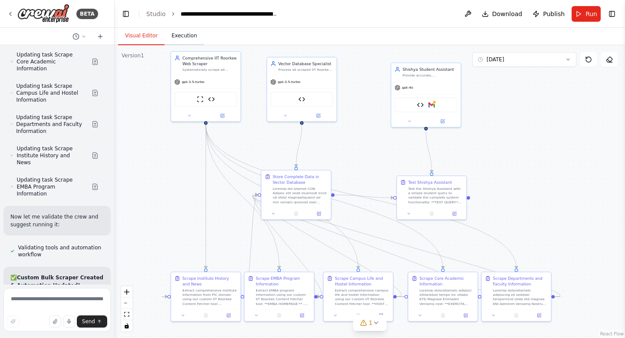
click at [188, 34] on button "Execution" at bounding box center [185, 36] width 40 height 18
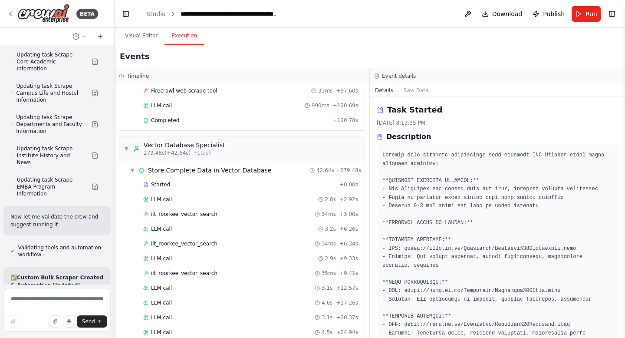
scroll to position [5164, 0]
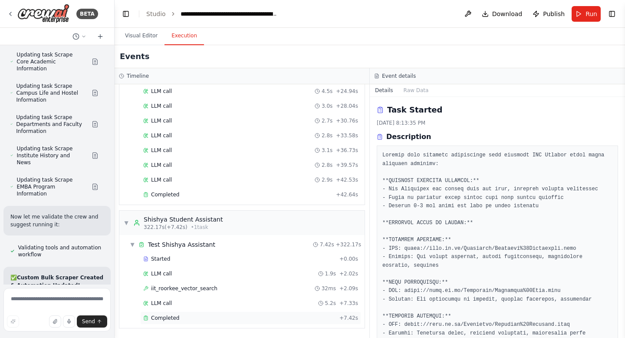
click at [165, 321] on span "Completed" at bounding box center [165, 317] width 28 height 7
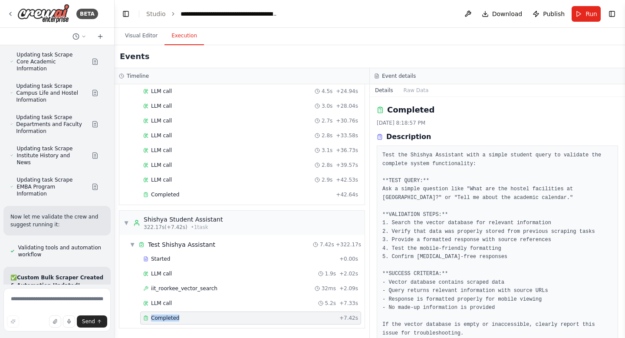
click at [165, 321] on span "Completed" at bounding box center [165, 317] width 28 height 7
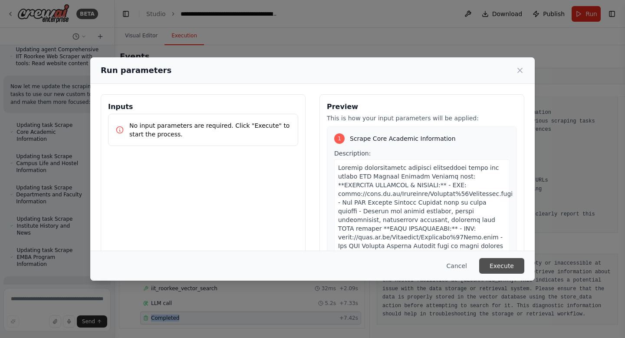
click at [496, 263] on button "Execute" at bounding box center [501, 266] width 45 height 16
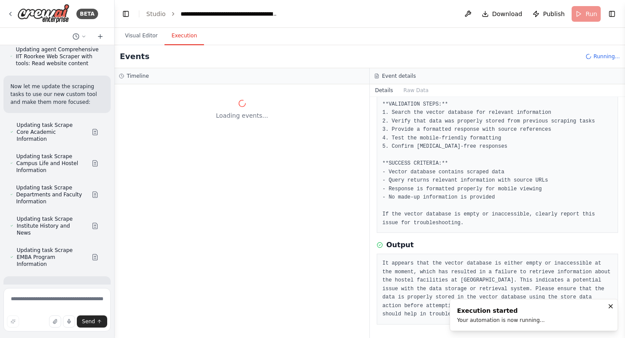
scroll to position [0, 0]
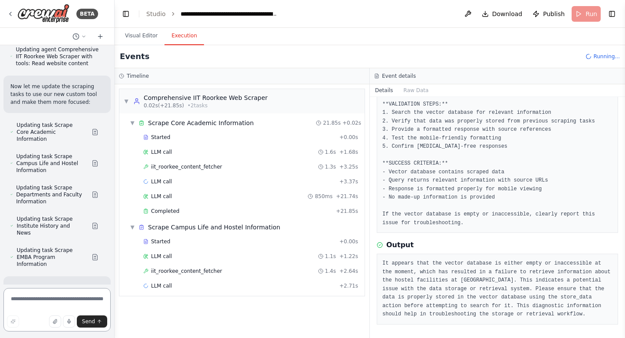
click at [30, 311] on textarea at bounding box center [56, 309] width 107 height 43
paste textarea "**********"
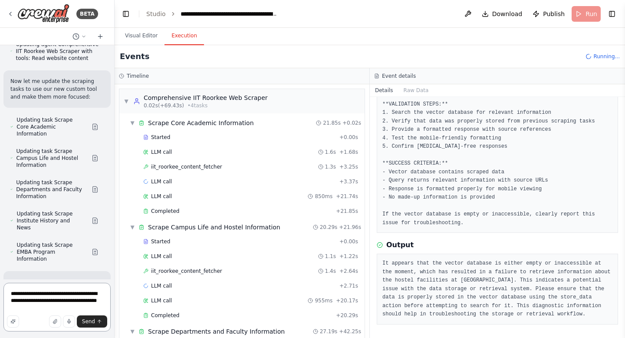
paste textarea "**********"
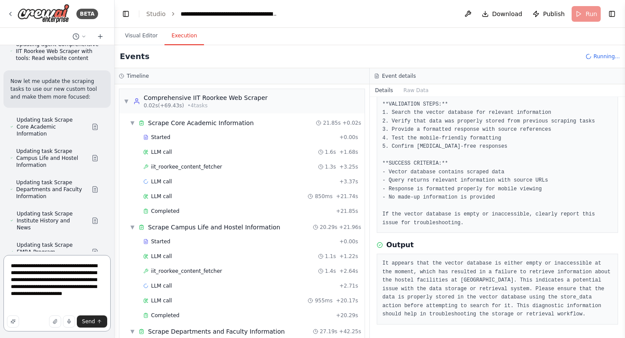
scroll to position [37546, 0]
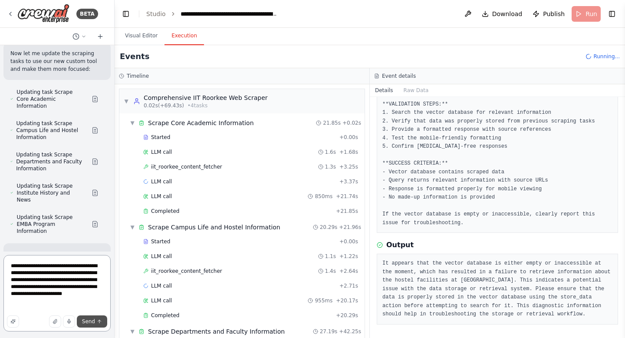
type textarea "**********"
click at [90, 324] on span "Send" at bounding box center [88, 321] width 13 height 7
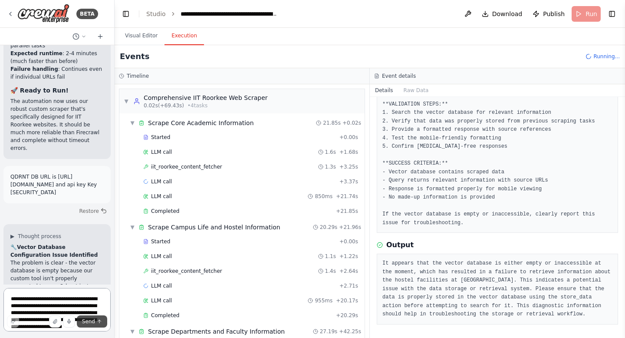
scroll to position [38315, 0]
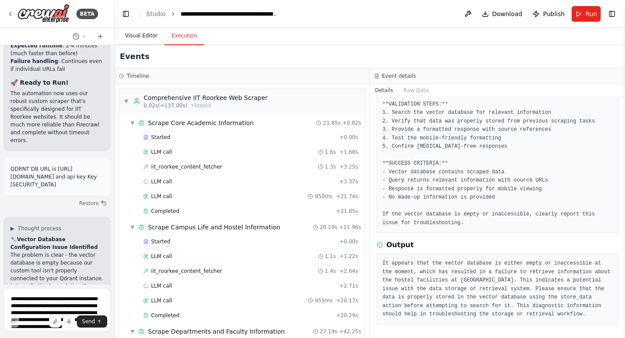
click at [143, 36] on button "Visual Editor" at bounding box center [141, 36] width 46 height 18
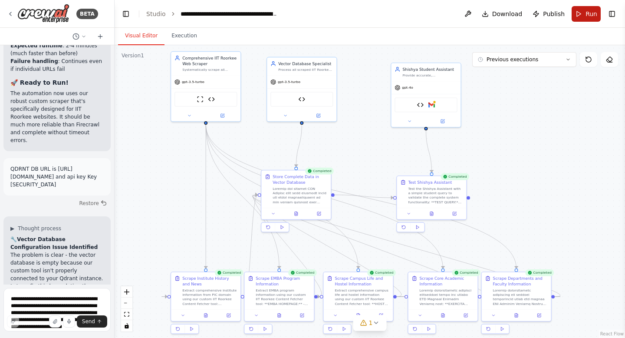
click at [582, 11] on button "Run" at bounding box center [586, 14] width 29 height 16
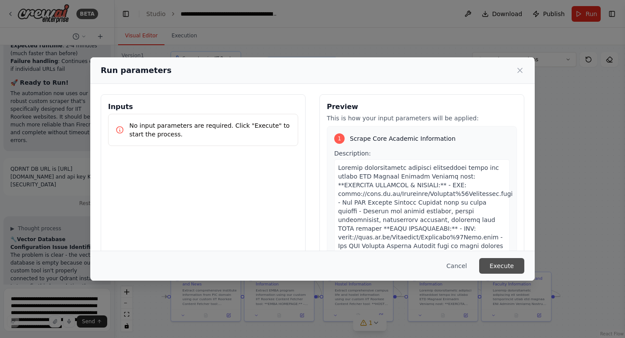
click at [500, 264] on button "Execute" at bounding box center [501, 266] width 45 height 16
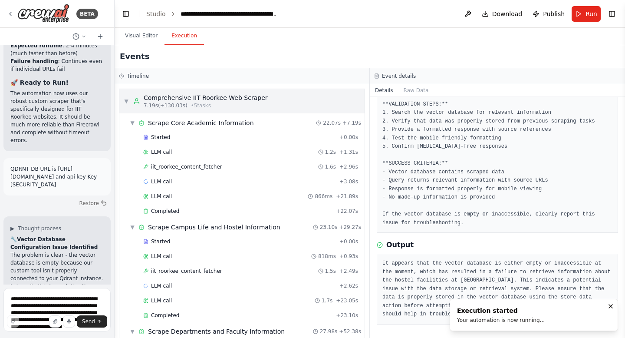
click at [265, 102] on div "▼ Comprehensive IIT Roorkee Web Scraper 7.19s (+130.03s) • 5 task s" at bounding box center [241, 101] width 245 height 24
